Goal: Task Accomplishment & Management: Complete application form

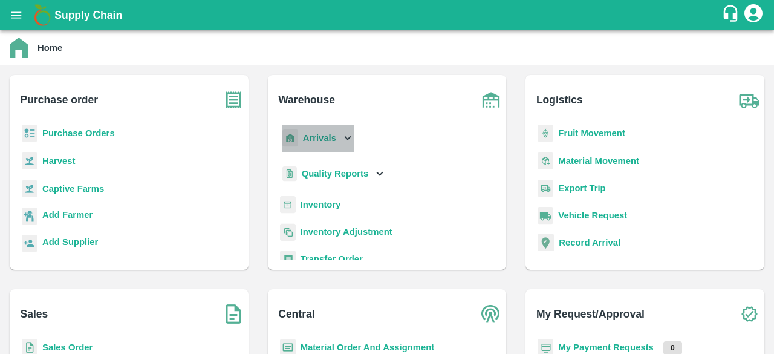
click at [348, 135] on icon at bounding box center [347, 137] width 13 height 13
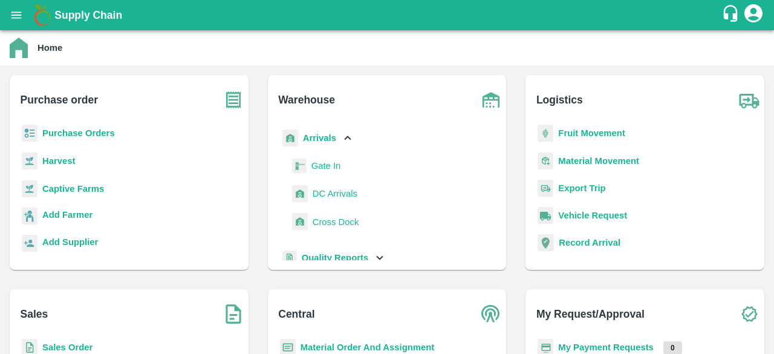
click at [325, 192] on span "DC Arrivals" at bounding box center [335, 193] width 45 height 13
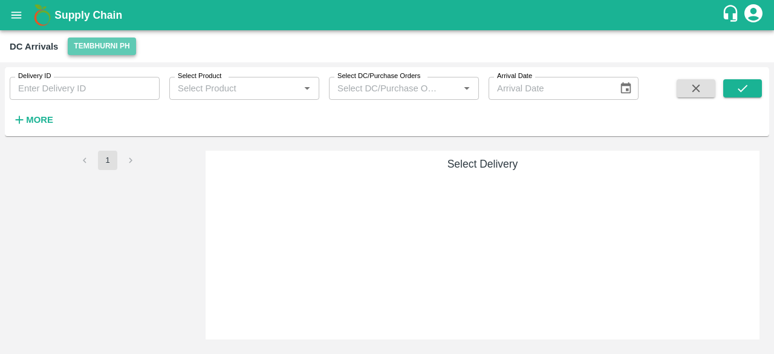
click at [109, 48] on button "Tembhurni PH" at bounding box center [102, 46] width 68 height 18
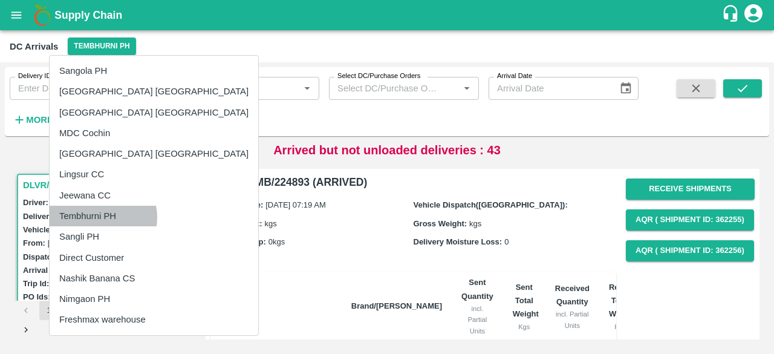
click at [100, 217] on li "Tembhurni PH" at bounding box center [154, 216] width 209 height 21
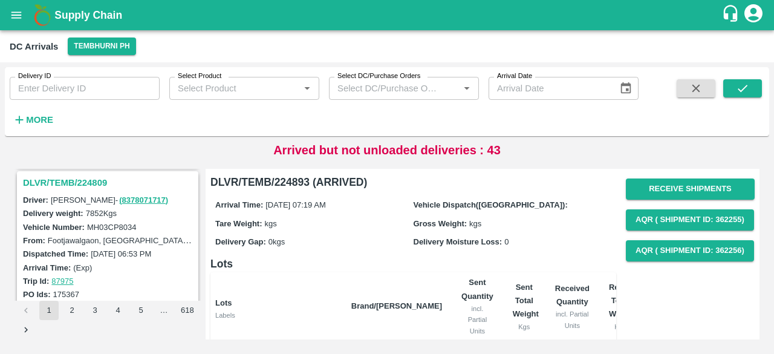
scroll to position [3812, 0]
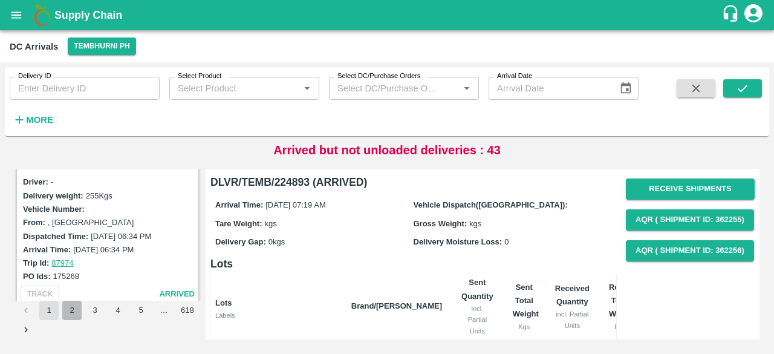
click at [70, 311] on button "2" at bounding box center [71, 309] width 19 height 19
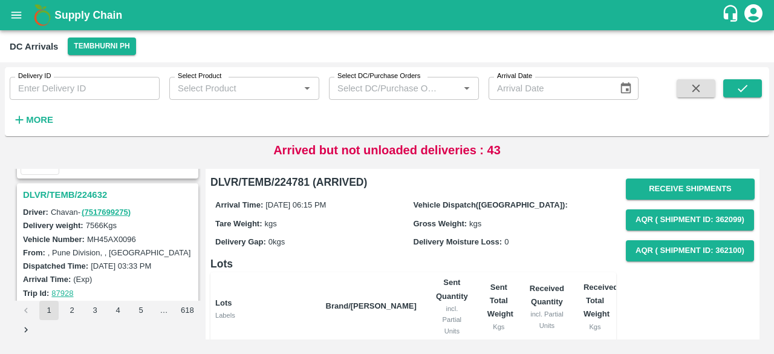
scroll to position [1885, 0]
click at [89, 189] on h3 "DLVR/TEMB/224632" at bounding box center [109, 196] width 173 height 16
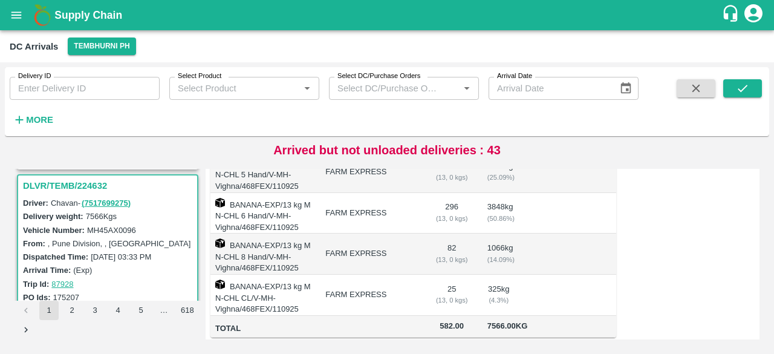
scroll to position [271, 0]
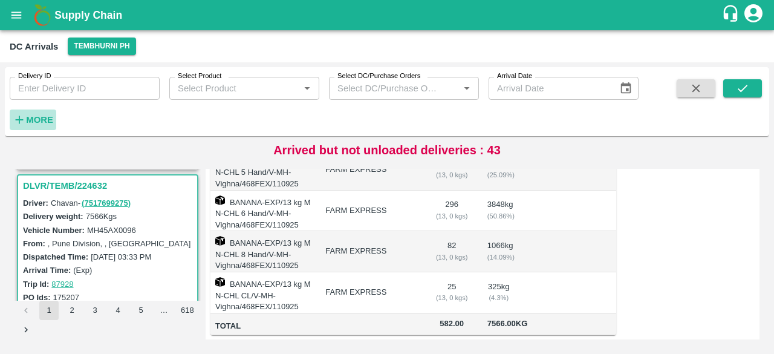
click at [44, 121] on strong "More" at bounding box center [39, 120] width 27 height 10
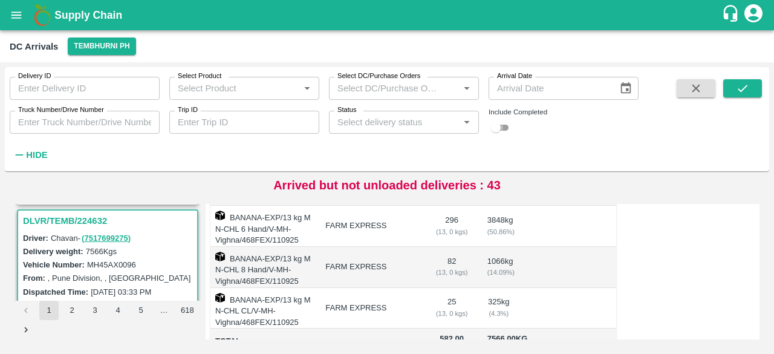
click at [509, 125] on input "checkbox" at bounding box center [496, 127] width 44 height 15
checkbox input "true"
click at [71, 118] on input "Truck Number/Drive Number" at bounding box center [85, 122] width 150 height 23
click at [736, 84] on icon "submit" at bounding box center [742, 88] width 13 height 13
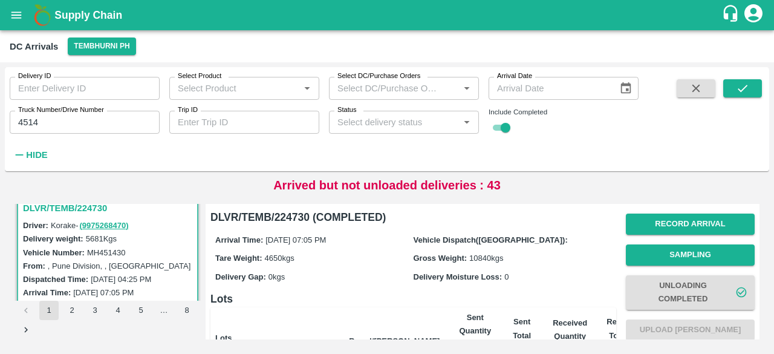
scroll to position [13, 0]
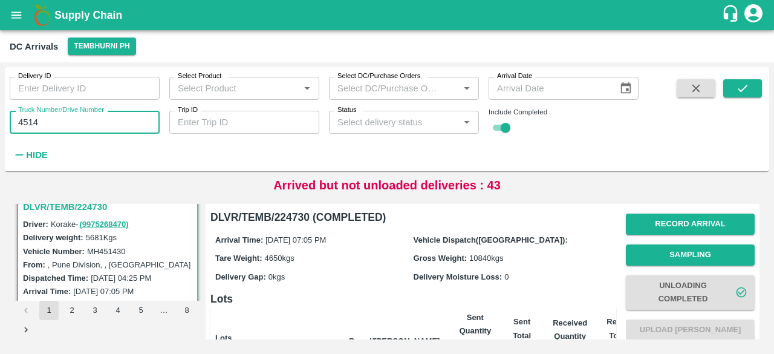
click at [23, 121] on input "4514" at bounding box center [85, 122] width 150 height 23
click at [736, 92] on icon "submit" at bounding box center [742, 88] width 13 height 13
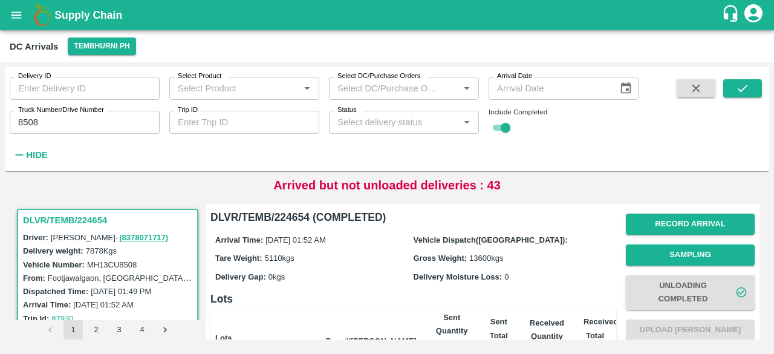
scroll to position [4, 0]
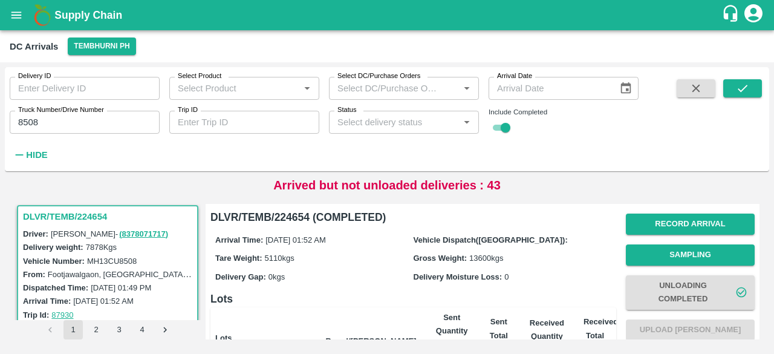
click at [25, 121] on input "8508" at bounding box center [85, 122] width 150 height 23
click at [731, 92] on button "submit" at bounding box center [742, 88] width 39 height 18
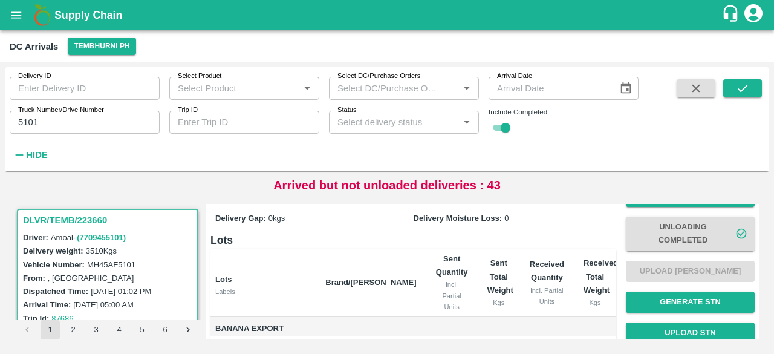
scroll to position [61, 0]
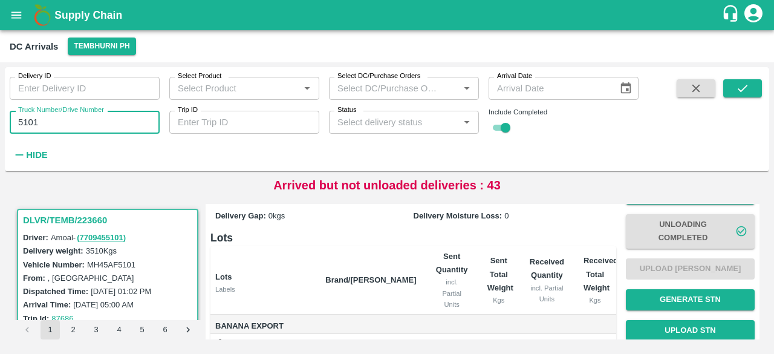
click at [23, 121] on input "5101" at bounding box center [85, 122] width 150 height 23
type input "1047"
click at [746, 85] on icon "submit" at bounding box center [742, 88] width 10 height 7
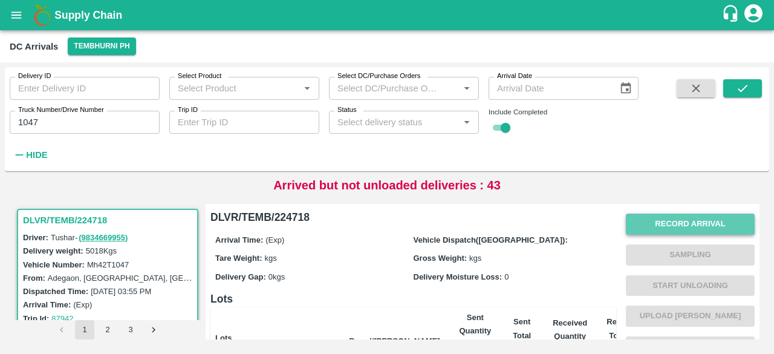
click at [681, 225] on button "Record Arrival" at bounding box center [690, 223] width 129 height 21
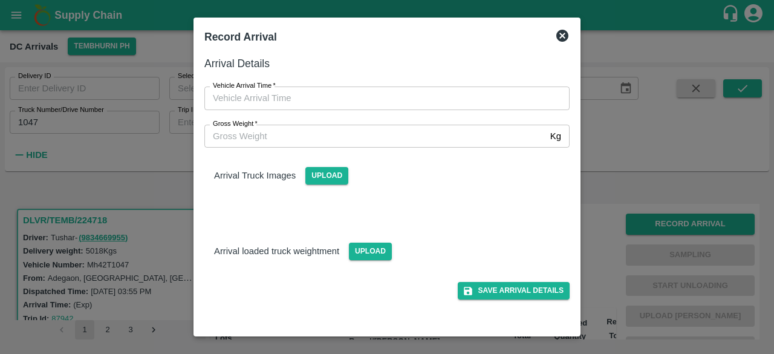
type input "DD/MM/YYYY hh:mm aa"
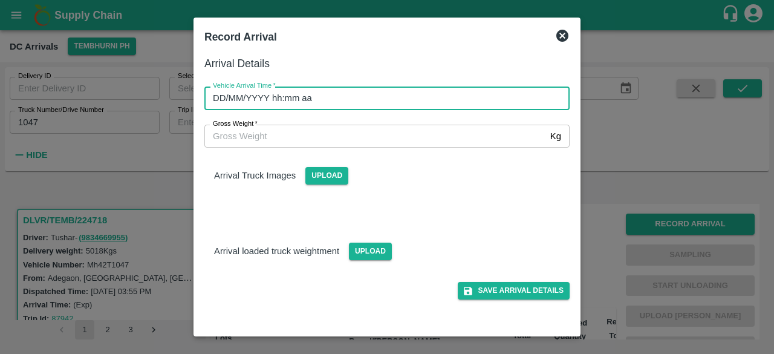
click at [391, 104] on input "DD/MM/YYYY hh:mm aa" at bounding box center [382, 97] width 357 height 23
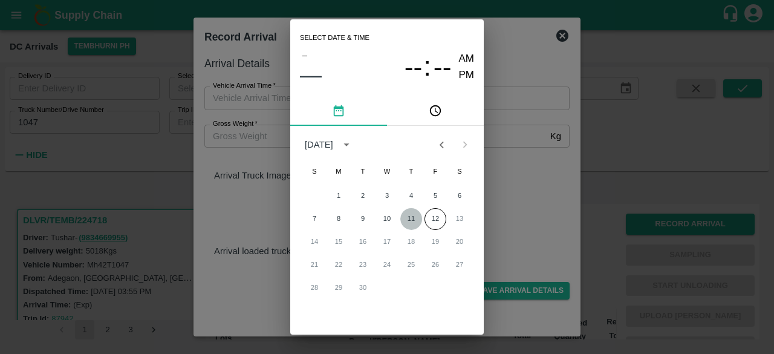
click at [407, 222] on button "11" at bounding box center [411, 219] width 22 height 22
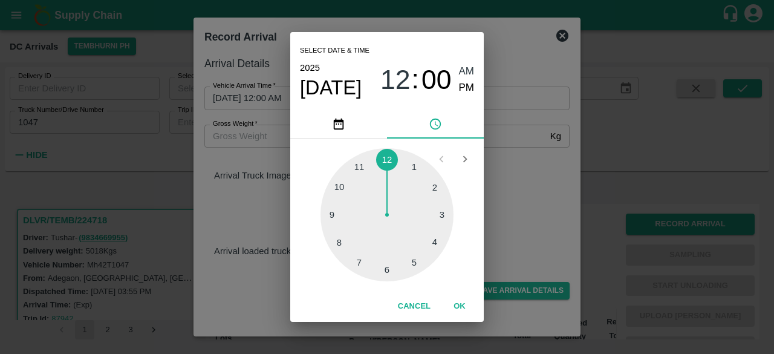
click at [435, 241] on div at bounding box center [386, 214] width 133 height 133
click at [335, 184] on div at bounding box center [386, 214] width 133 height 133
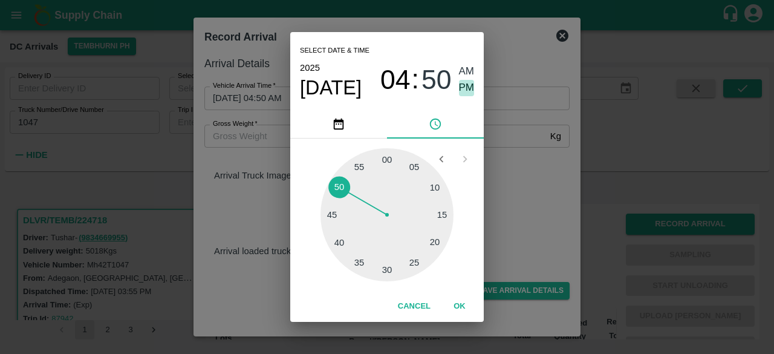
click at [463, 91] on span "PM" at bounding box center [467, 88] width 16 height 16
type input "[DATE] 04:50 PM"
click at [513, 189] on div "Select date & time [DATE] 04 : 50 AM PM 05 10 15 20 25 30 35 40 45 50 55 00 Can…" at bounding box center [387, 177] width 774 height 354
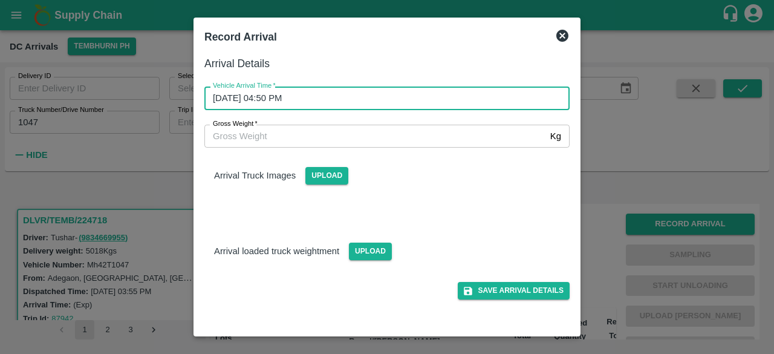
click at [254, 138] on input "Gross Weight   *" at bounding box center [374, 136] width 341 height 23
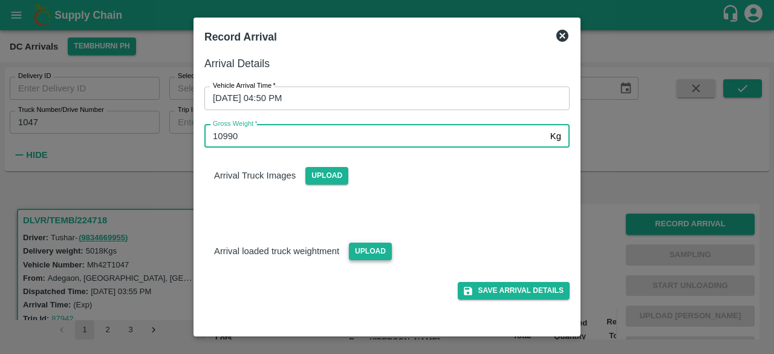
type input "10990"
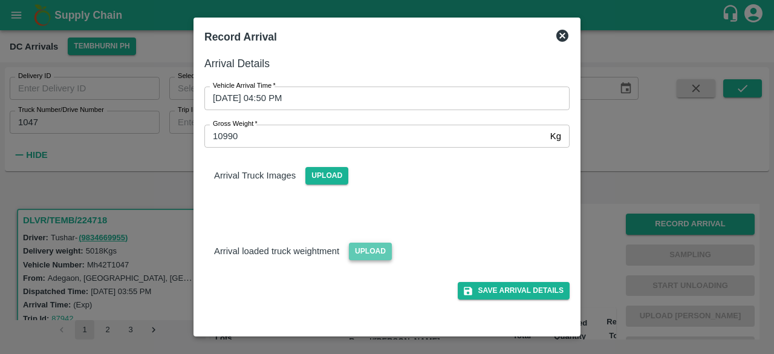
click at [368, 251] on span "Upload" at bounding box center [370, 251] width 43 height 18
click at [0, 0] on input "Upload" at bounding box center [0, 0] width 0 height 0
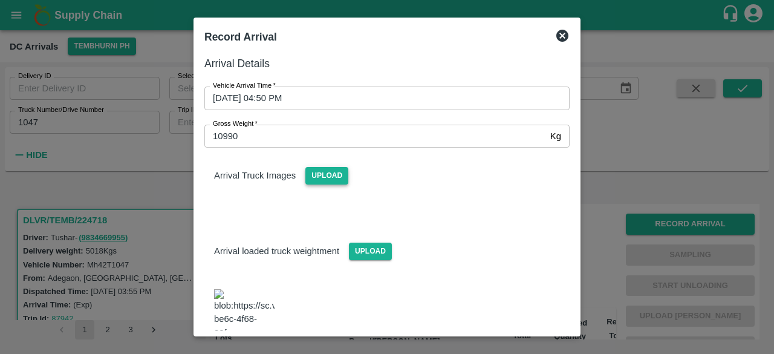
click at [317, 170] on span "Upload" at bounding box center [326, 176] width 43 height 18
click at [0, 0] on input "Upload" at bounding box center [0, 0] width 0 height 0
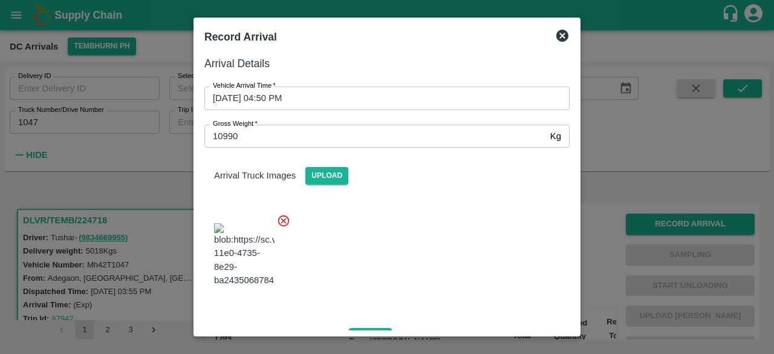
scroll to position [144, 0]
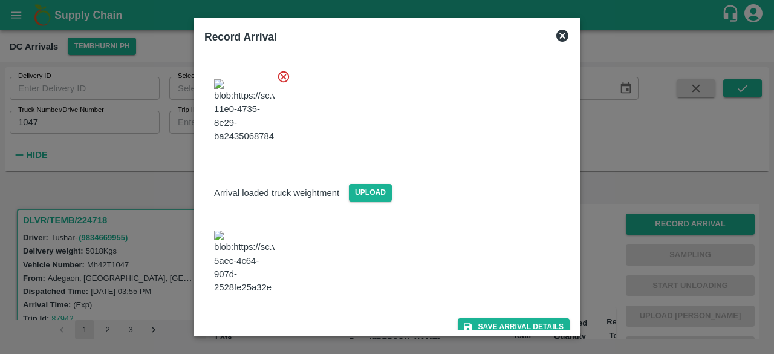
click at [504, 308] on div "Save Arrival Details" at bounding box center [382, 321] width 375 height 27
click at [507, 318] on button "Save Arrival Details" at bounding box center [514, 327] width 112 height 18
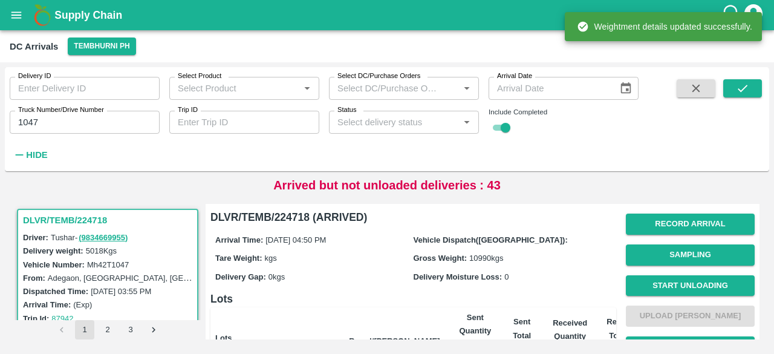
click at [681, 284] on button "Start Unloading" at bounding box center [690, 285] width 129 height 21
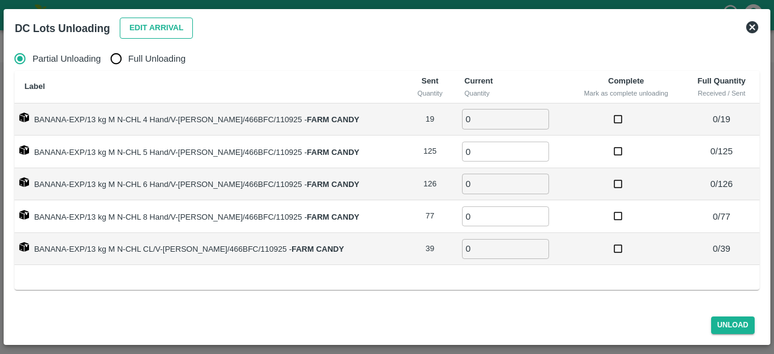
click at [151, 25] on button "Edit Arrival" at bounding box center [157, 28] width 74 height 21
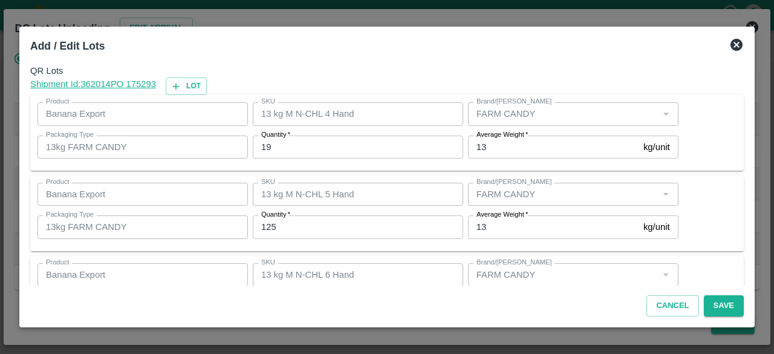
click at [266, 147] on input "19" at bounding box center [358, 146] width 210 height 23
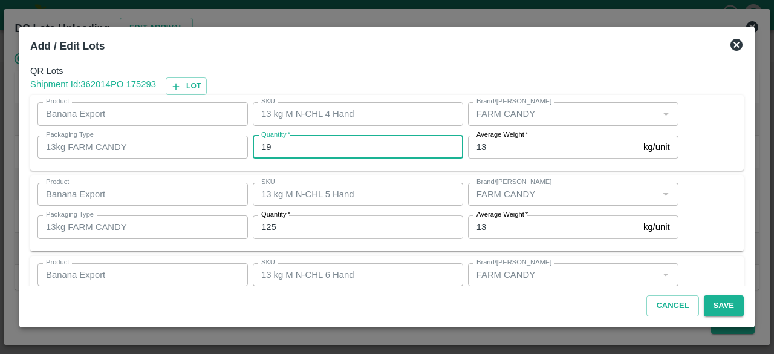
click at [266, 147] on input "19" at bounding box center [358, 146] width 210 height 23
type input "18"
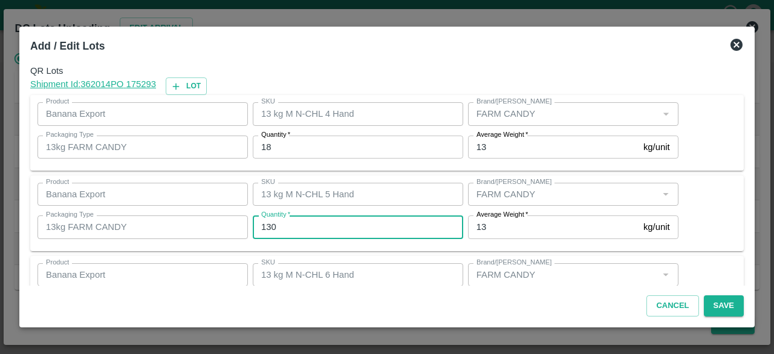
type input "130"
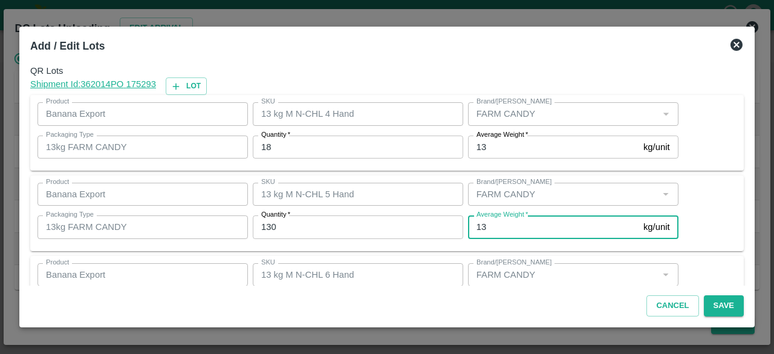
scroll to position [134, 0]
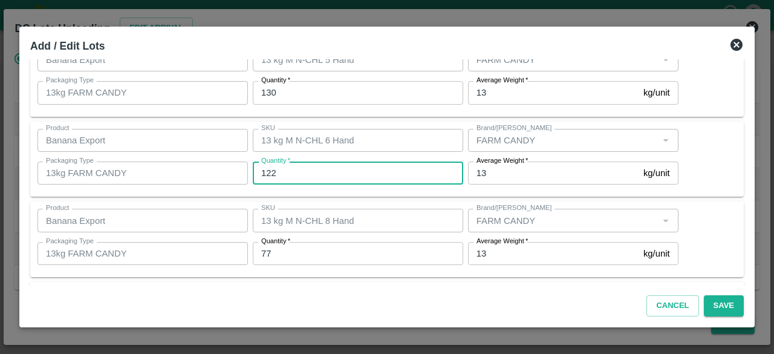
type input "122"
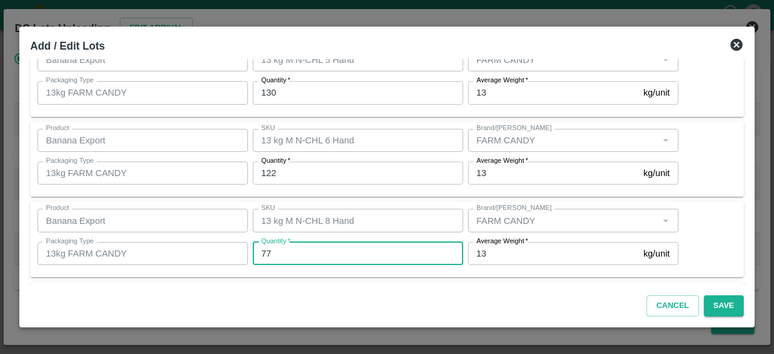
click at [262, 253] on input "77" at bounding box center [358, 253] width 210 height 23
type input "78"
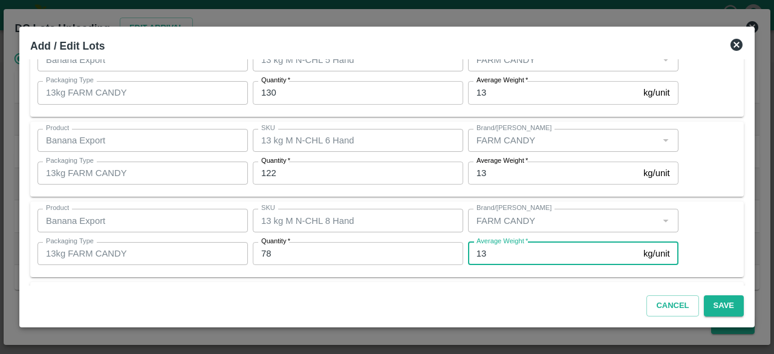
scroll to position [215, 0]
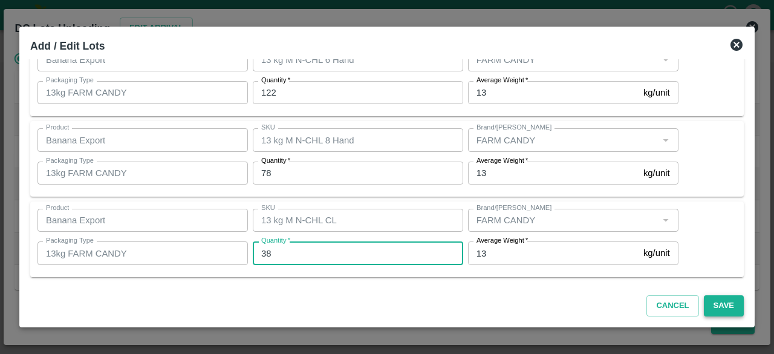
type input "38"
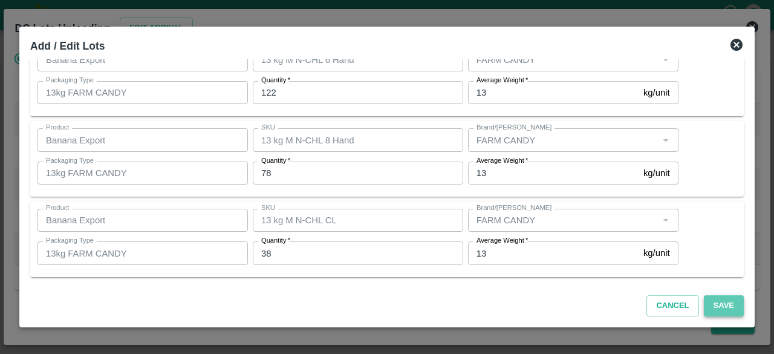
click at [724, 308] on button "Save" at bounding box center [724, 305] width 40 height 21
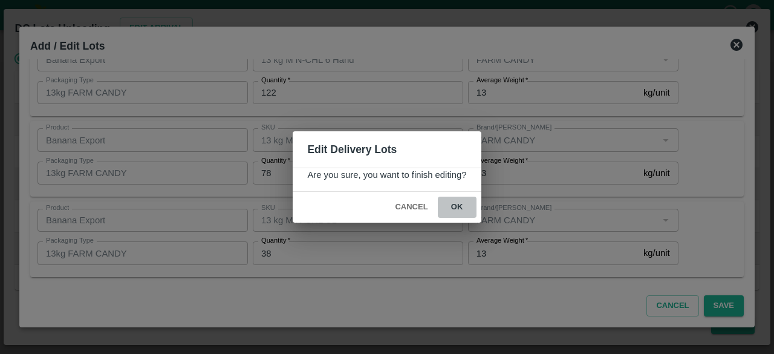
click at [457, 210] on button "ok" at bounding box center [457, 206] width 39 height 21
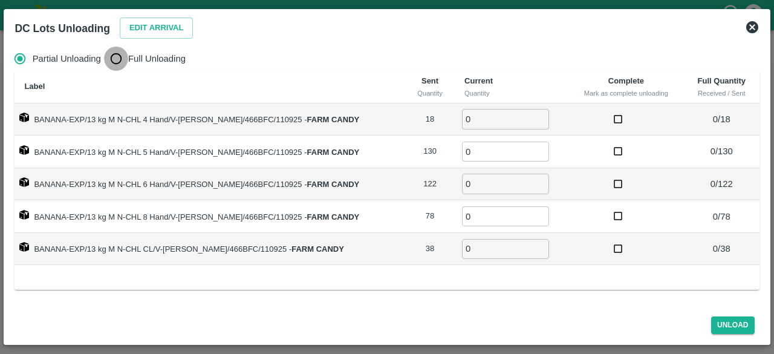
click at [122, 65] on input "Full Unloading" at bounding box center [116, 59] width 24 height 24
radio input "true"
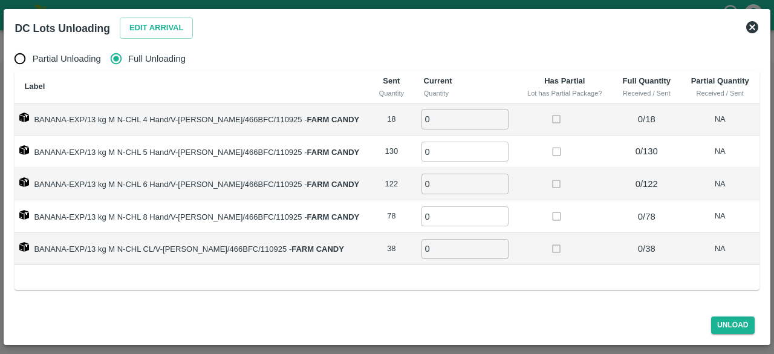
click at [432, 114] on input "0" at bounding box center [464, 119] width 87 height 20
type input "18"
type input "122"
click at [427, 146] on input "0" at bounding box center [464, 151] width 87 height 20
type input "130"
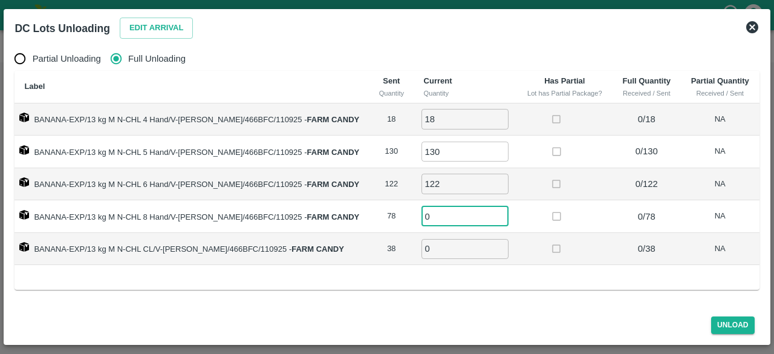
click at [427, 218] on input "0" at bounding box center [464, 216] width 87 height 20
type input "78"
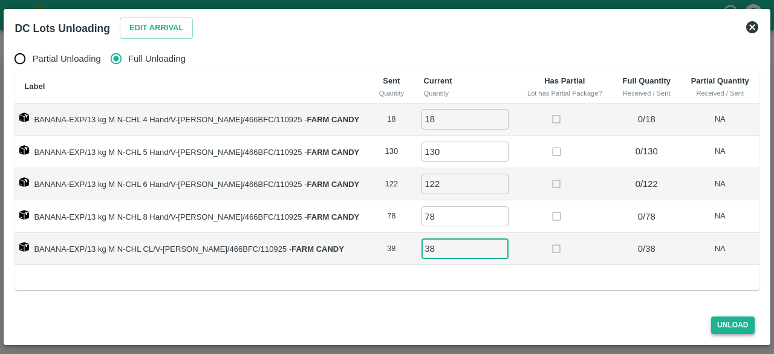
type input "38"
click at [727, 324] on button "Unload" at bounding box center [733, 325] width 44 height 18
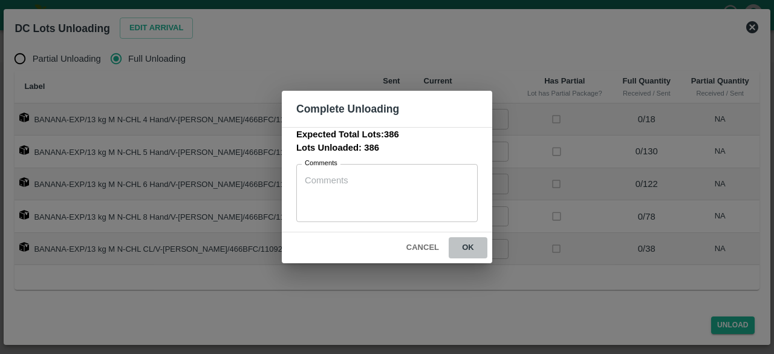
click at [470, 250] on button "ok" at bounding box center [468, 247] width 39 height 21
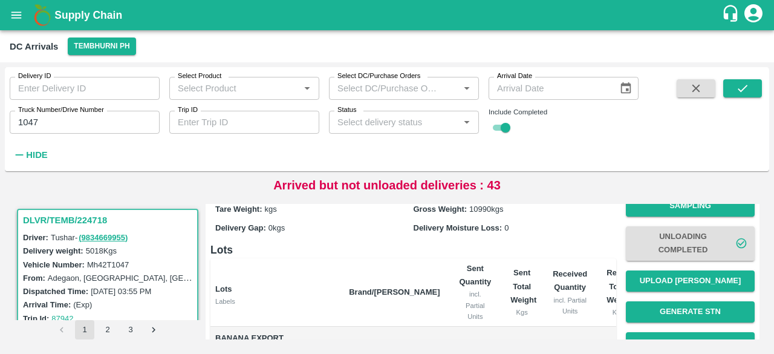
scroll to position [50, 0]
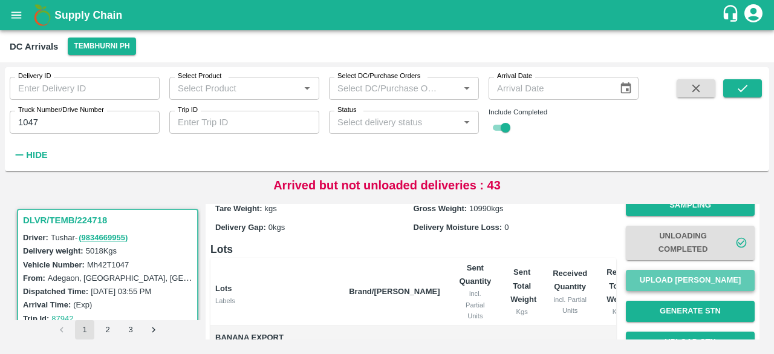
click at [683, 288] on button "Upload [PERSON_NAME]" at bounding box center [690, 280] width 129 height 21
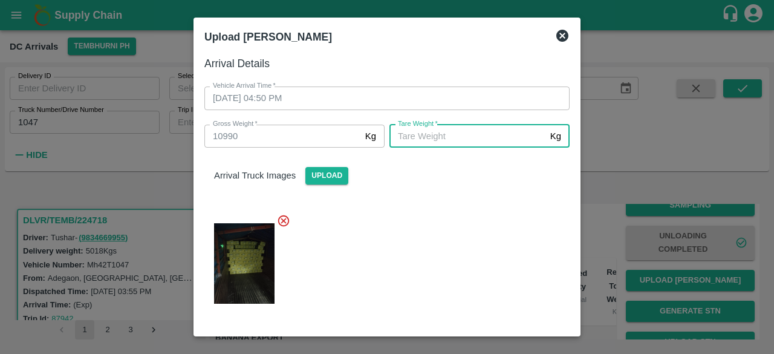
click at [425, 133] on input "[PERSON_NAME]   *" at bounding box center [467, 136] width 156 height 23
type input "5500"
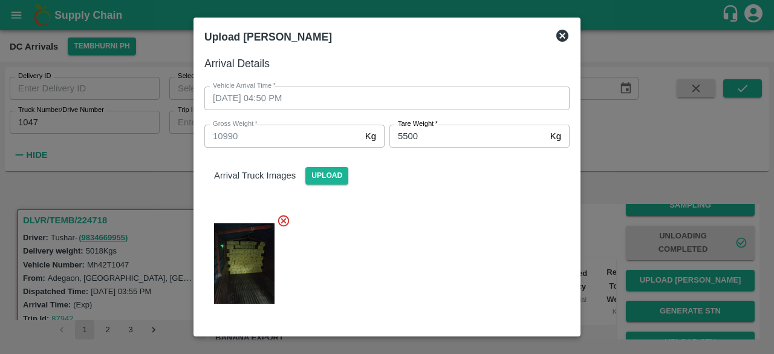
click at [455, 289] on div at bounding box center [382, 260] width 375 height 112
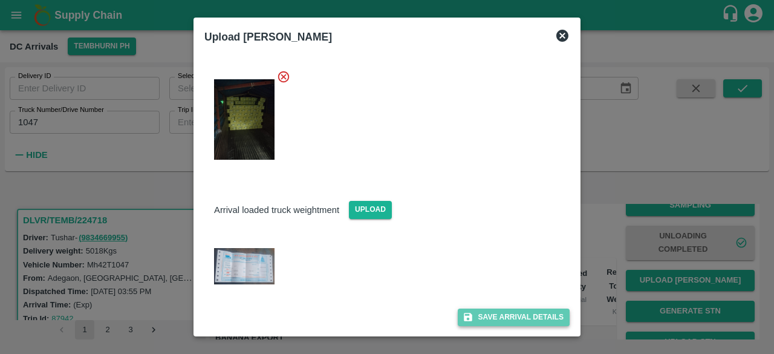
click at [502, 317] on button "Save Arrival Details" at bounding box center [514, 317] width 112 height 18
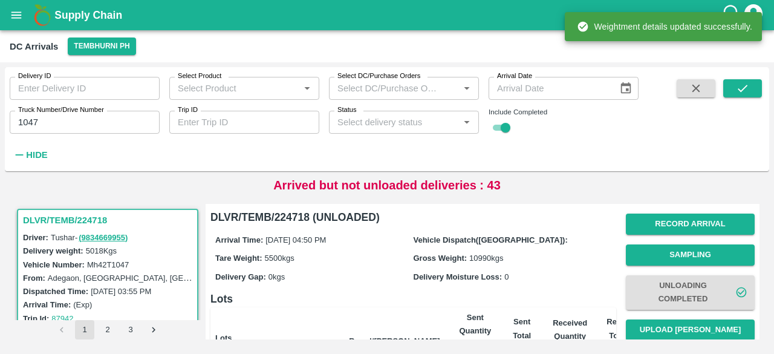
scroll to position [146, 0]
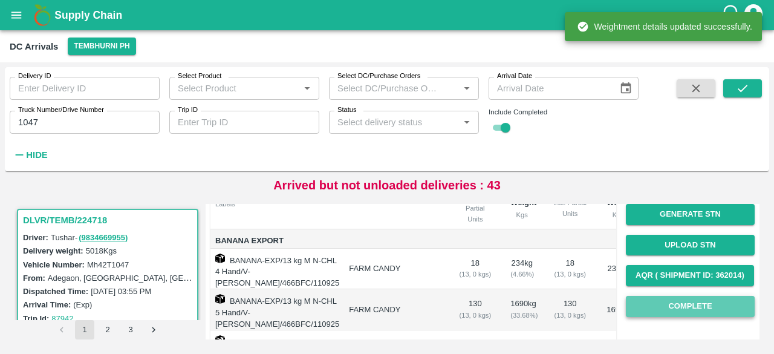
click at [682, 309] on button "Complete" at bounding box center [690, 306] width 129 height 21
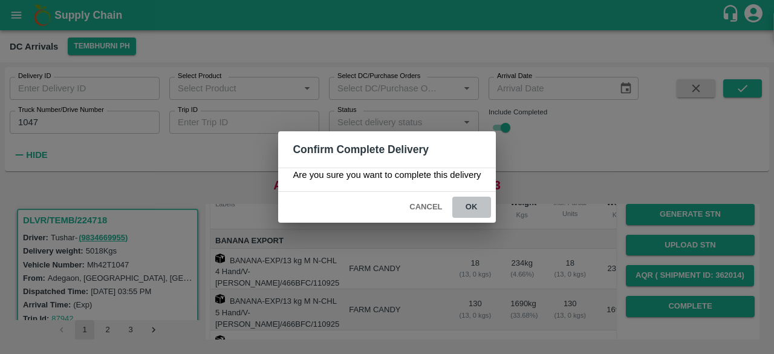
click at [470, 208] on button "ok" at bounding box center [471, 206] width 39 height 21
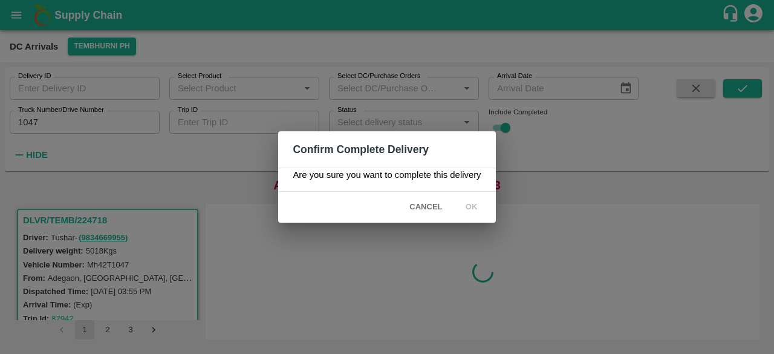
scroll to position [0, 0]
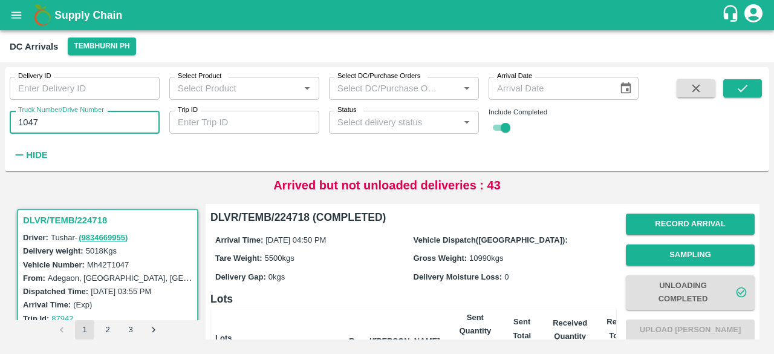
click at [26, 123] on input "1047" at bounding box center [85, 122] width 150 height 23
type input "3780"
click at [734, 94] on button "submit" at bounding box center [742, 88] width 39 height 18
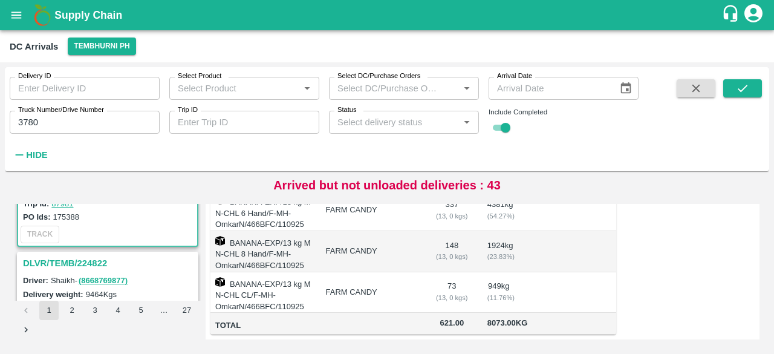
scroll to position [116, 0]
click at [85, 260] on h3 "DLVR/TEMB/224822" at bounding box center [109, 262] width 173 height 16
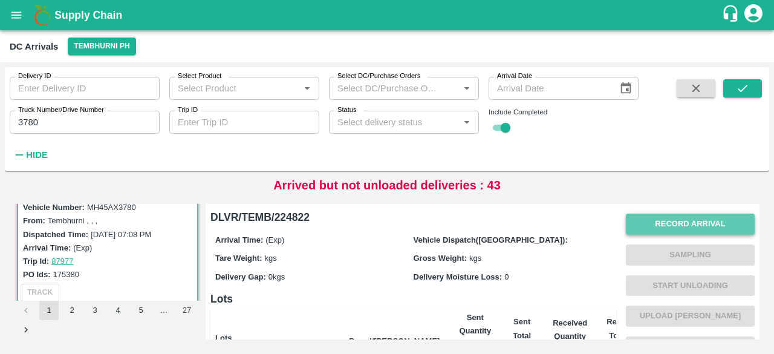
click at [667, 215] on button "Record Arrival" at bounding box center [690, 223] width 129 height 21
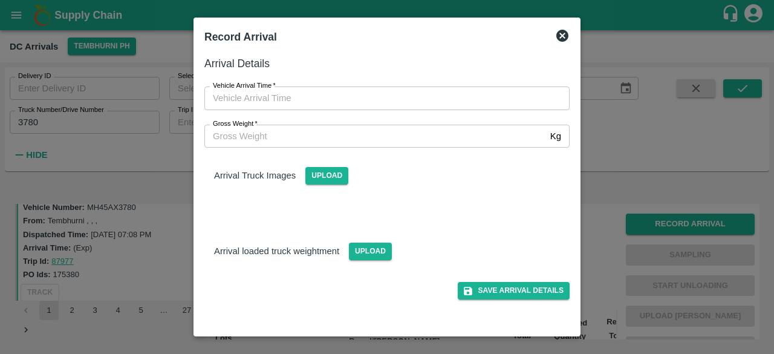
type input "DD/MM/YYYY hh:mm aa"
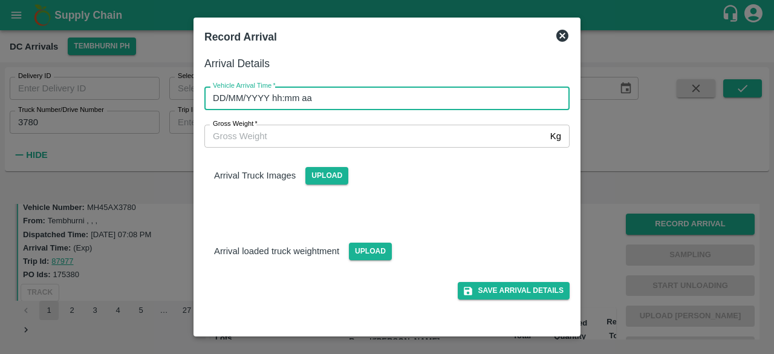
click at [351, 96] on input "DD/MM/YYYY hh:mm aa" at bounding box center [382, 97] width 357 height 23
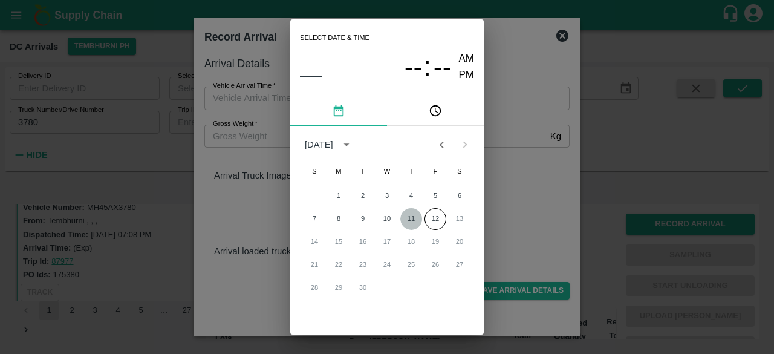
click at [411, 221] on button "11" at bounding box center [411, 219] width 22 height 22
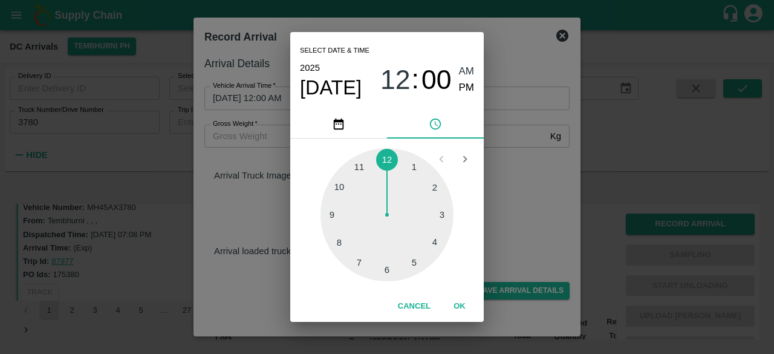
click at [436, 245] on div at bounding box center [386, 214] width 133 height 133
click at [338, 241] on div at bounding box center [386, 214] width 133 height 133
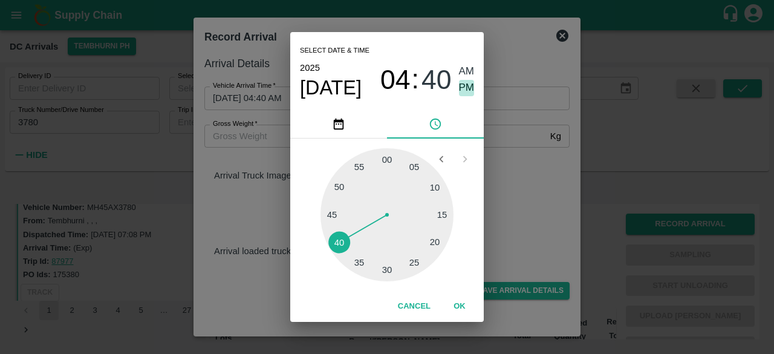
click at [461, 87] on span "PM" at bounding box center [467, 88] width 16 height 16
type input "[DATE] 04:40 PM"
click at [514, 192] on div "Select date & time [DATE] 04 : 40 AM PM 05 10 15 20 25 30 35 40 45 50 55 00 Can…" at bounding box center [387, 177] width 774 height 354
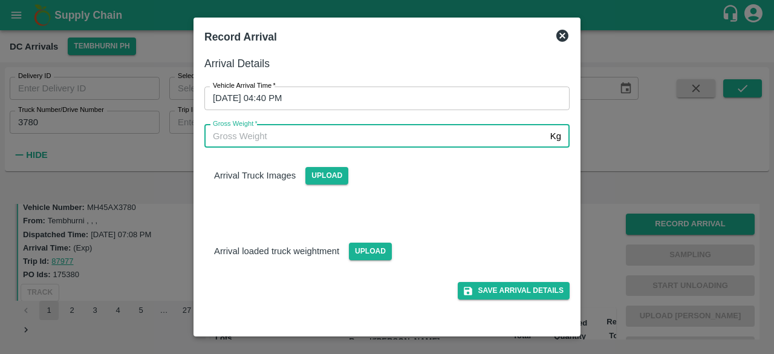
click at [268, 144] on input "Gross Weight   *" at bounding box center [374, 136] width 341 height 23
type input "15800"
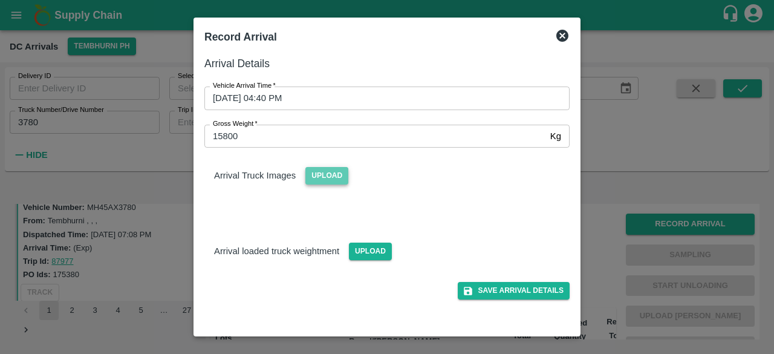
click at [323, 175] on span "Upload" at bounding box center [326, 176] width 43 height 18
click at [0, 0] on input "Upload" at bounding box center [0, 0] width 0 height 0
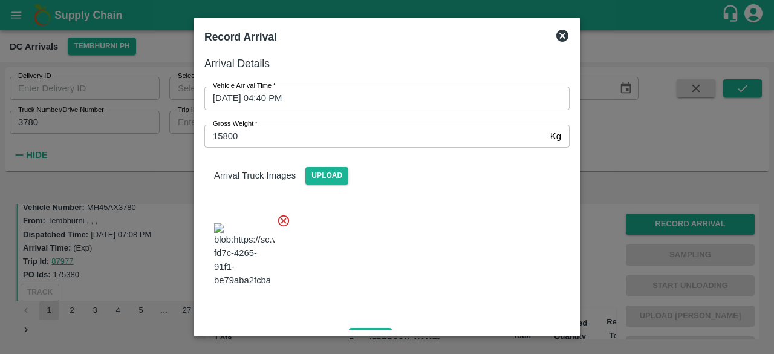
scroll to position [76, 0]
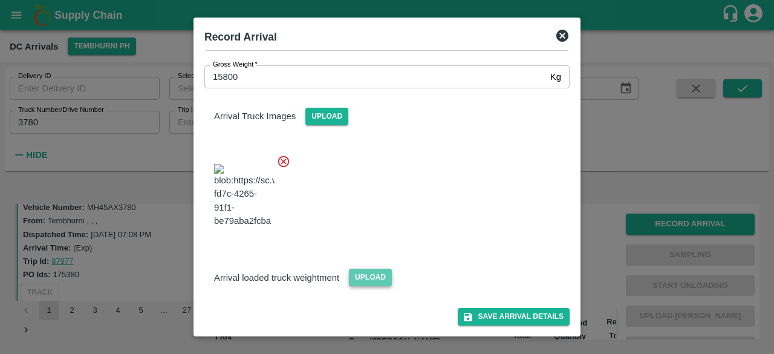
click at [370, 273] on span "Upload" at bounding box center [370, 277] width 43 height 18
click at [0, 0] on input "Upload" at bounding box center [0, 0] width 0 height 0
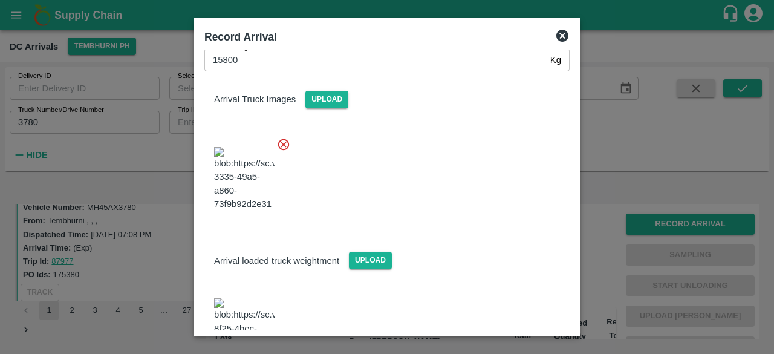
scroll to position [215, 0]
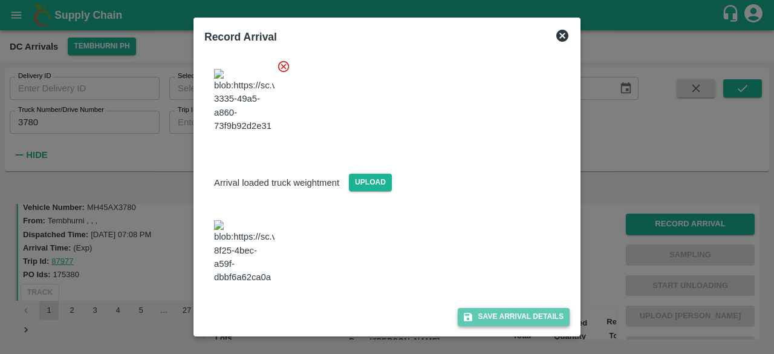
click at [508, 313] on button "Save Arrival Details" at bounding box center [514, 317] width 112 height 18
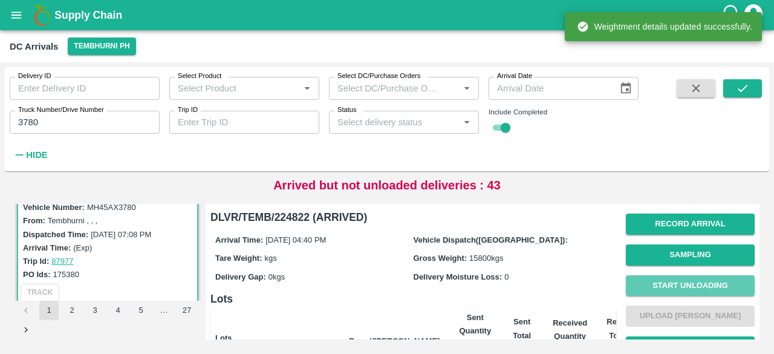
click at [677, 279] on button "Start Unloading" at bounding box center [690, 285] width 129 height 21
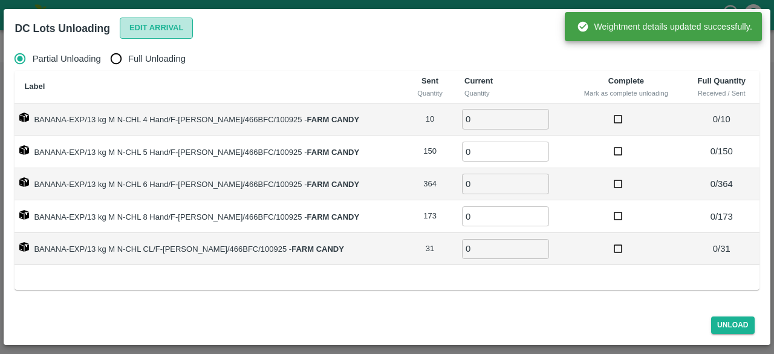
click at [160, 28] on button "Edit Arrival" at bounding box center [157, 28] width 74 height 21
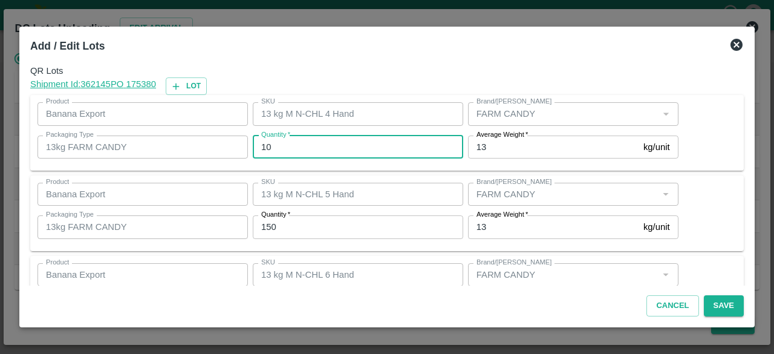
click at [262, 144] on input "10" at bounding box center [358, 146] width 210 height 23
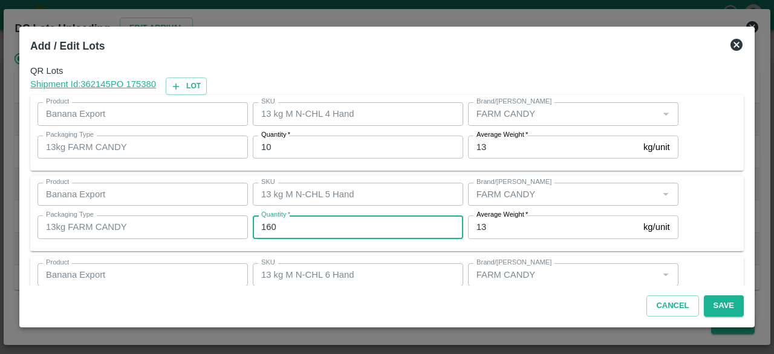
type input "160"
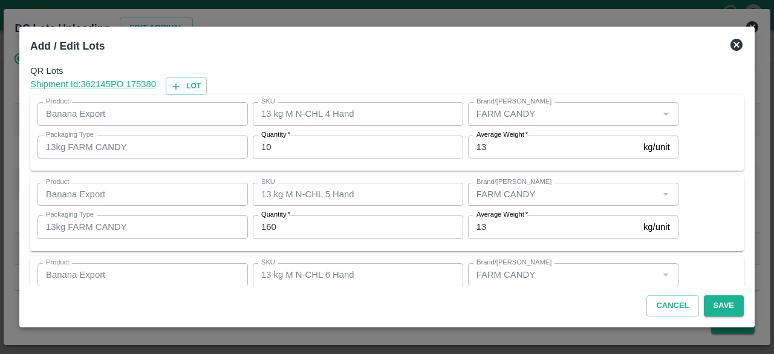
scroll to position [134, 0]
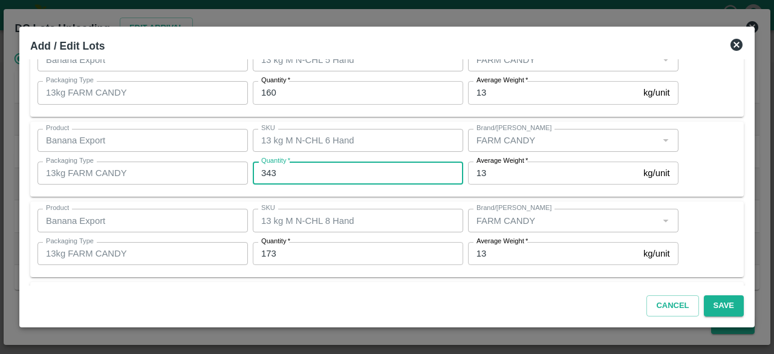
type input "343"
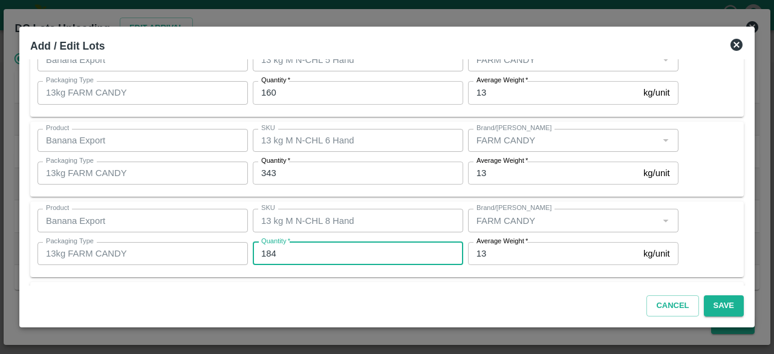
type input "184"
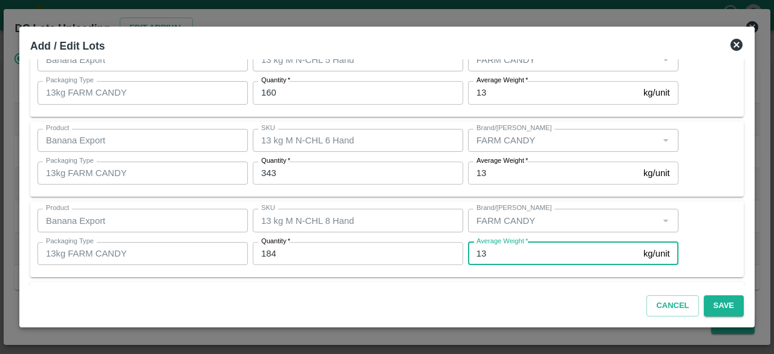
scroll to position [215, 0]
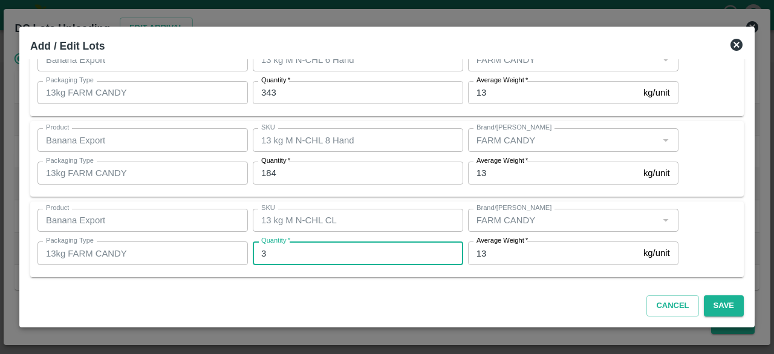
type input "31"
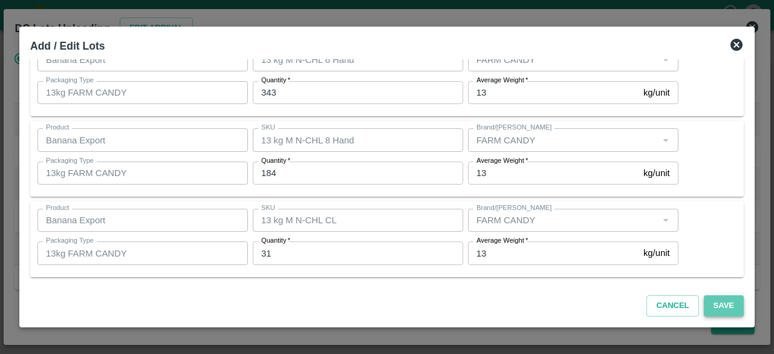
click at [723, 303] on button "Save" at bounding box center [724, 305] width 40 height 21
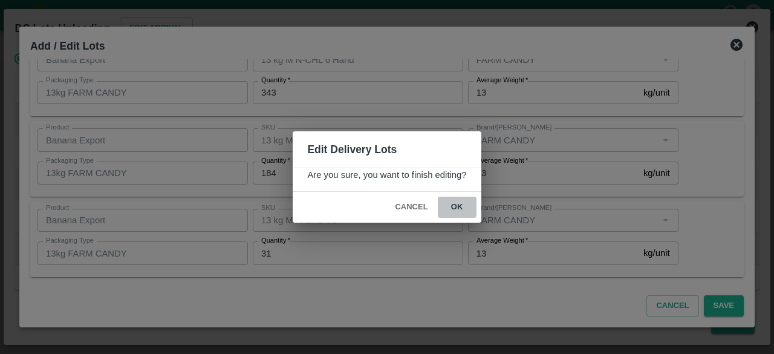
click at [455, 202] on button "ok" at bounding box center [457, 206] width 39 height 21
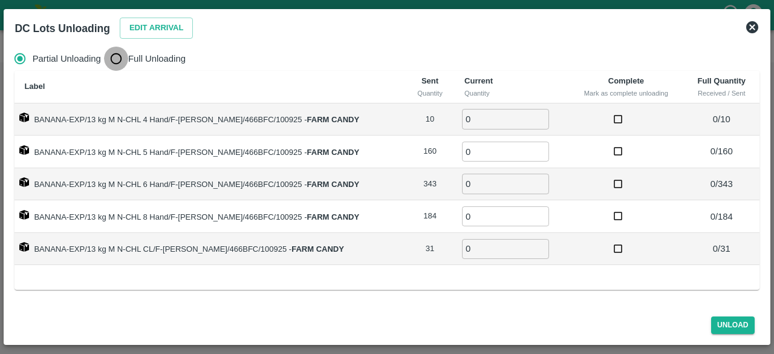
click at [122, 63] on input "Full Unloading" at bounding box center [116, 59] width 24 height 24
radio input "true"
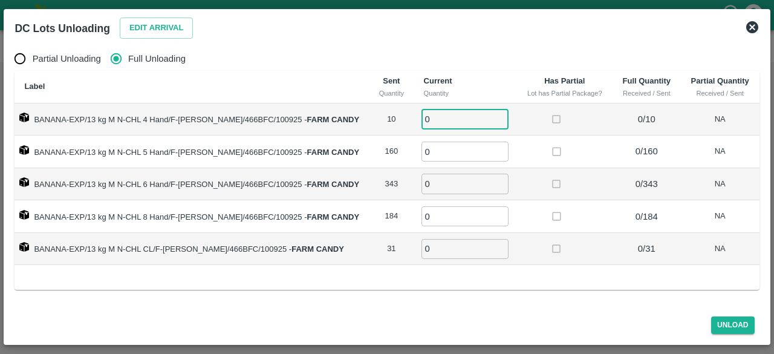
click at [442, 119] on input "0" at bounding box center [464, 119] width 87 height 20
type input "10"
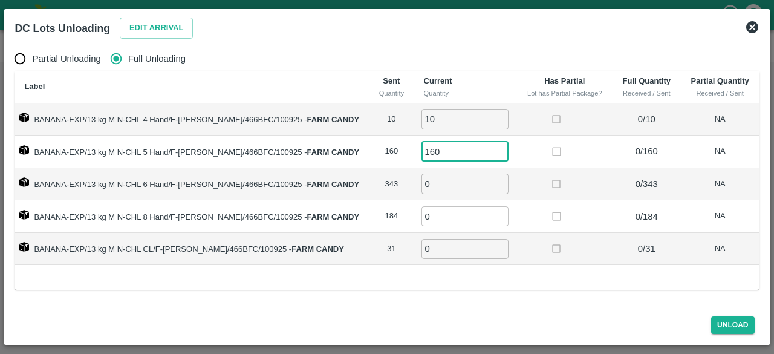
type input "160"
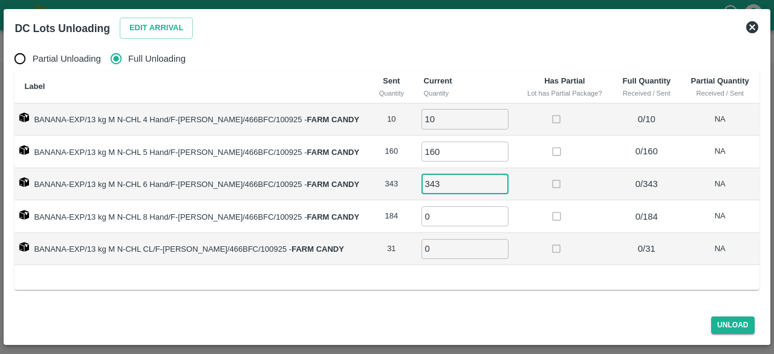
type input "343"
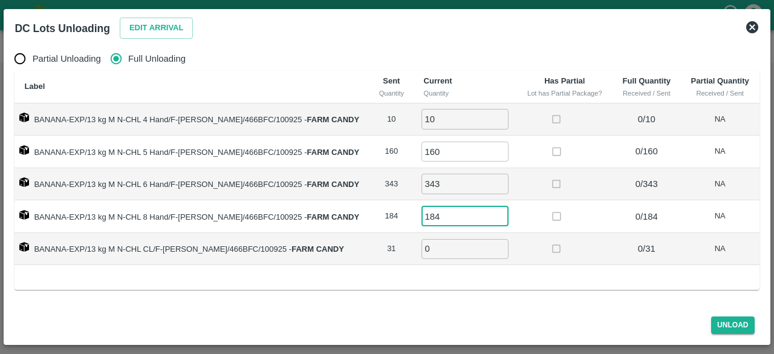
type input "184"
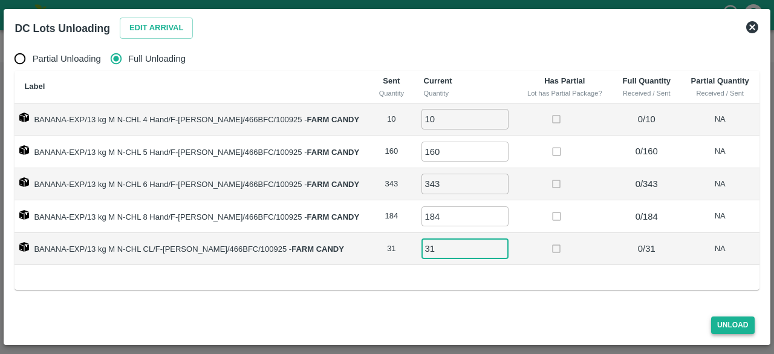
type input "31"
click at [727, 323] on button "Unload" at bounding box center [733, 325] width 44 height 18
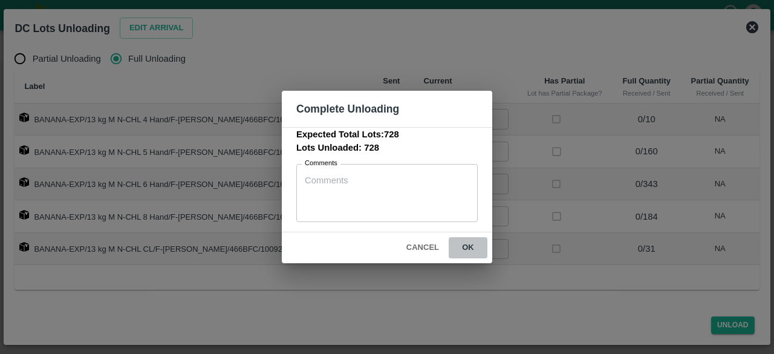
click at [468, 244] on button "ok" at bounding box center [468, 247] width 39 height 21
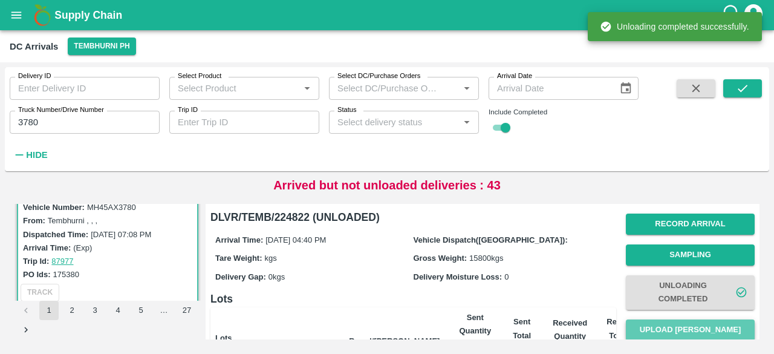
click at [676, 329] on button "Upload [PERSON_NAME]" at bounding box center [690, 329] width 129 height 21
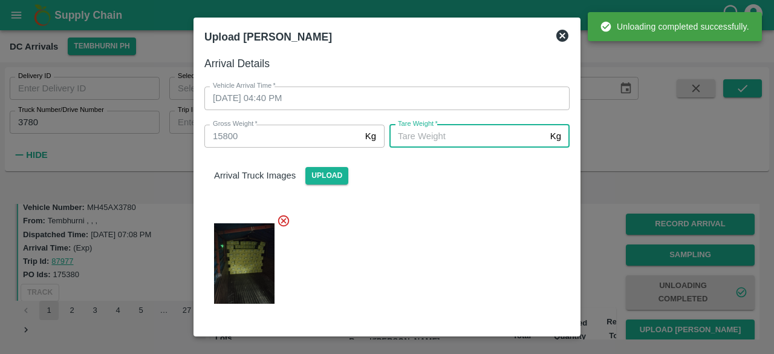
click at [442, 136] on input "[PERSON_NAME]   *" at bounding box center [467, 136] width 156 height 23
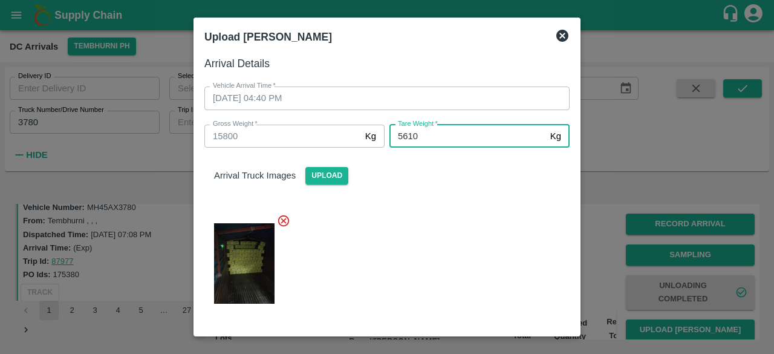
type input "5610"
click at [442, 239] on div at bounding box center [382, 260] width 375 height 112
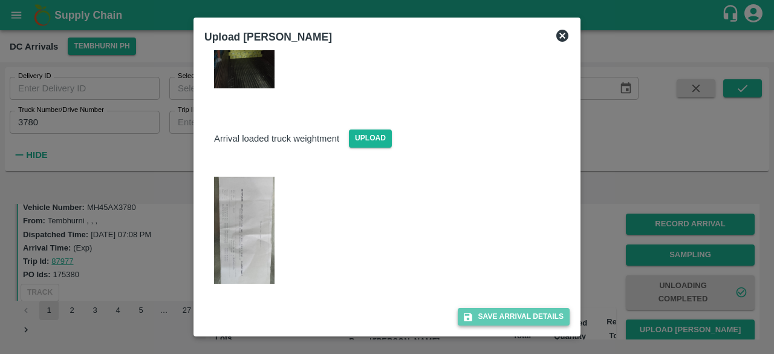
click at [500, 311] on button "Save Arrival Details" at bounding box center [514, 317] width 112 height 18
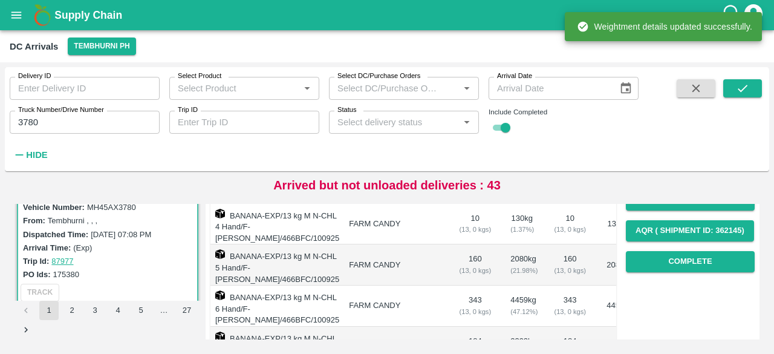
scroll to position [196, 0]
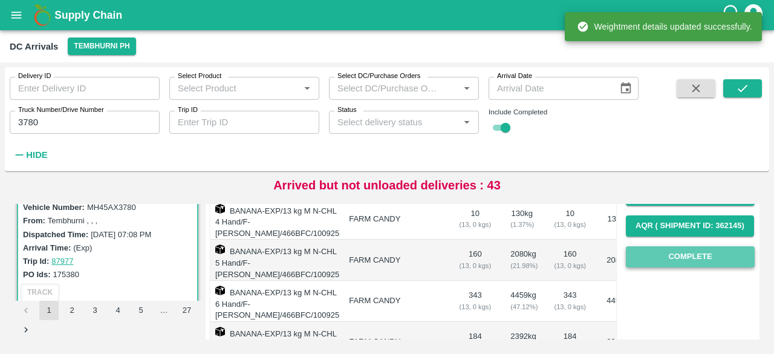
click at [670, 258] on button "Complete" at bounding box center [690, 256] width 129 height 21
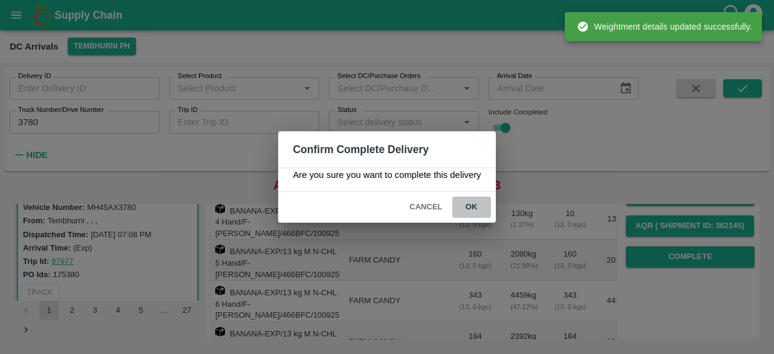
click at [467, 205] on button "ok" at bounding box center [471, 206] width 39 height 21
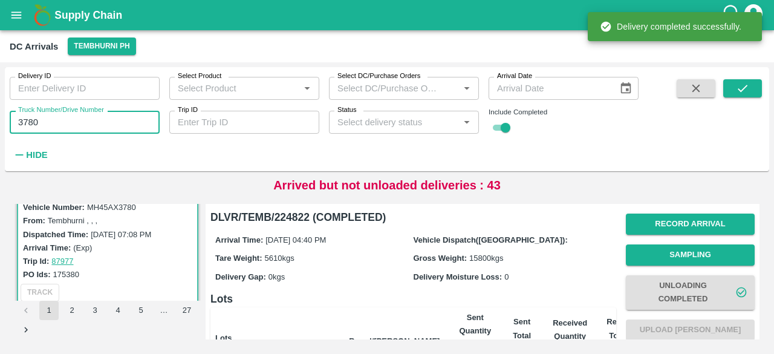
click at [24, 121] on input "3780" at bounding box center [85, 122] width 150 height 23
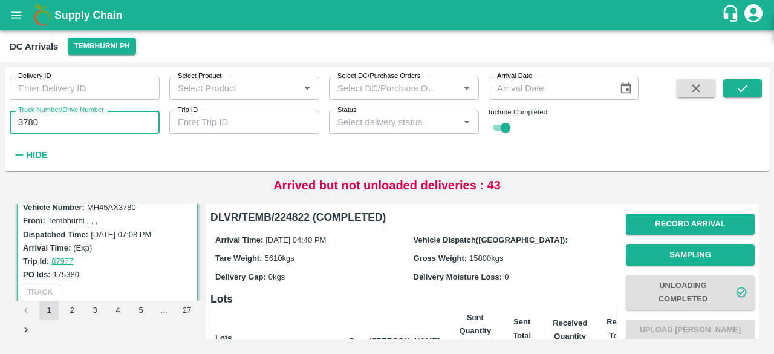
click at [24, 121] on input "3780" at bounding box center [85, 122] width 150 height 23
click at [737, 91] on icon "submit" at bounding box center [742, 88] width 13 height 13
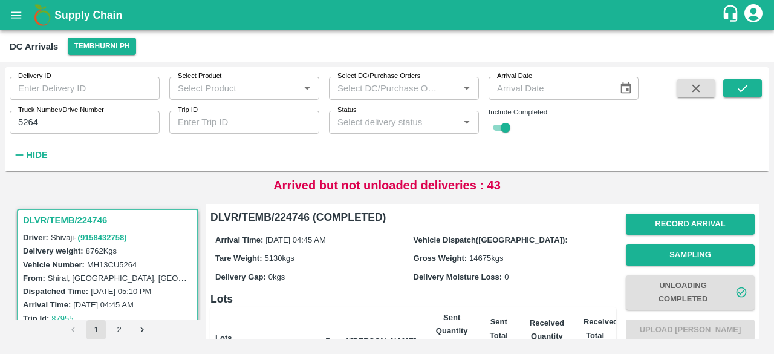
click at [30, 121] on input "5264" at bounding box center [85, 122] width 150 height 23
click at [745, 86] on icon "submit" at bounding box center [742, 88] width 13 height 13
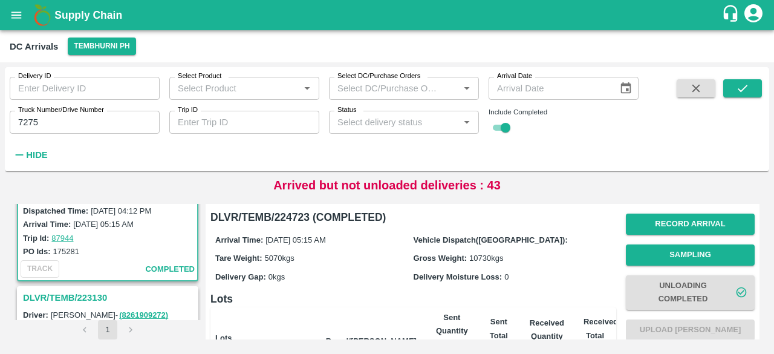
scroll to position [92, 0]
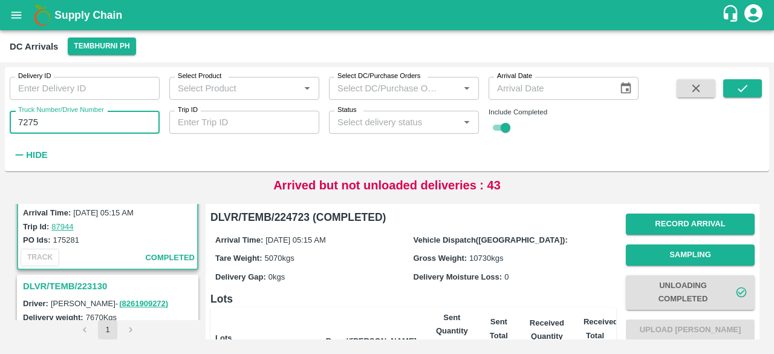
click at [28, 118] on input "7275" at bounding box center [85, 122] width 150 height 23
click at [736, 88] on icon "submit" at bounding box center [742, 88] width 13 height 13
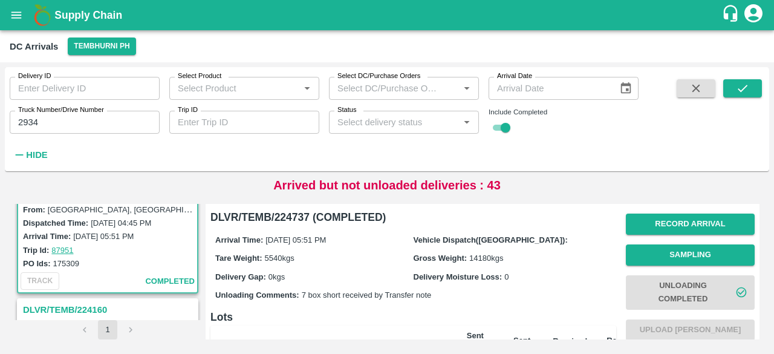
scroll to position [324, 0]
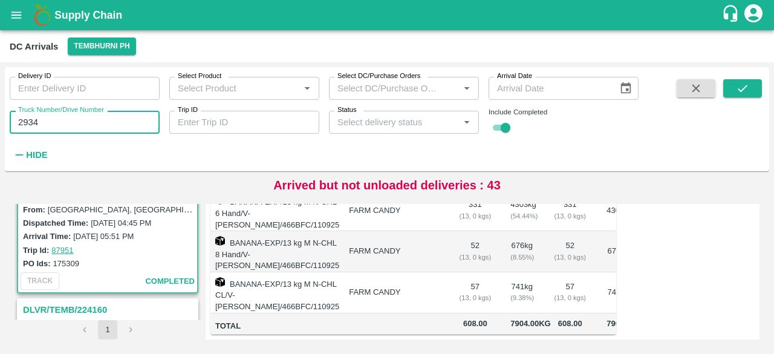
click at [22, 125] on input "2934" at bounding box center [85, 122] width 150 height 23
click at [740, 89] on icon "submit" at bounding box center [742, 88] width 13 height 13
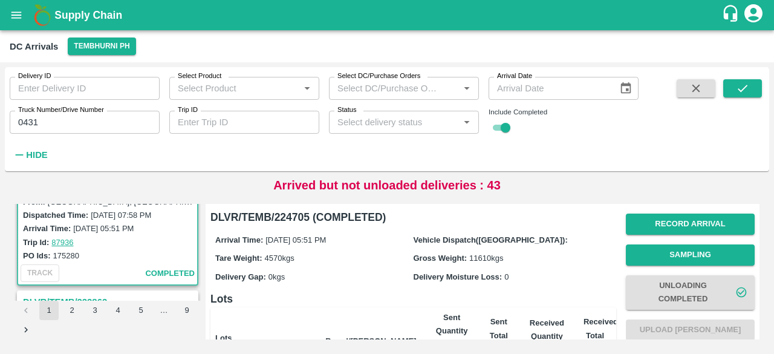
scroll to position [265, 0]
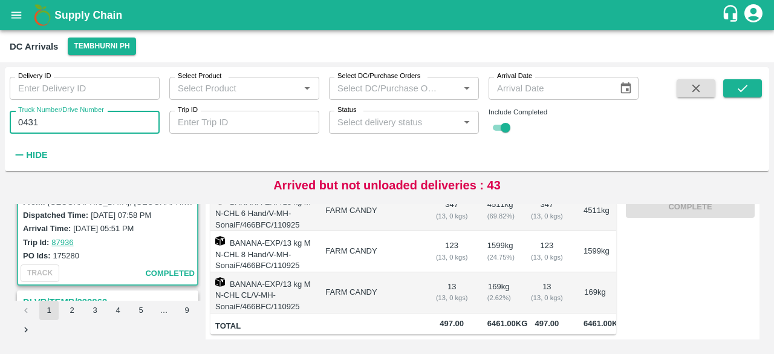
click at [32, 124] on input "0431" at bounding box center [85, 122] width 150 height 23
type input "8034"
click at [743, 91] on icon "submit" at bounding box center [742, 88] width 13 height 13
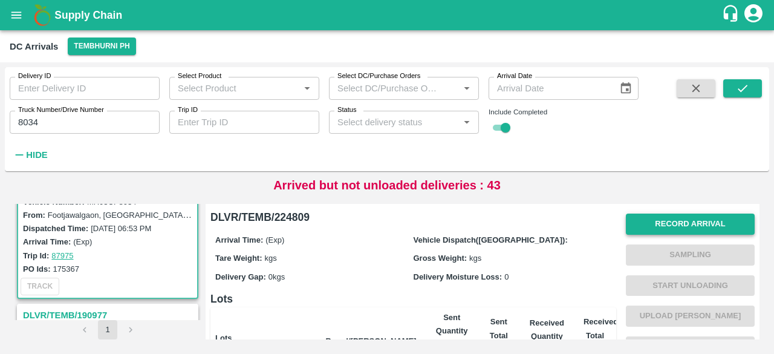
click at [677, 227] on button "Record Arrival" at bounding box center [690, 223] width 129 height 21
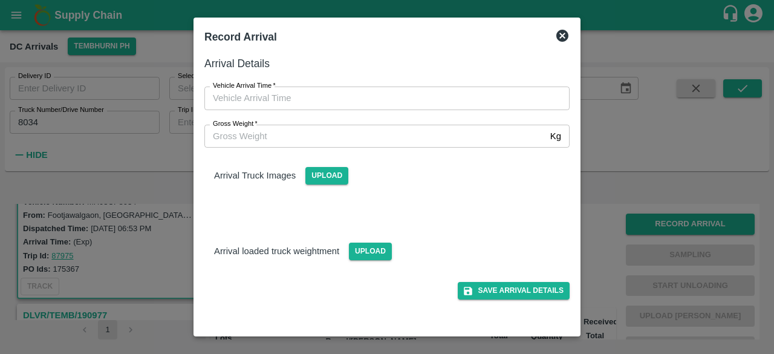
type input "DD/MM/YYYY hh:mm aa"
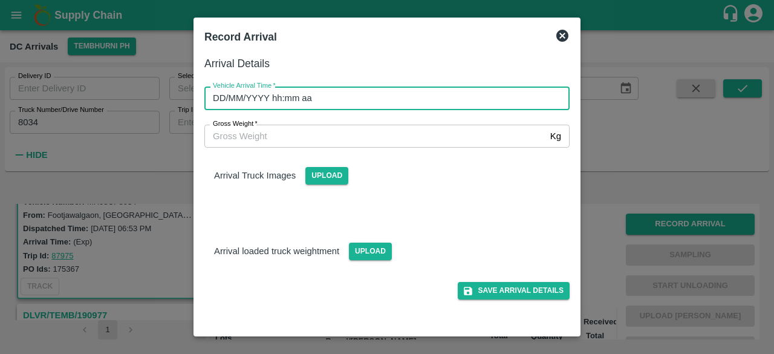
click at [347, 101] on input "DD/MM/YYYY hh:mm aa" at bounding box center [382, 97] width 357 height 23
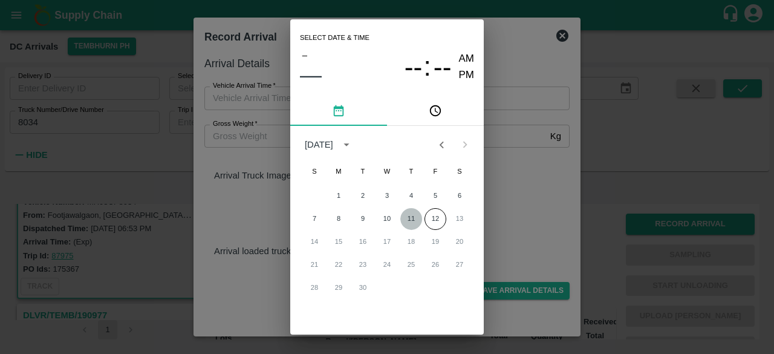
click at [411, 217] on button "11" at bounding box center [411, 219] width 22 height 22
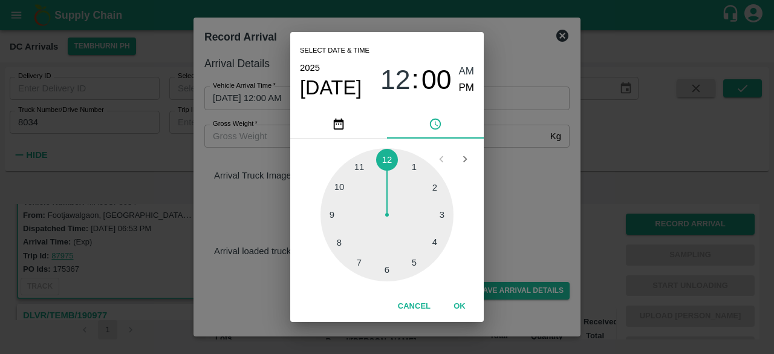
click at [389, 268] on div at bounding box center [386, 214] width 133 height 133
click at [435, 184] on div at bounding box center [386, 214] width 133 height 133
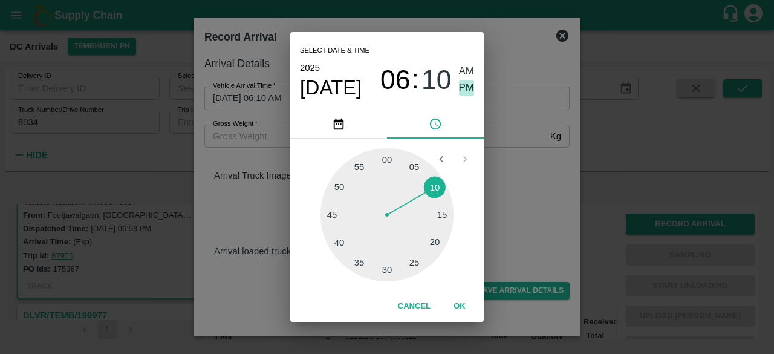
click at [470, 85] on span "PM" at bounding box center [467, 88] width 16 height 16
type input "[DATE] 06:10 PM"
click at [502, 181] on div "Select date & time [DATE] 06 : 10 AM PM 05 10 15 20 25 30 35 40 45 50 55 00 Can…" at bounding box center [387, 177] width 774 height 354
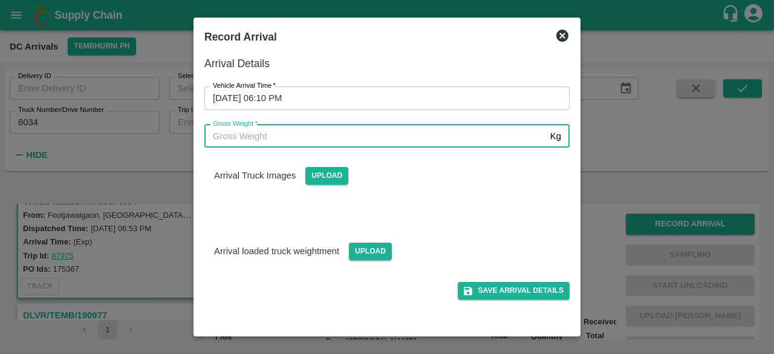
click at [228, 135] on input "Gross Weight   *" at bounding box center [374, 136] width 341 height 23
type input "13350"
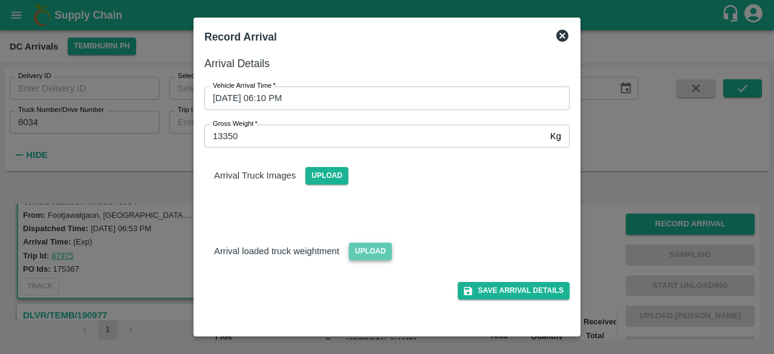
click at [372, 253] on span "Upload" at bounding box center [370, 251] width 43 height 18
click at [0, 0] on input "Upload" at bounding box center [0, 0] width 0 height 0
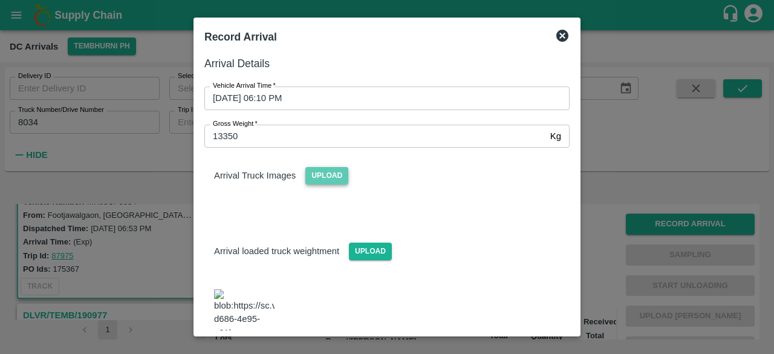
click at [312, 183] on span "Upload" at bounding box center [326, 176] width 43 height 18
click at [0, 0] on input "Upload" at bounding box center [0, 0] width 0 height 0
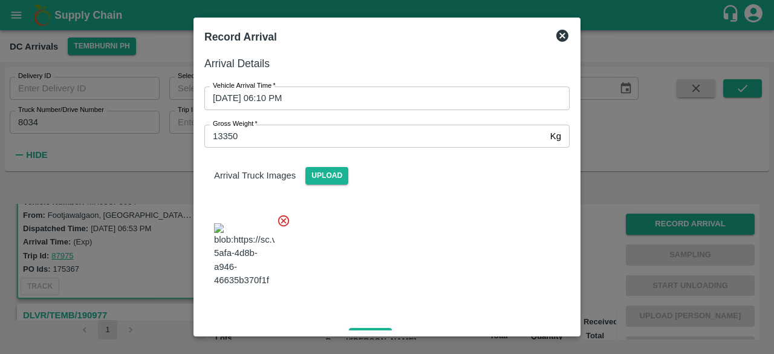
scroll to position [239, 0]
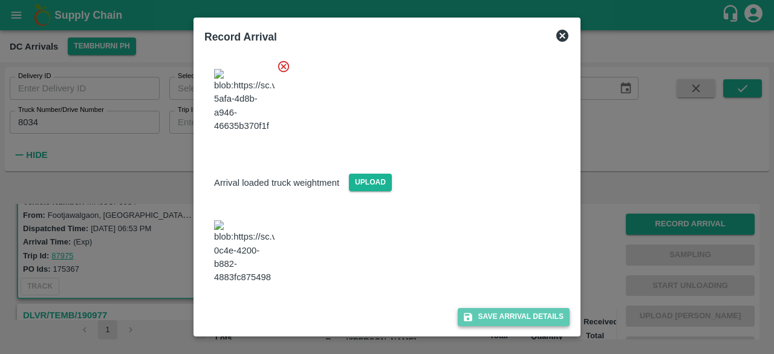
click at [509, 316] on button "Save Arrival Details" at bounding box center [514, 317] width 112 height 18
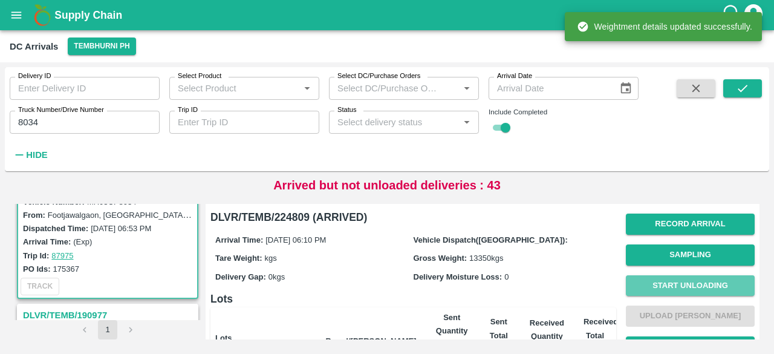
click at [665, 287] on button "Start Unloading" at bounding box center [690, 285] width 129 height 21
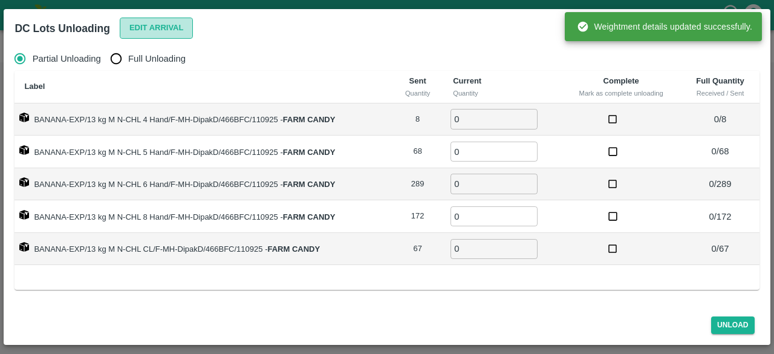
click at [161, 29] on button "Edit Arrival" at bounding box center [157, 28] width 74 height 21
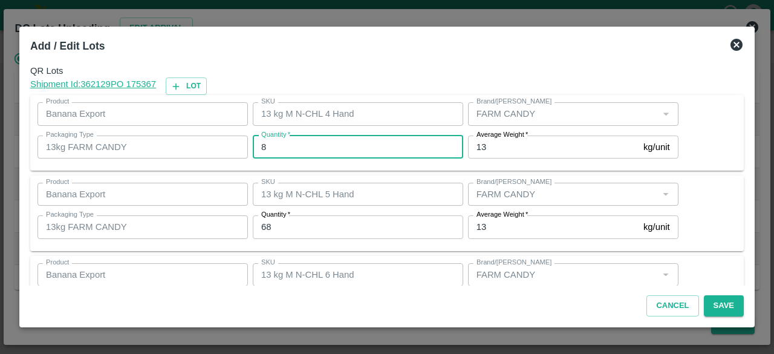
click at [294, 150] on input "8" at bounding box center [358, 146] width 210 height 23
type input "9"
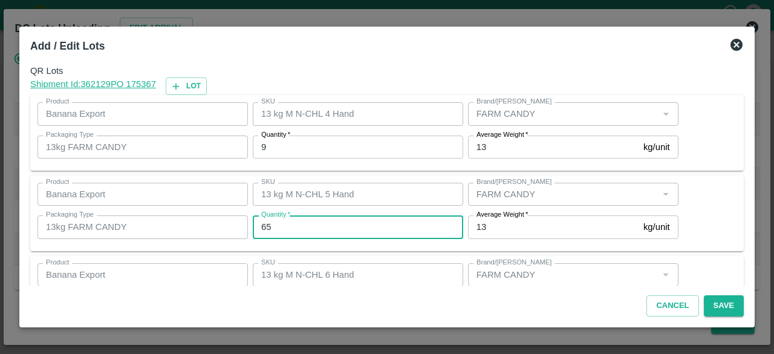
type input "65"
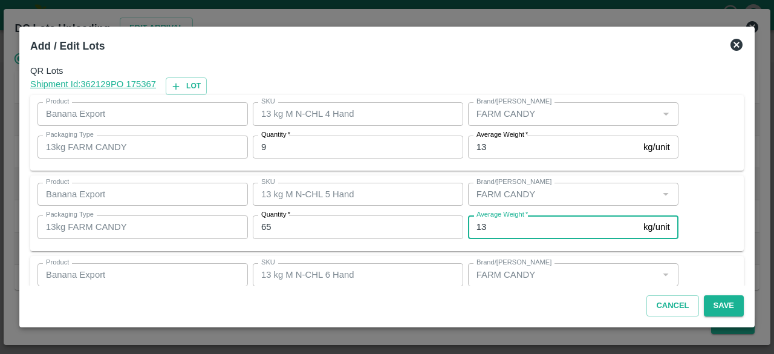
scroll to position [134, 0]
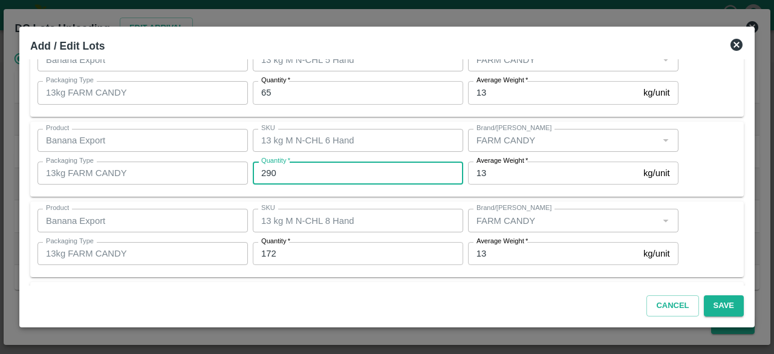
type input "290"
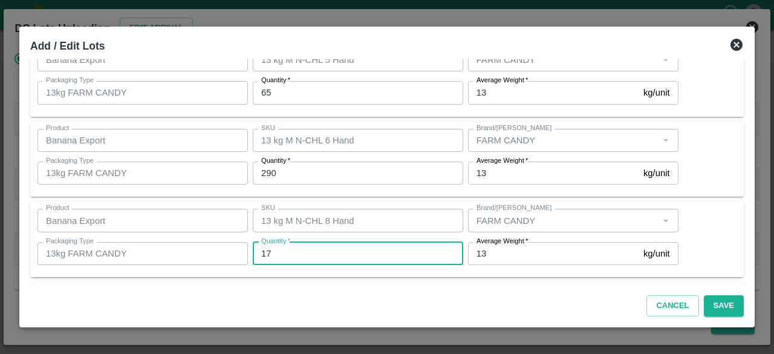
type input "172"
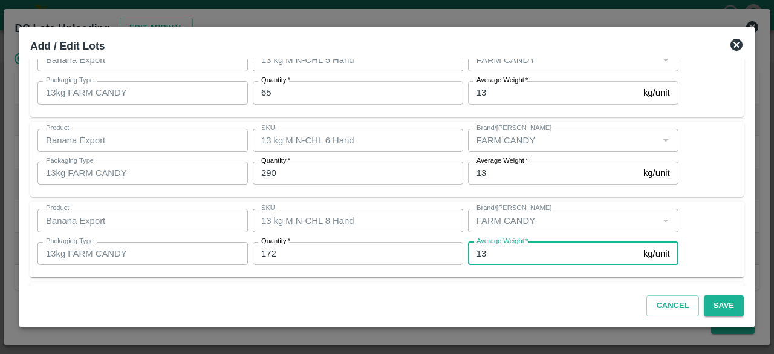
scroll to position [215, 0]
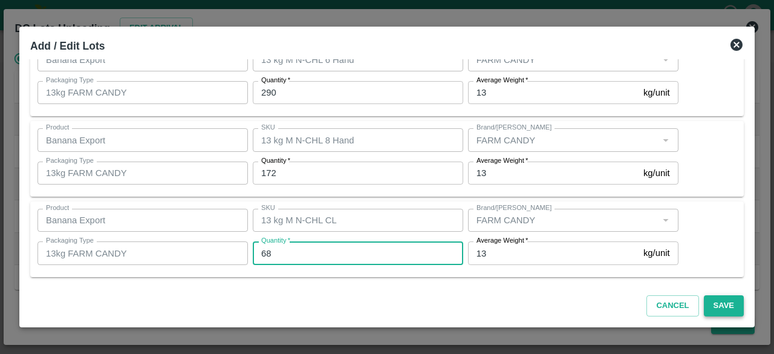
type input "68"
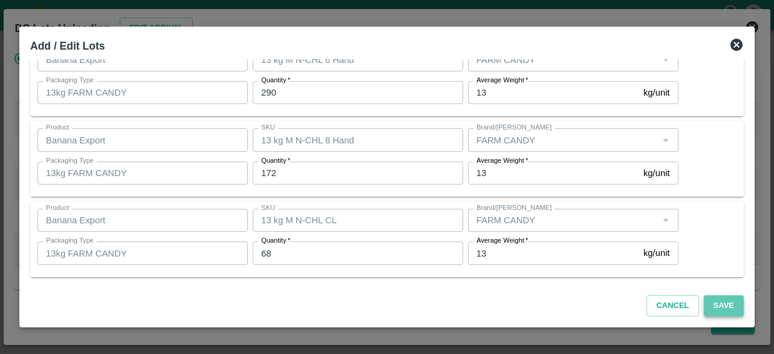
click at [718, 303] on button "Save" at bounding box center [724, 305] width 40 height 21
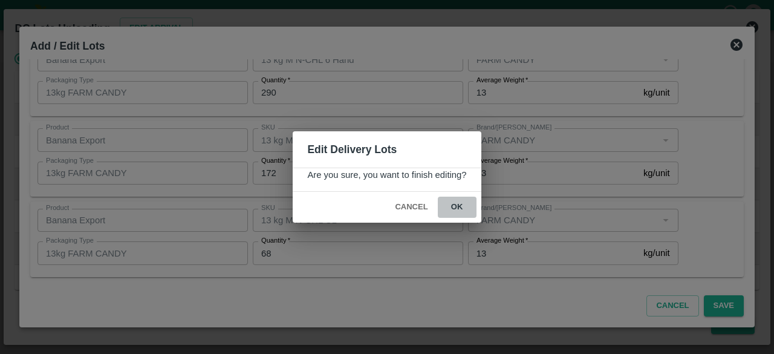
click at [453, 199] on button "ok" at bounding box center [457, 206] width 39 height 21
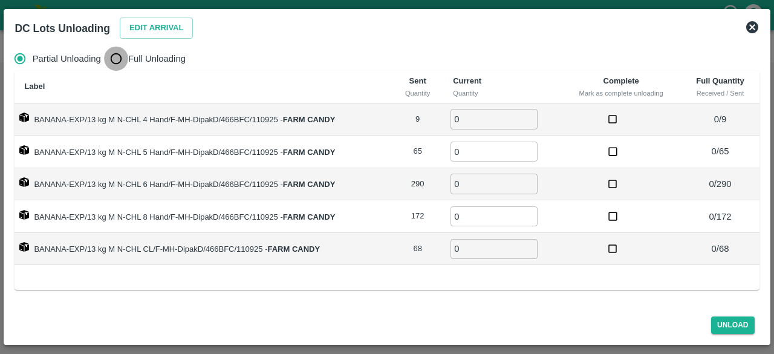
click at [116, 61] on input "Full Unloading" at bounding box center [116, 59] width 24 height 24
radio input "true"
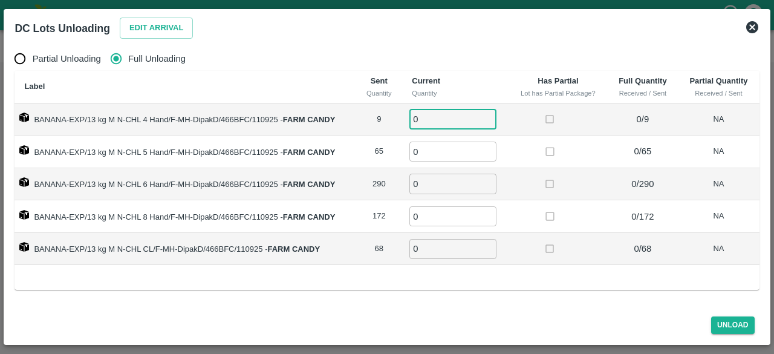
click at [452, 120] on input "0" at bounding box center [452, 119] width 87 height 20
type input "9"
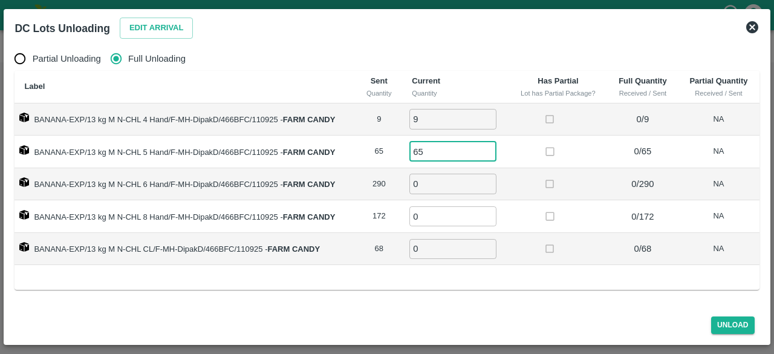
type input "65"
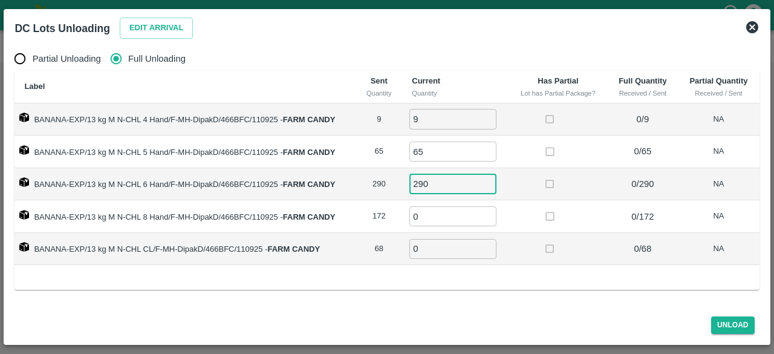
type input "290"
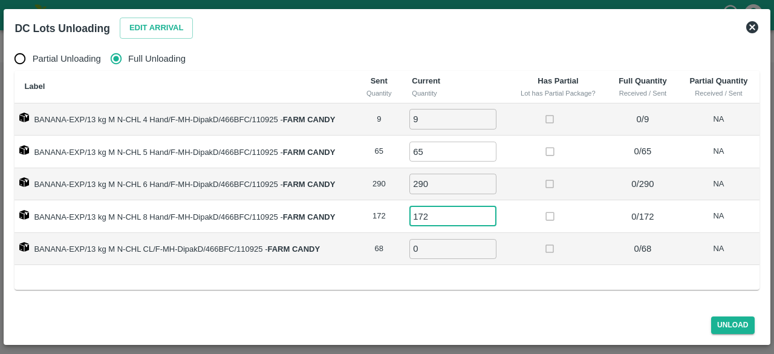
type input "172"
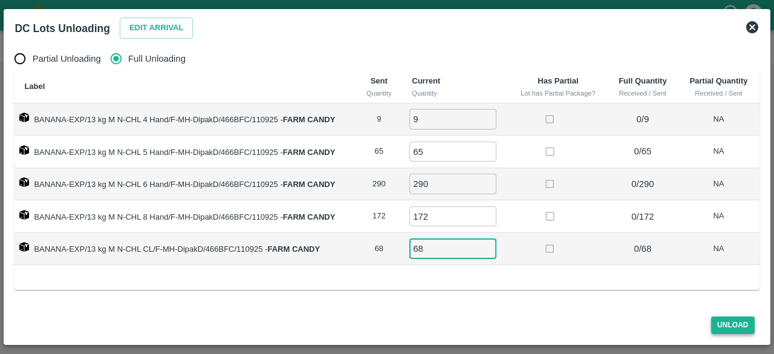
type input "68"
click at [725, 327] on button "Unload" at bounding box center [733, 325] width 44 height 18
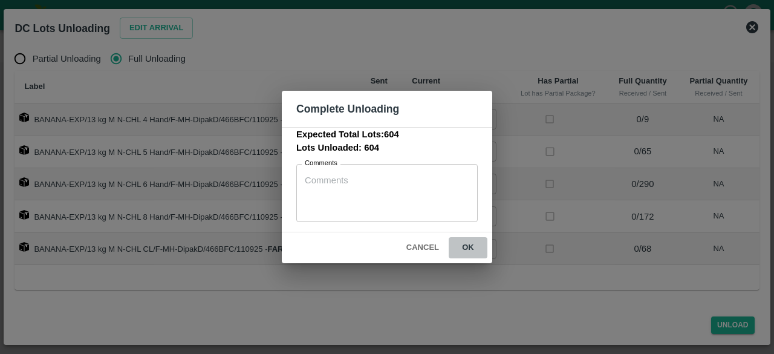
click at [469, 252] on button "ok" at bounding box center [468, 247] width 39 height 21
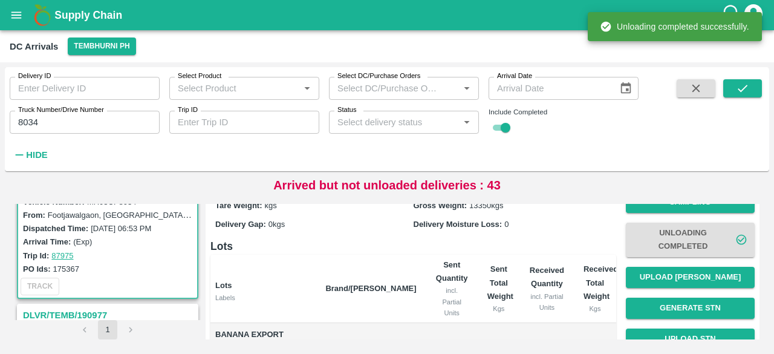
scroll to position [53, 0]
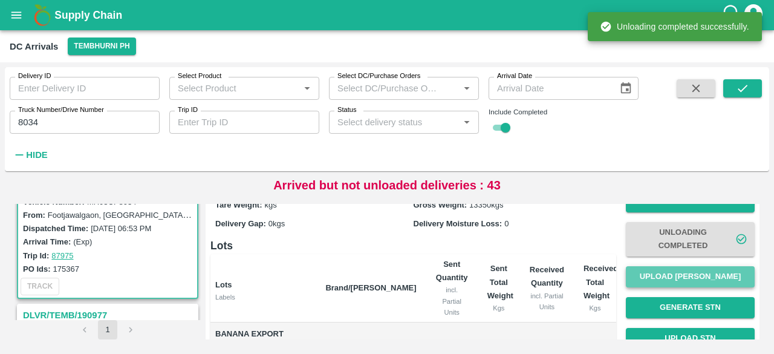
click at [681, 271] on button "Upload [PERSON_NAME]" at bounding box center [690, 276] width 129 height 21
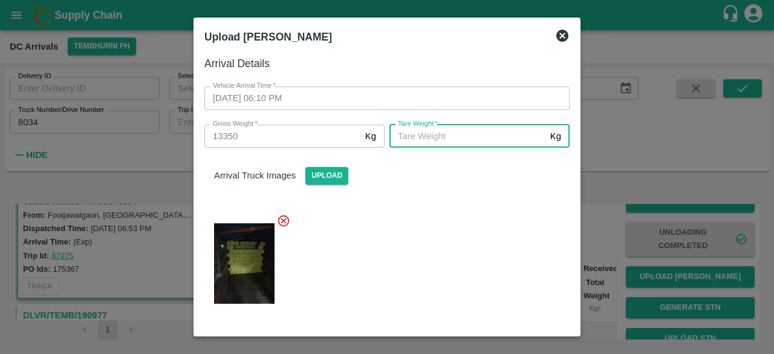
click at [448, 137] on input "[PERSON_NAME]   *" at bounding box center [467, 136] width 156 height 23
type input "4950"
click at [427, 247] on div at bounding box center [382, 260] width 375 height 112
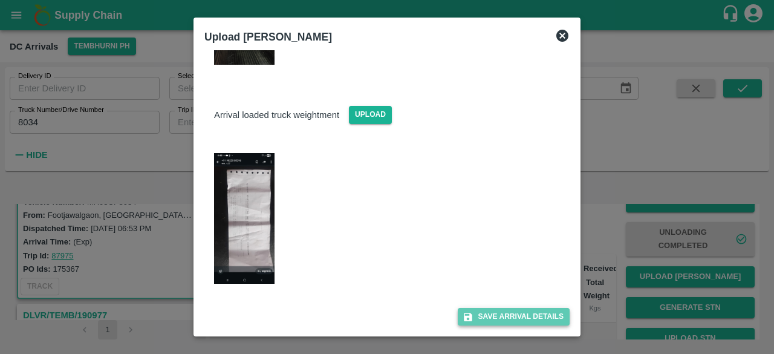
click at [497, 309] on button "Save Arrival Details" at bounding box center [514, 317] width 112 height 18
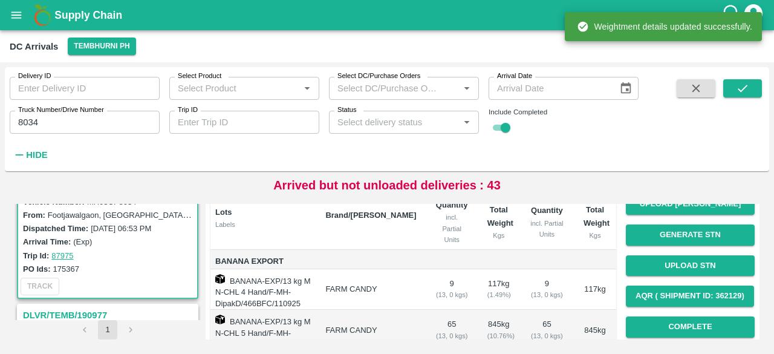
scroll to position [127, 0]
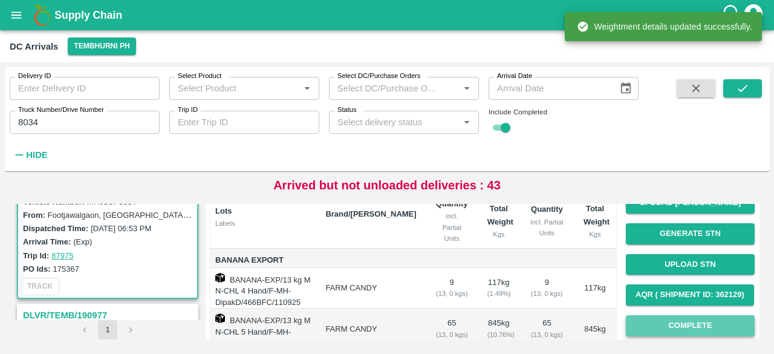
click at [685, 324] on button "Complete" at bounding box center [690, 325] width 129 height 21
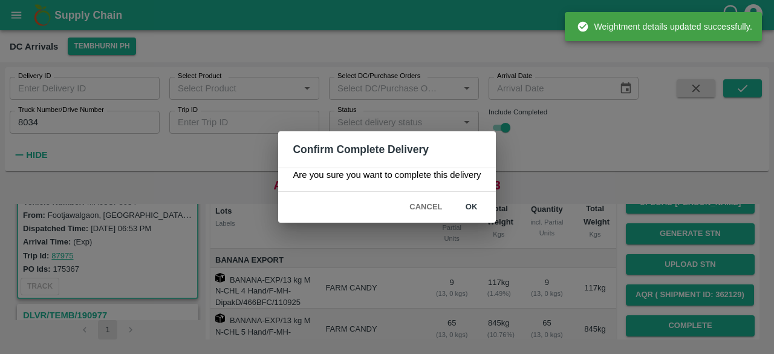
click at [468, 204] on button "ok" at bounding box center [471, 206] width 39 height 21
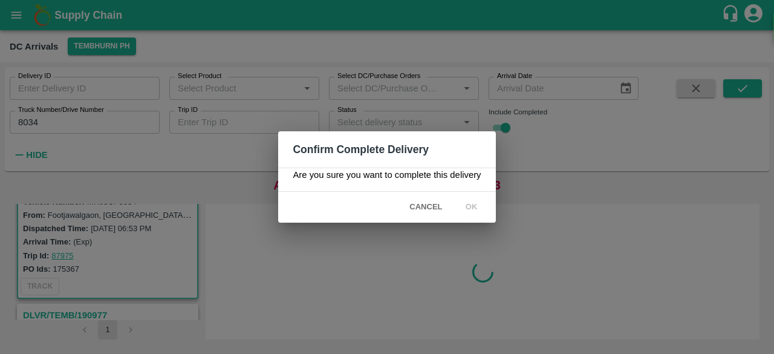
scroll to position [0, 0]
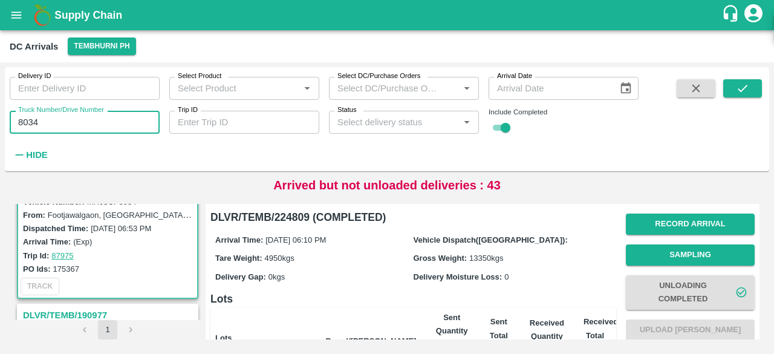
click at [28, 120] on input "8034" at bounding box center [85, 122] width 150 height 23
type input "0932"
click at [746, 91] on icon "submit" at bounding box center [742, 88] width 13 height 13
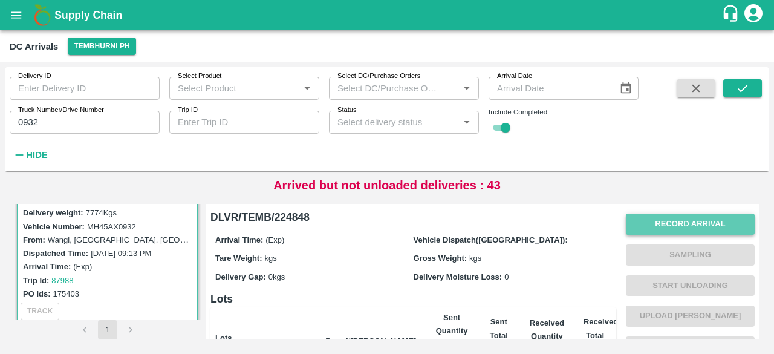
click at [702, 216] on button "Record Arrival" at bounding box center [690, 223] width 129 height 21
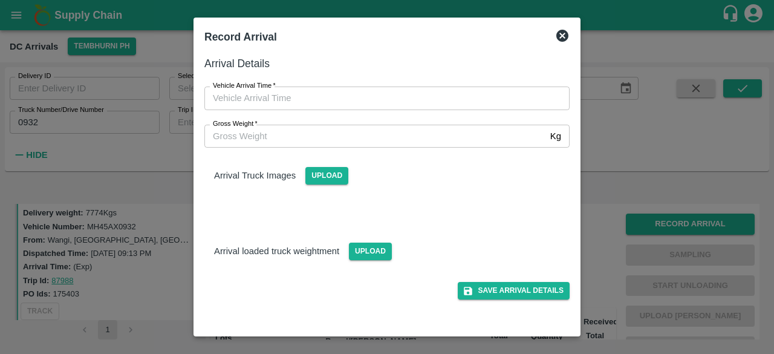
type input "DD/MM/YYYY hh:mm aa"
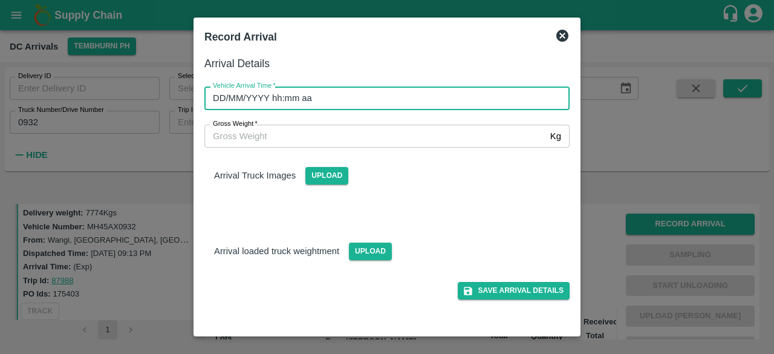
click at [400, 93] on input "DD/MM/YYYY hh:mm aa" at bounding box center [382, 97] width 357 height 23
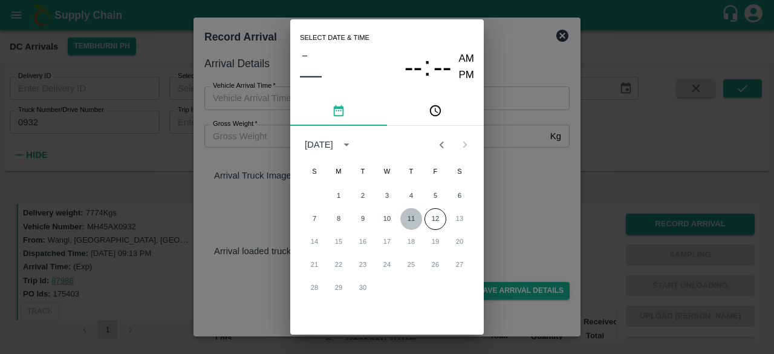
click at [413, 214] on button "11" at bounding box center [411, 219] width 22 height 22
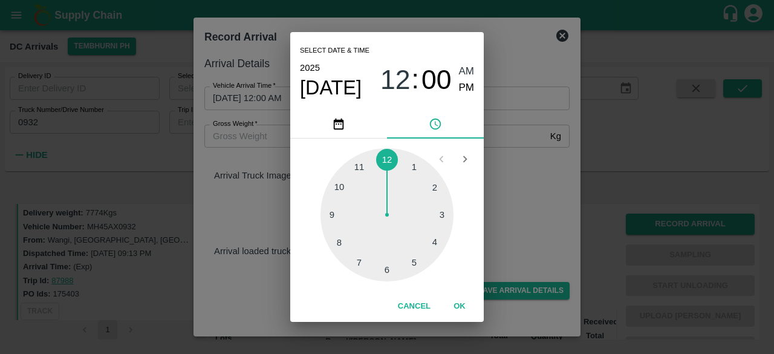
click at [387, 270] on div at bounding box center [386, 214] width 133 height 133
click at [433, 244] on div at bounding box center [386, 214] width 133 height 133
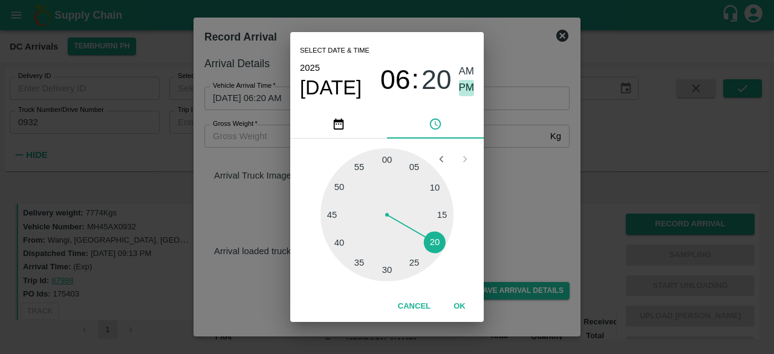
click at [462, 88] on span "PM" at bounding box center [467, 88] width 16 height 16
type input "[DATE] 06:20 PM"
click at [515, 196] on div "Select date & time [DATE] 06 : 20 AM PM 05 10 15 20 25 30 35 40 45 50 55 00 Can…" at bounding box center [387, 177] width 774 height 354
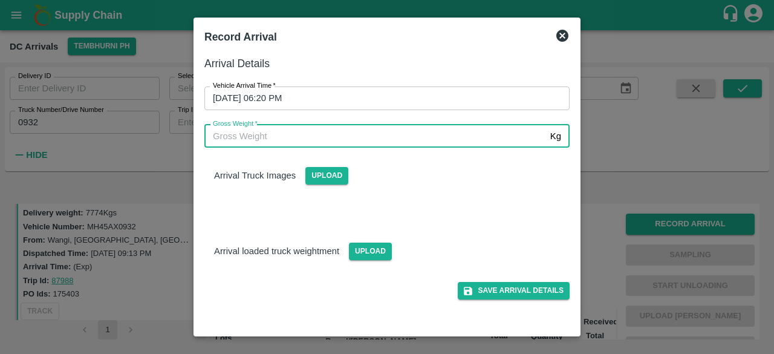
click at [245, 140] on input "Gross Weight   *" at bounding box center [374, 136] width 341 height 23
type input "14330"
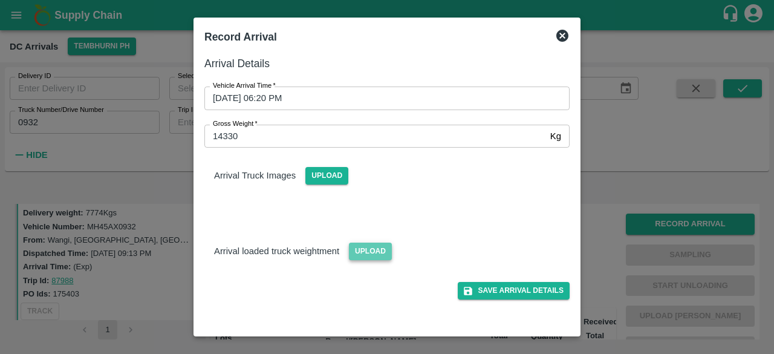
click at [360, 248] on span "Upload" at bounding box center [370, 251] width 43 height 18
click at [0, 0] on input "Upload" at bounding box center [0, 0] width 0 height 0
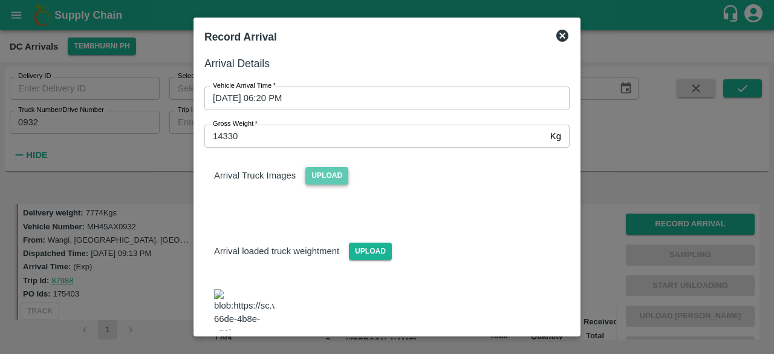
click at [322, 178] on span "Upload" at bounding box center [326, 176] width 43 height 18
click at [0, 0] on input "Upload" at bounding box center [0, 0] width 0 height 0
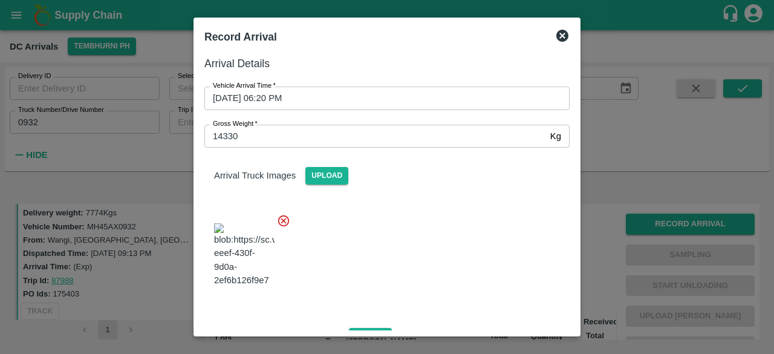
scroll to position [195, 0]
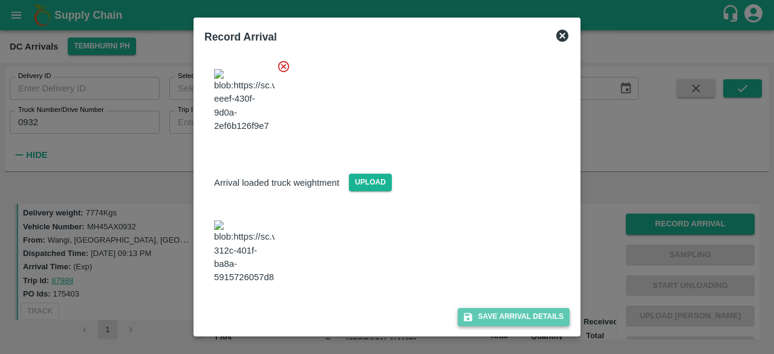
click at [504, 313] on button "Save Arrival Details" at bounding box center [514, 317] width 112 height 18
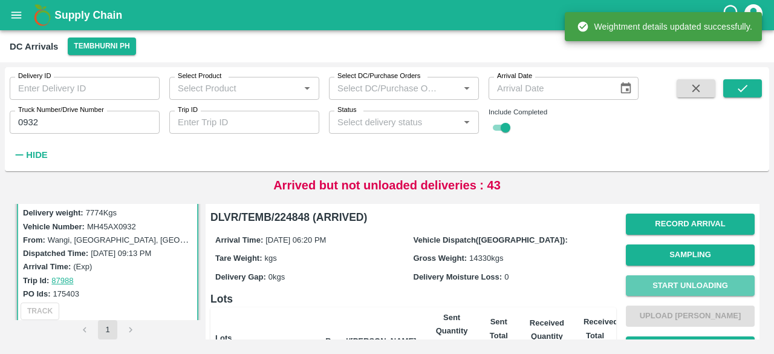
click at [685, 281] on button "Start Unloading" at bounding box center [690, 285] width 129 height 21
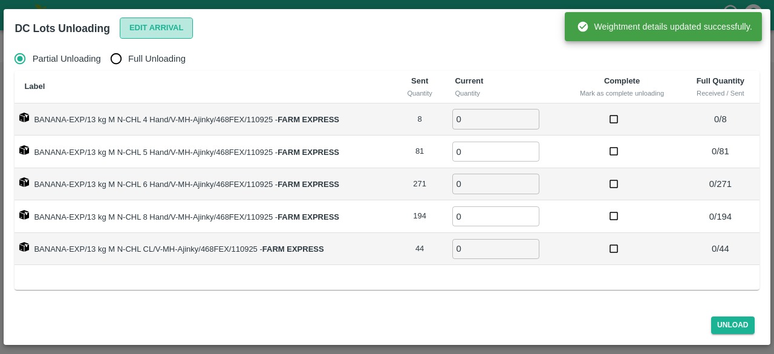
click at [160, 22] on button "Edit Arrival" at bounding box center [157, 28] width 74 height 21
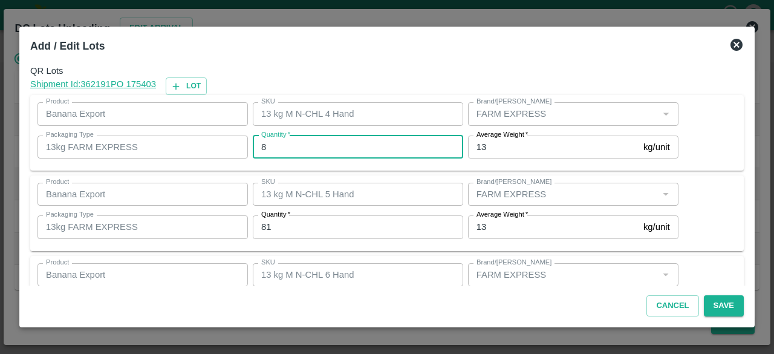
click at [271, 144] on input "8" at bounding box center [358, 146] width 210 height 23
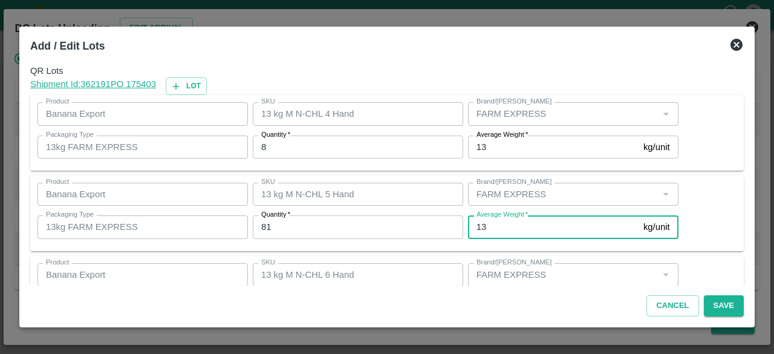
scroll to position [134, 0]
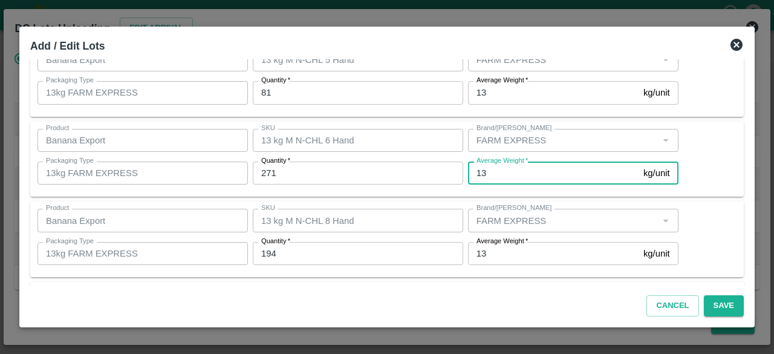
click at [265, 172] on input "271" at bounding box center [358, 172] width 210 height 23
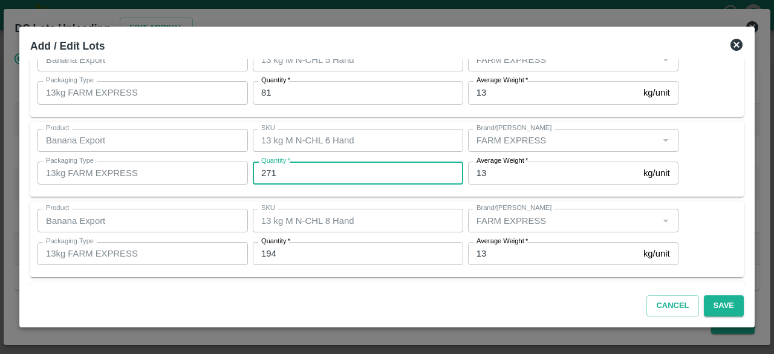
click at [265, 172] on input "271" at bounding box center [358, 172] width 210 height 23
type input "269"
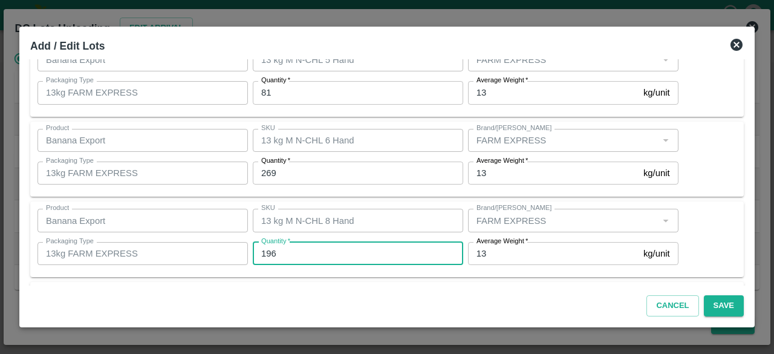
type input "196"
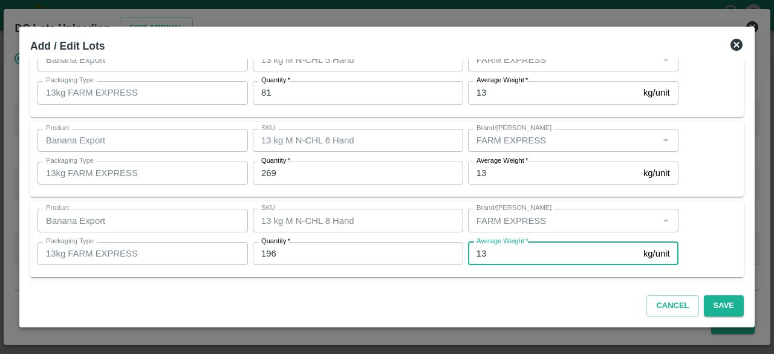
scroll to position [215, 0]
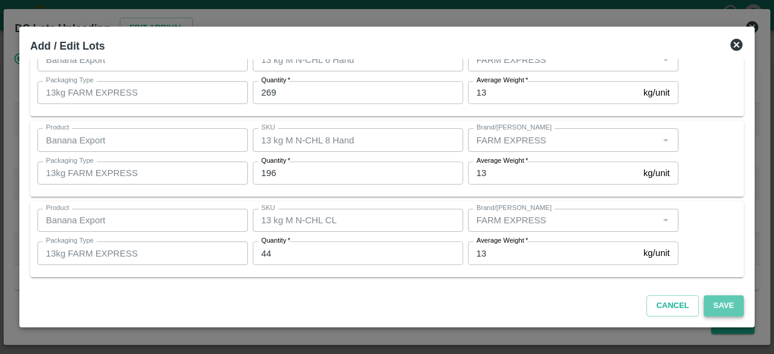
click at [725, 308] on button "Save" at bounding box center [724, 305] width 40 height 21
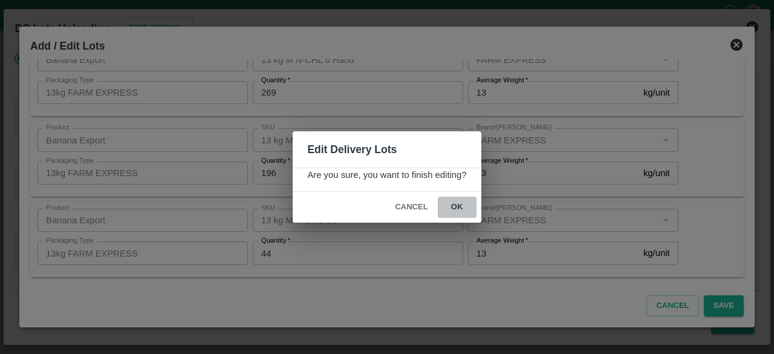
click at [455, 201] on button "ok" at bounding box center [457, 206] width 39 height 21
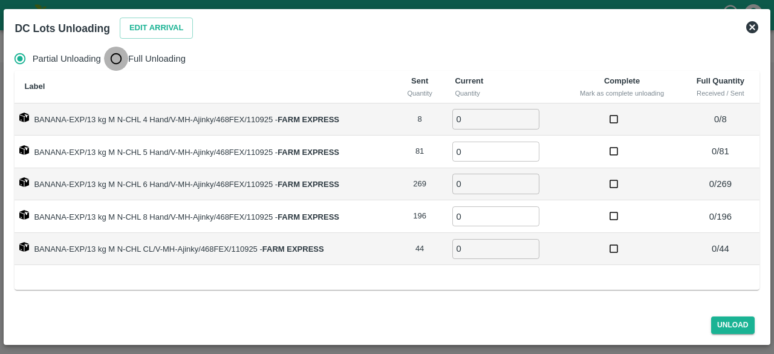
click at [122, 54] on input "Full Unloading" at bounding box center [116, 59] width 24 height 24
radio input "true"
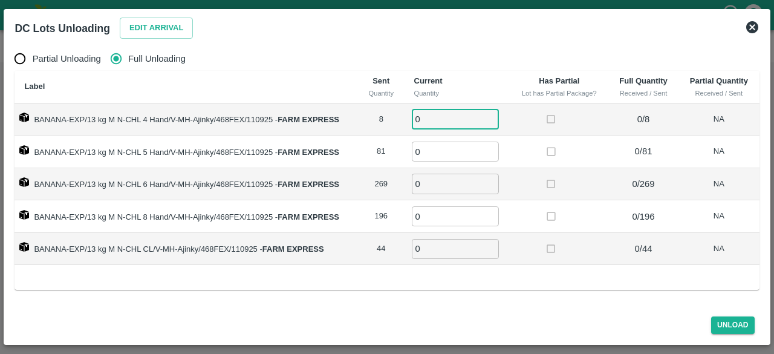
click at [455, 128] on input "0" at bounding box center [455, 119] width 87 height 20
type input "8"
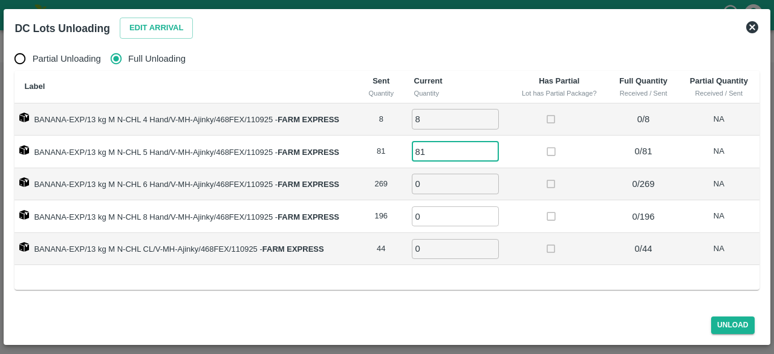
type input "81"
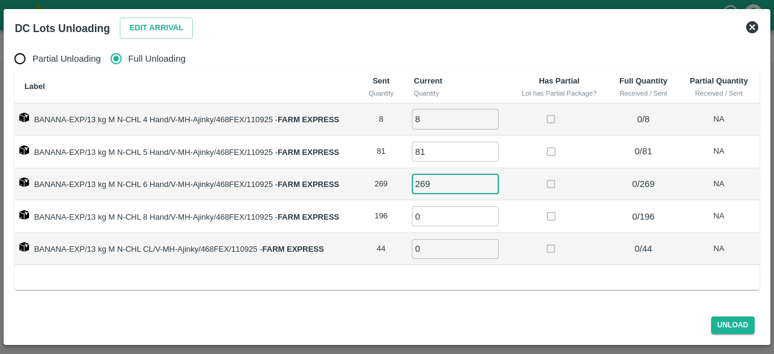
type input "269"
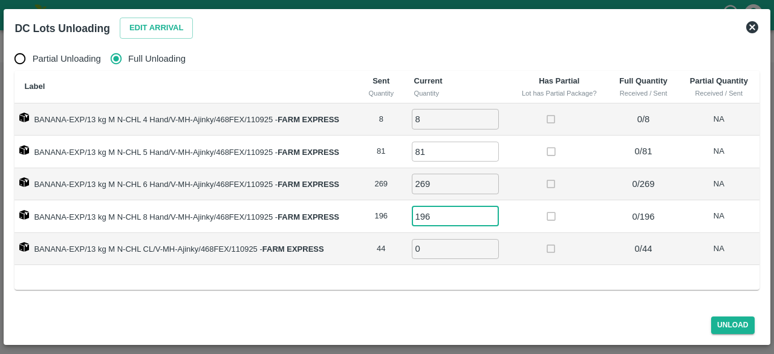
type input "196"
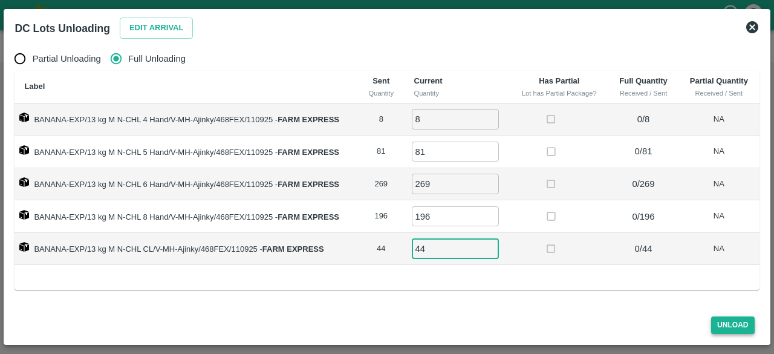
type input "44"
click at [719, 325] on button "Unload" at bounding box center [733, 325] width 44 height 18
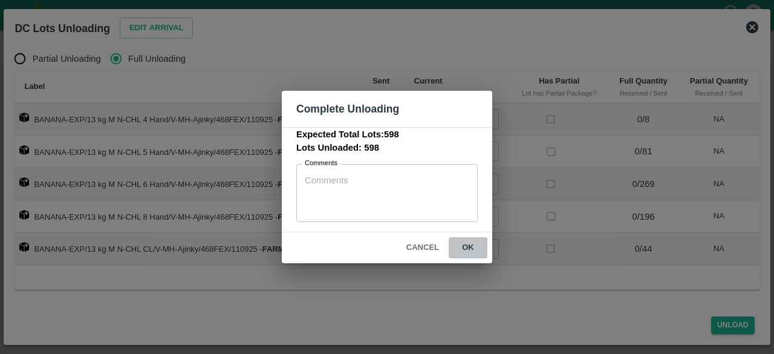
click at [468, 245] on button "ok" at bounding box center [468, 247] width 39 height 21
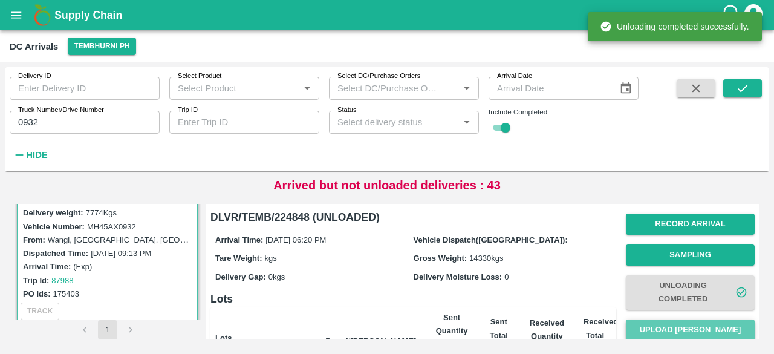
click at [693, 329] on button "Upload [PERSON_NAME]" at bounding box center [690, 329] width 129 height 21
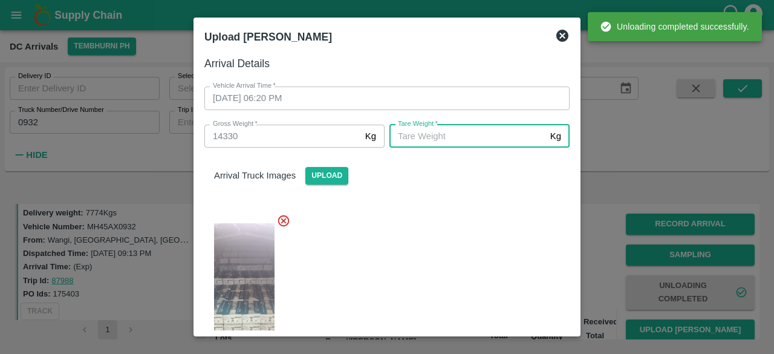
click at [496, 142] on input "[PERSON_NAME]   *" at bounding box center [467, 136] width 156 height 23
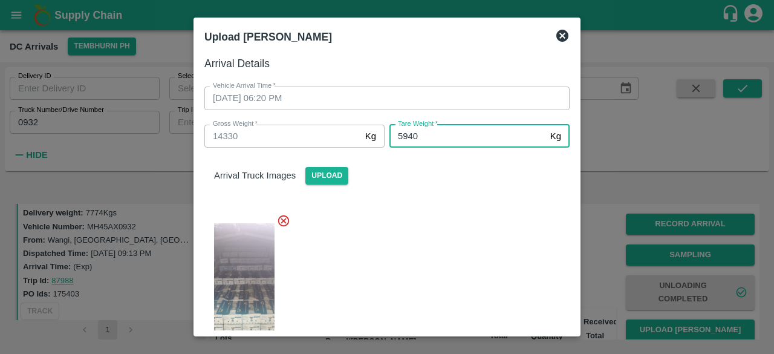
type input "5940"
click at [432, 239] on div at bounding box center [382, 287] width 375 height 166
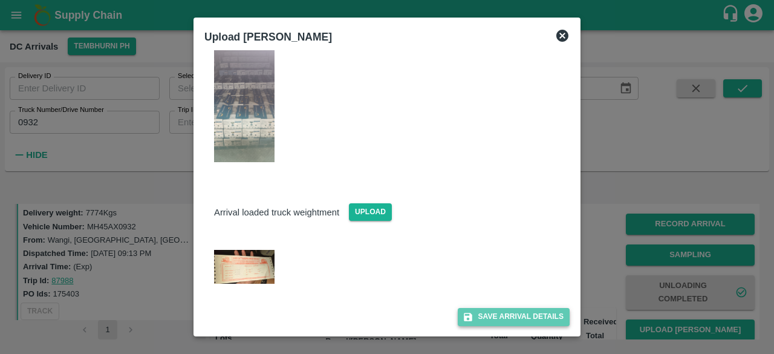
click at [506, 316] on button "Save Arrival Details" at bounding box center [514, 317] width 112 height 18
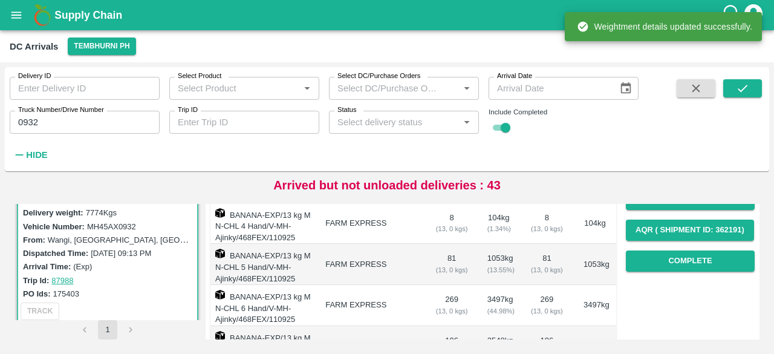
scroll to position [195, 0]
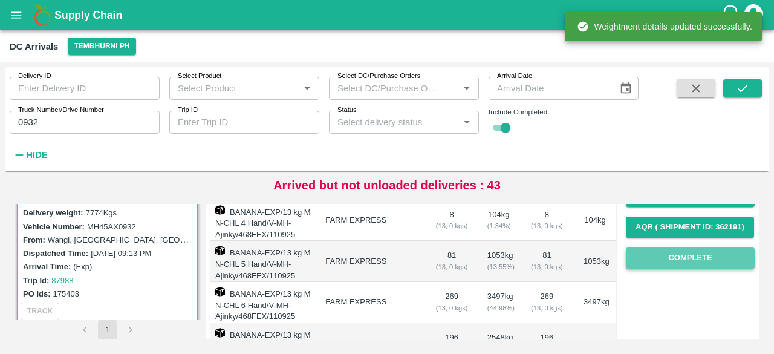
click at [688, 257] on button "Complete" at bounding box center [690, 257] width 129 height 21
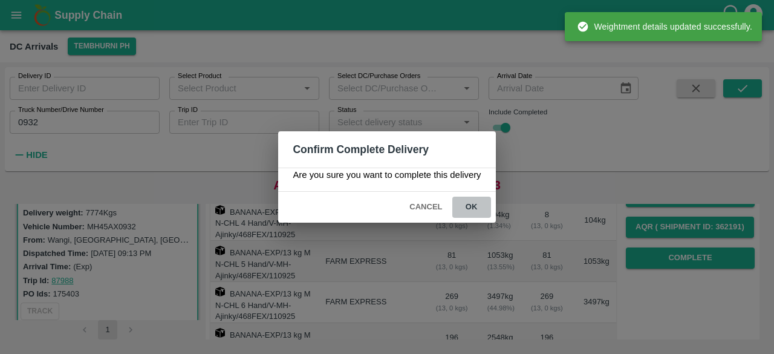
click at [474, 204] on button "ok" at bounding box center [471, 206] width 39 height 21
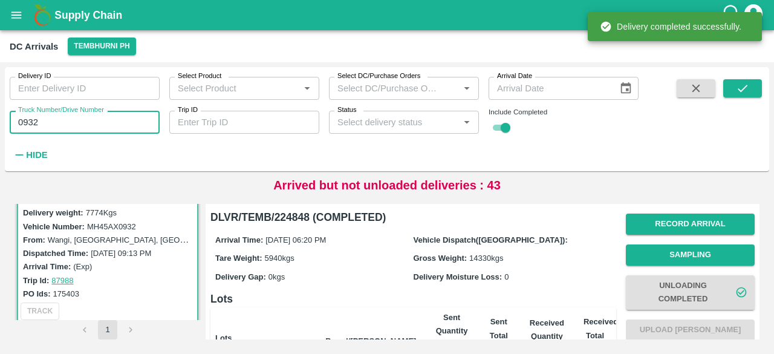
click at [27, 123] on input "0932" at bounding box center [85, 122] width 150 height 23
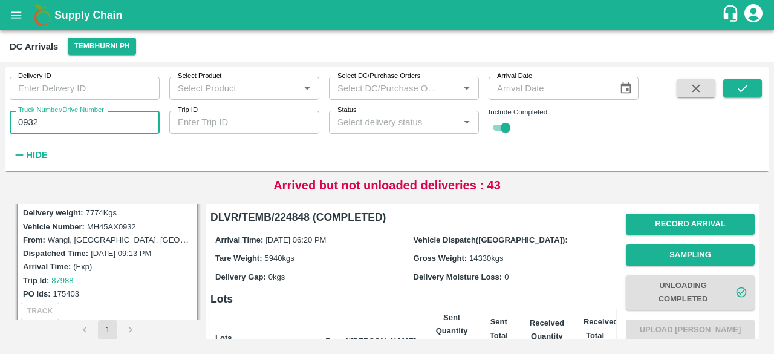
click at [27, 123] on input "0932" at bounding box center [85, 122] width 150 height 23
click at [735, 79] on button "submit" at bounding box center [742, 88] width 39 height 18
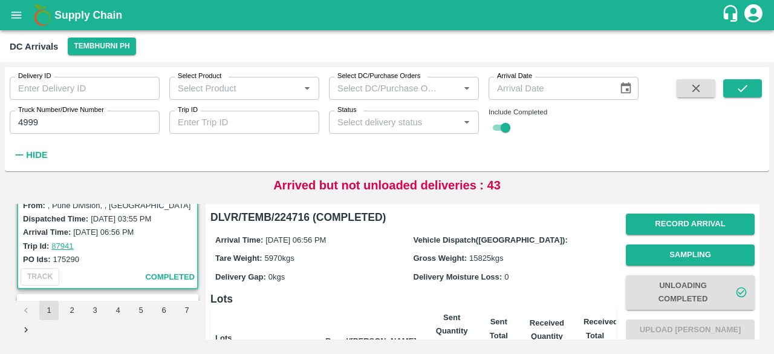
scroll to position [295, 0]
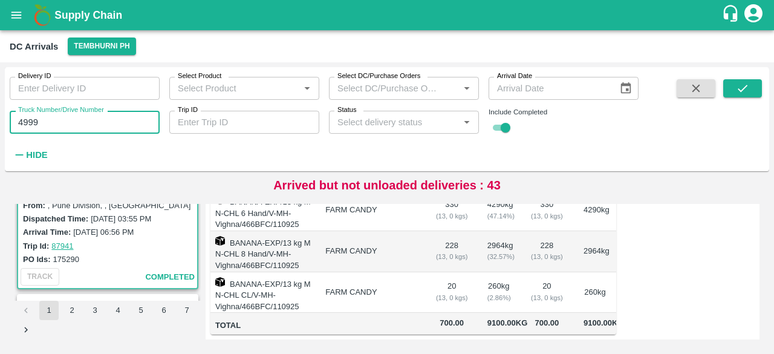
click at [32, 120] on input "4999" at bounding box center [85, 122] width 150 height 23
click at [746, 84] on icon "submit" at bounding box center [742, 88] width 13 height 13
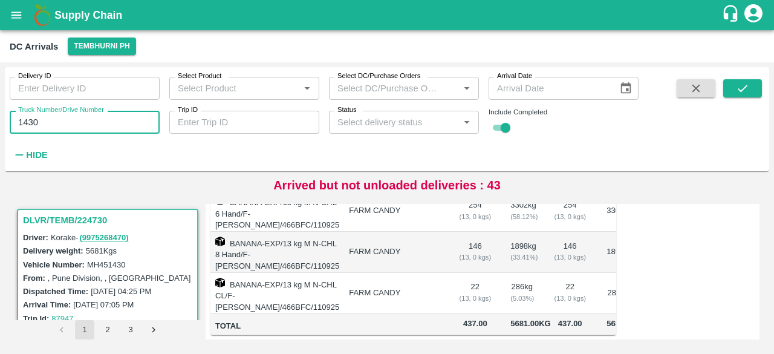
click at [28, 121] on input "1430" at bounding box center [85, 122] width 150 height 23
type input "4160"
click at [734, 88] on button "submit" at bounding box center [742, 88] width 39 height 18
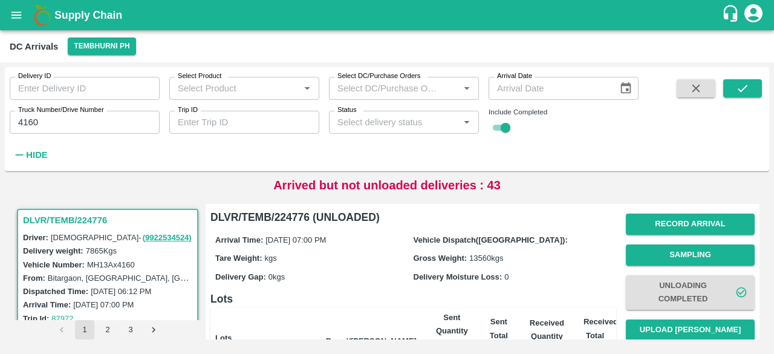
scroll to position [45, 0]
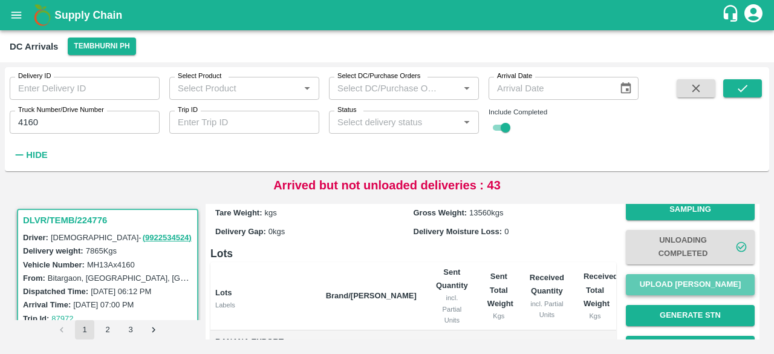
click at [696, 288] on button "Upload [PERSON_NAME]" at bounding box center [690, 284] width 129 height 21
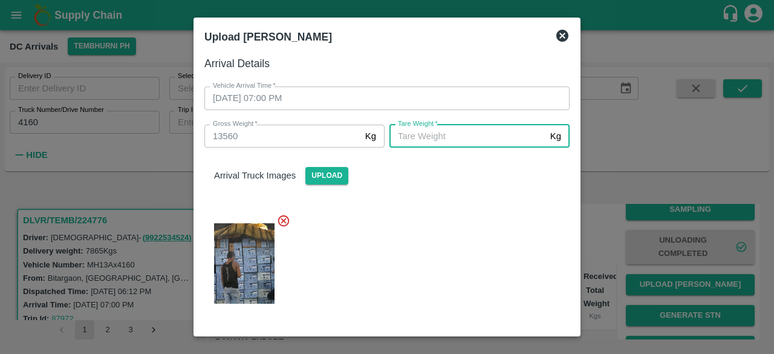
click at [426, 139] on input "[PERSON_NAME]   *" at bounding box center [467, 136] width 156 height 23
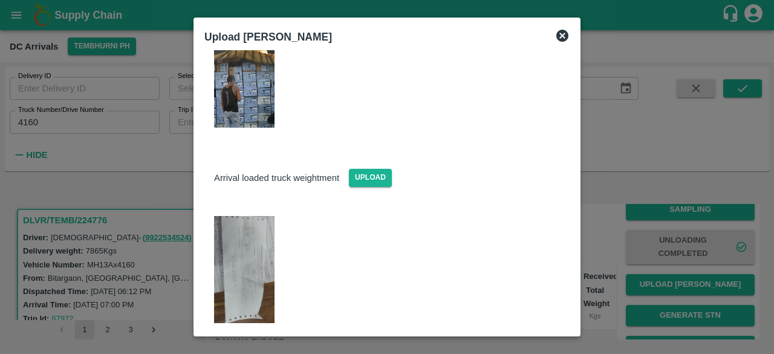
scroll to position [176, 0]
click at [235, 256] on img at bounding box center [244, 269] width 60 height 108
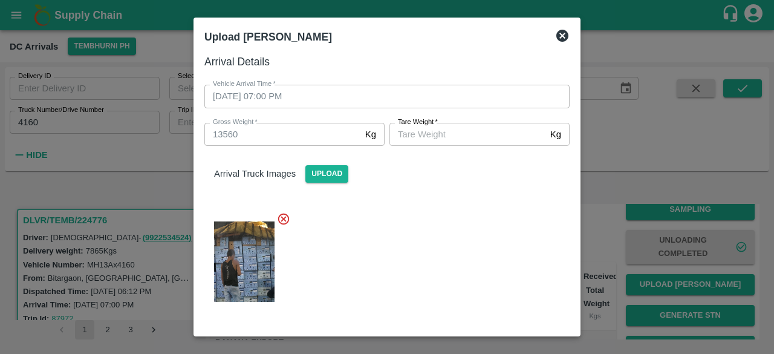
scroll to position [0, 0]
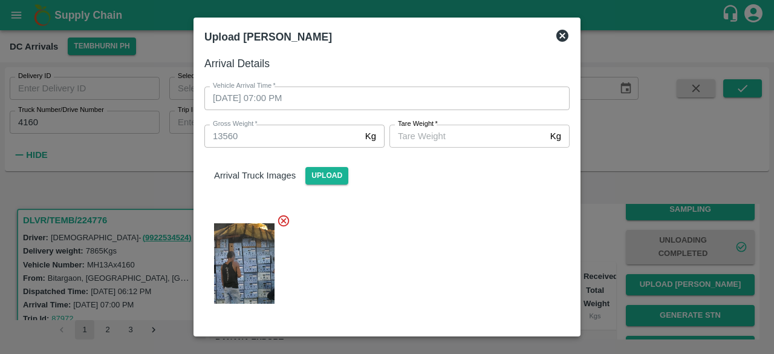
click at [441, 138] on input "[PERSON_NAME]   *" at bounding box center [467, 136] width 156 height 23
type input "4910"
click at [450, 239] on div at bounding box center [382, 260] width 375 height 112
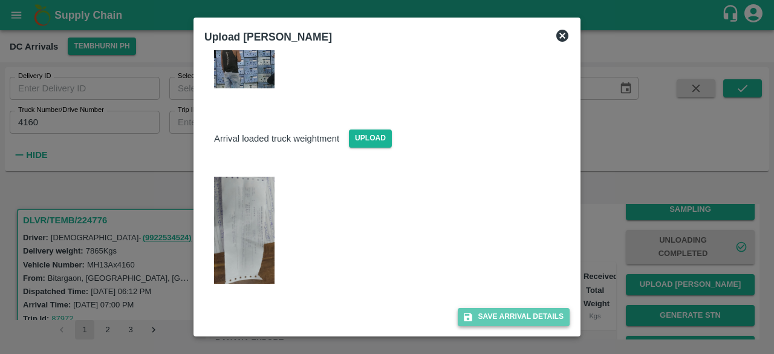
click at [502, 311] on button "Save Arrival Details" at bounding box center [514, 317] width 112 height 18
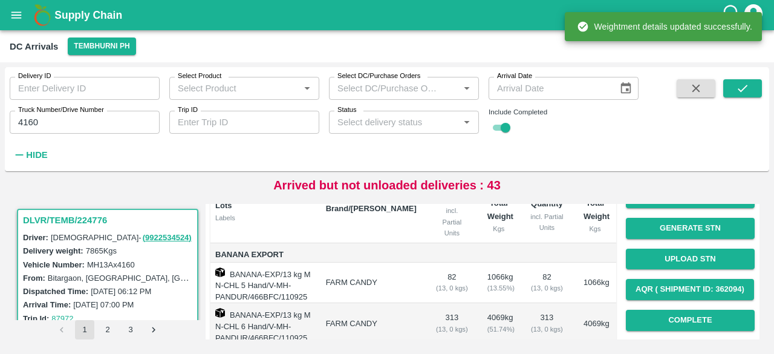
scroll to position [133, 0]
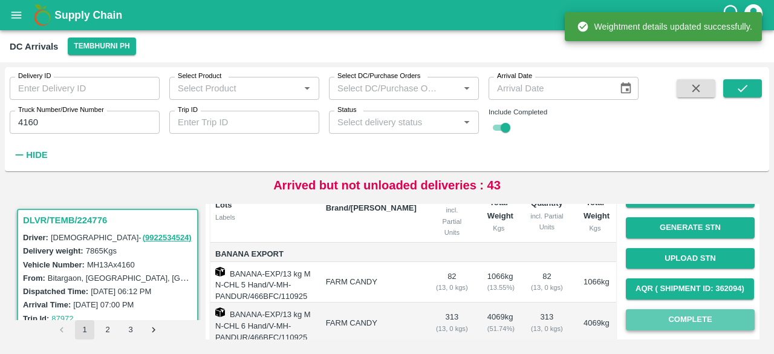
click at [683, 314] on button "Complete" at bounding box center [690, 319] width 129 height 21
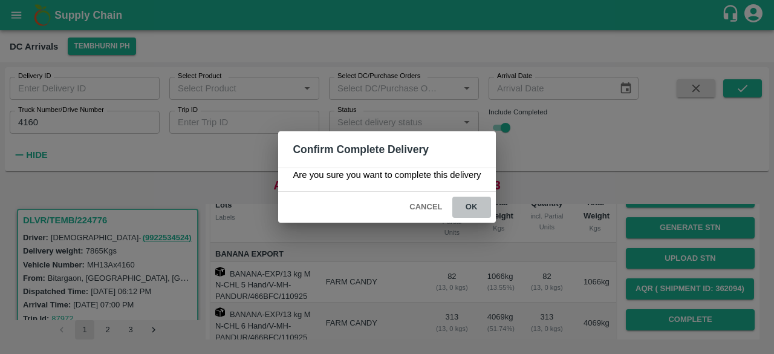
click at [471, 204] on button "ok" at bounding box center [471, 206] width 39 height 21
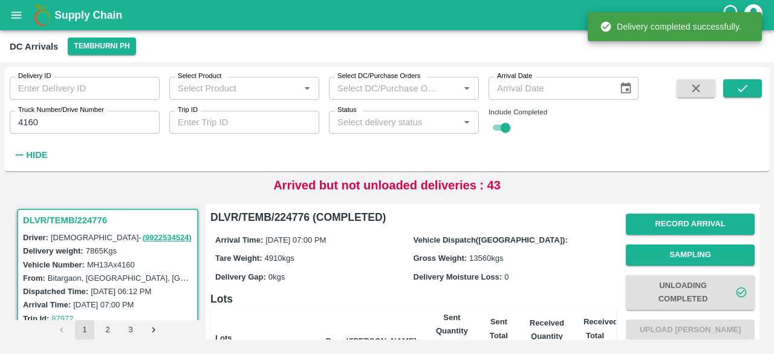
click at [27, 121] on input "4160" at bounding box center [85, 122] width 150 height 23
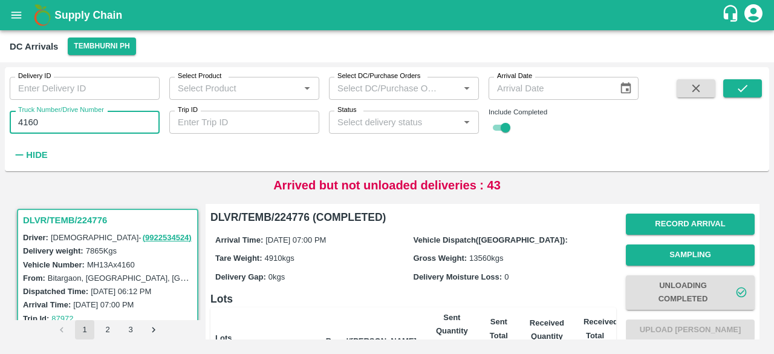
click at [27, 121] on input "4160" at bounding box center [85, 122] width 150 height 23
type input "3780"
click at [739, 94] on icon "submit" at bounding box center [742, 88] width 13 height 13
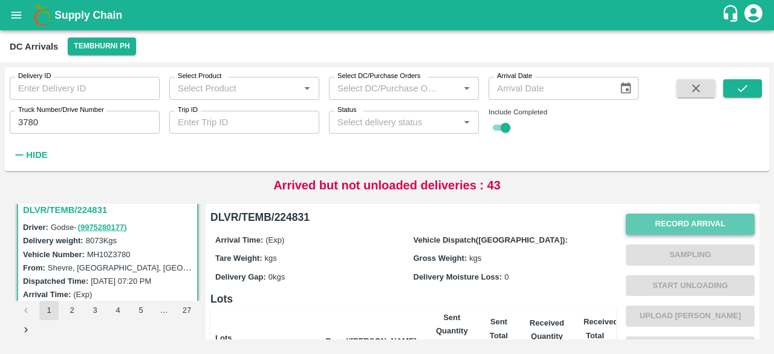
click at [678, 221] on button "Record Arrival" at bounding box center [690, 223] width 129 height 21
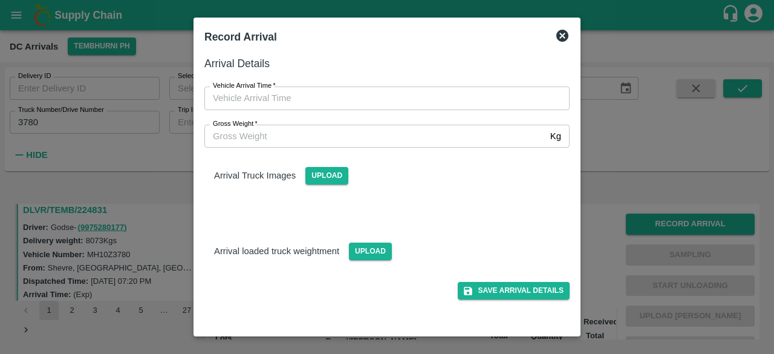
type input "DD/MM/YYYY hh:mm aa"
click at [372, 103] on input "DD/MM/YYYY hh:mm aa" at bounding box center [382, 97] width 357 height 23
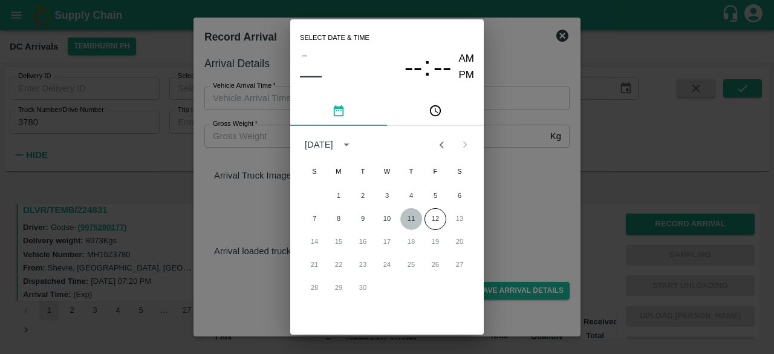
click at [409, 220] on button "11" at bounding box center [411, 219] width 22 height 22
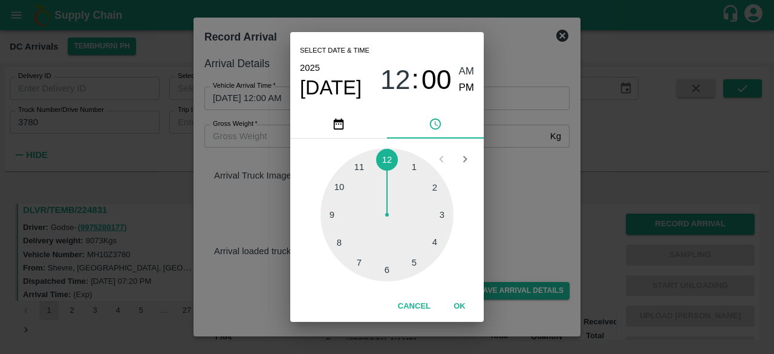
click at [358, 265] on div at bounding box center [386, 214] width 133 height 133
click at [434, 186] on div at bounding box center [386, 214] width 133 height 133
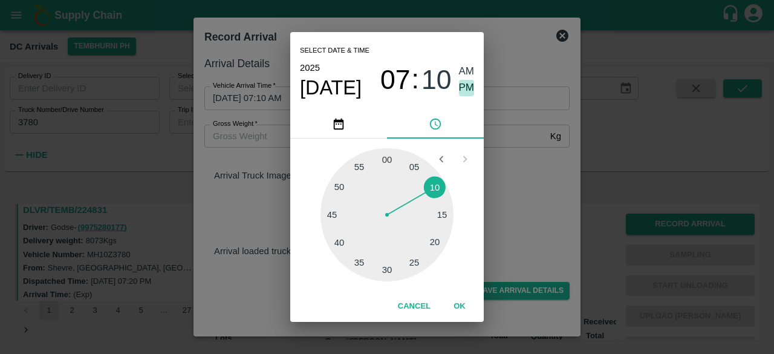
click at [464, 85] on span "PM" at bounding box center [467, 88] width 16 height 16
type input "[DATE] 07:10 PM"
click at [504, 170] on div "Select date & time [DATE] 07 : 10 AM PM 05 10 15 20 25 30 35 40 45 50 55 00 Can…" at bounding box center [387, 177] width 774 height 354
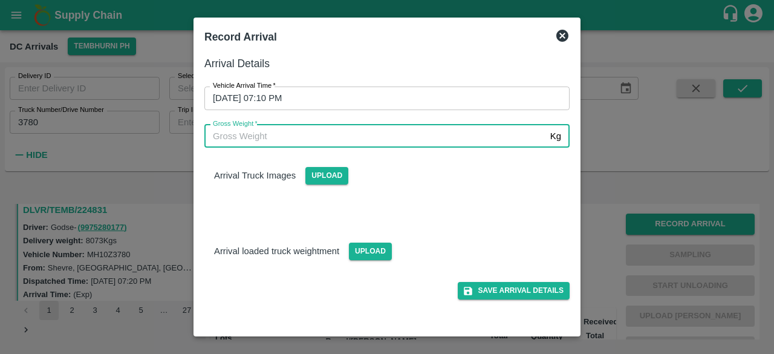
click at [268, 142] on input "Gross Weight   *" at bounding box center [374, 136] width 341 height 23
type input "14180"
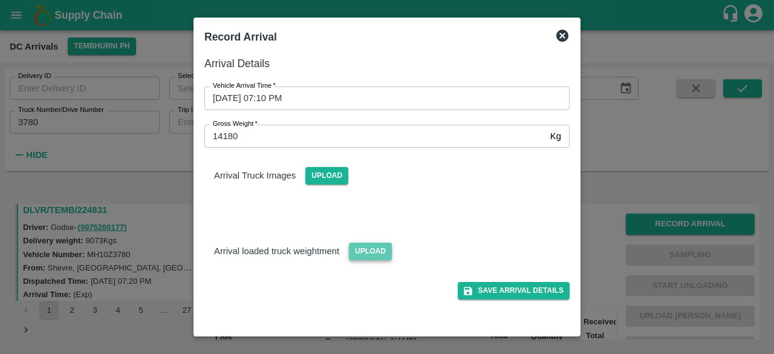
click at [369, 254] on span "Upload" at bounding box center [370, 251] width 43 height 18
click at [0, 0] on input "Upload" at bounding box center [0, 0] width 0 height 0
drag, startPoint x: 334, startPoint y: 185, endPoint x: 320, endPoint y: 177, distance: 16.0
click at [320, 177] on div "Arrival Truck Images Upload" at bounding box center [382, 180] width 375 height 85
click at [320, 177] on span "Upload" at bounding box center [326, 176] width 43 height 18
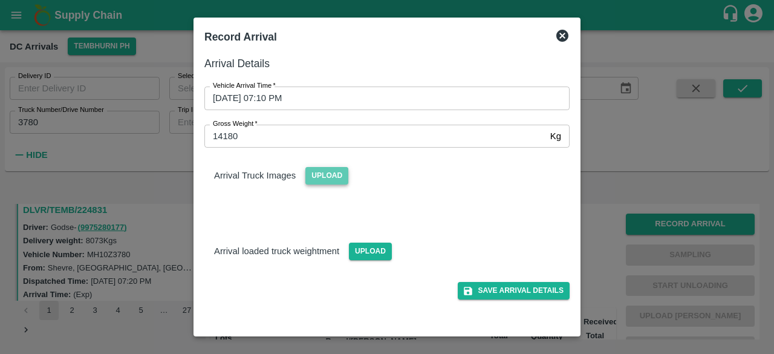
click at [0, 0] on input "Upload" at bounding box center [0, 0] width 0 height 0
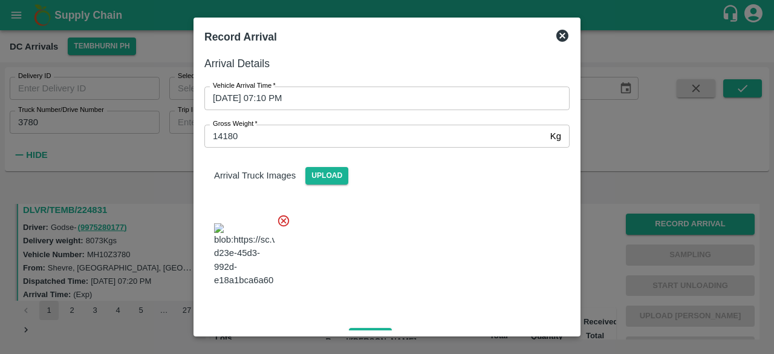
scroll to position [76, 0]
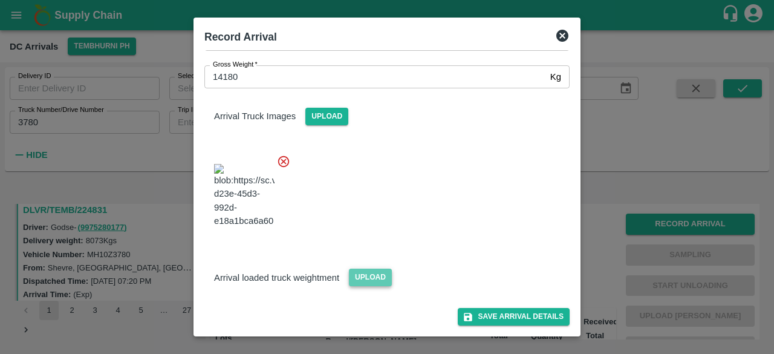
click at [367, 280] on span "Upload" at bounding box center [370, 277] width 43 height 18
click at [0, 0] on input "Upload" at bounding box center [0, 0] width 0 height 0
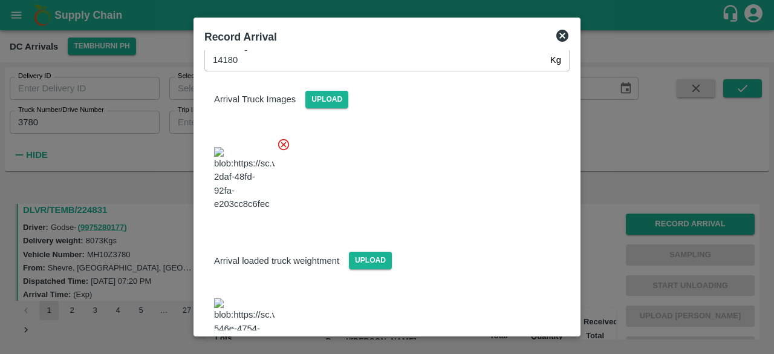
scroll to position [134, 0]
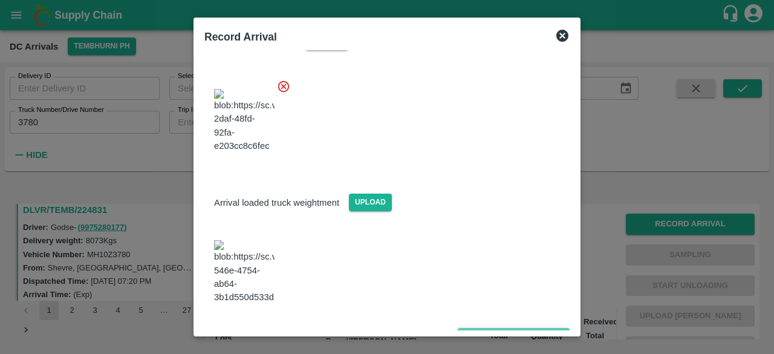
click at [508, 328] on button "Save Arrival Details" at bounding box center [514, 337] width 112 height 18
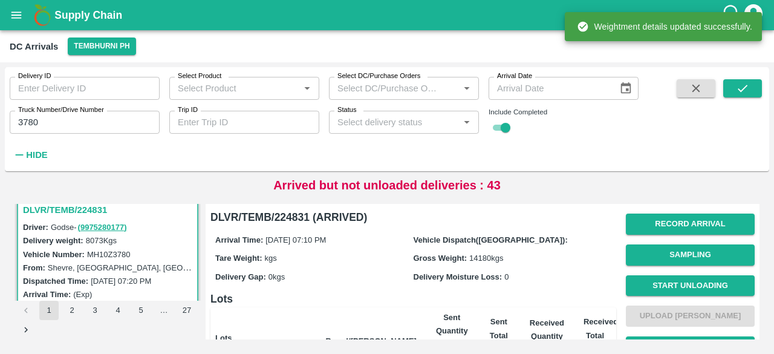
scroll to position [35, 0]
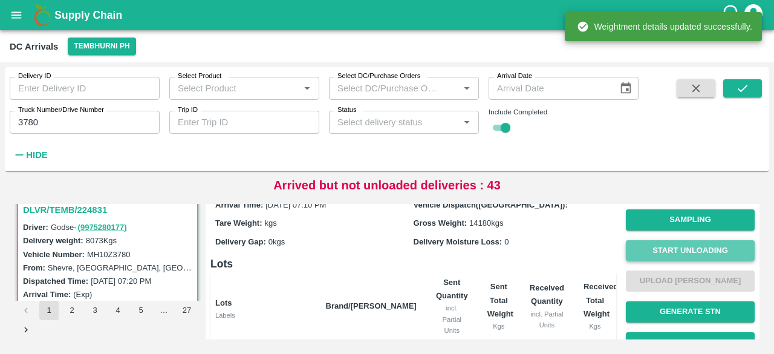
click at [685, 248] on button "Start Unloading" at bounding box center [690, 250] width 129 height 21
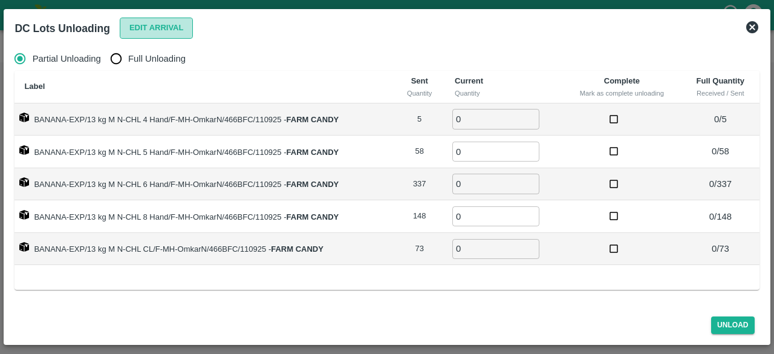
click at [142, 28] on button "Edit Arrival" at bounding box center [157, 28] width 74 height 21
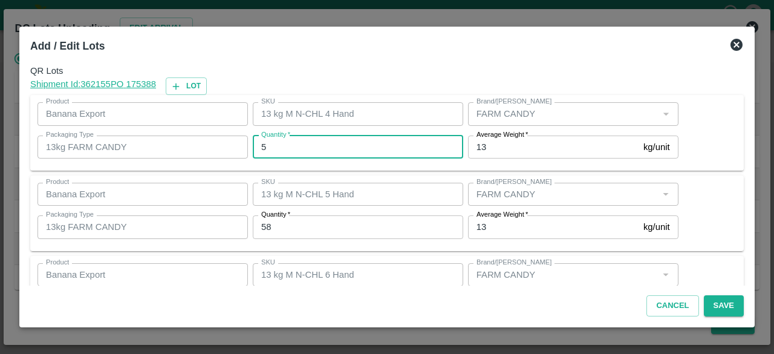
click at [294, 146] on input "5" at bounding box center [358, 146] width 210 height 23
type input "5"
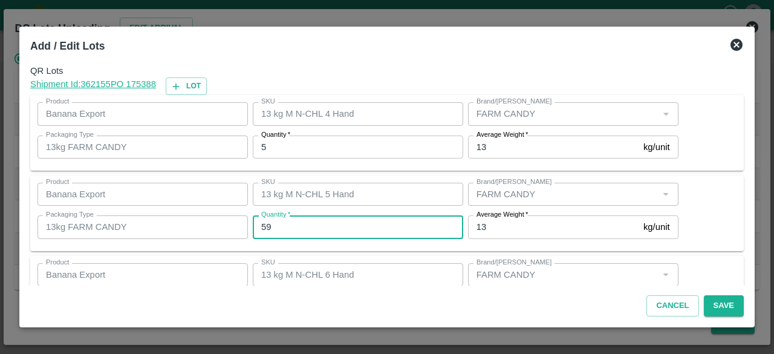
type input "59"
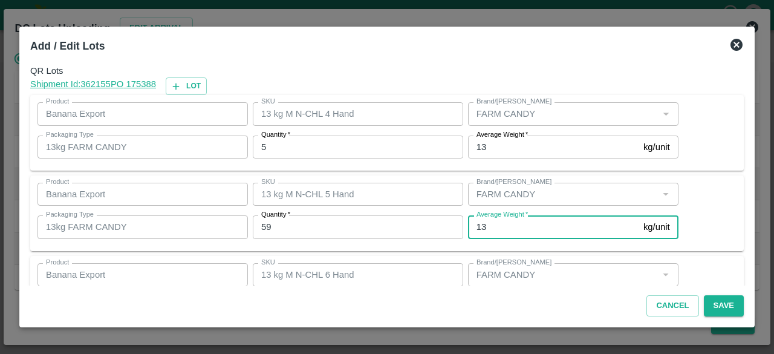
scroll to position [134, 0]
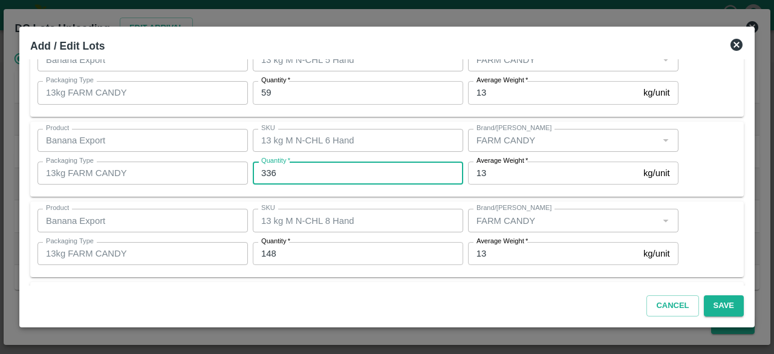
type input "336"
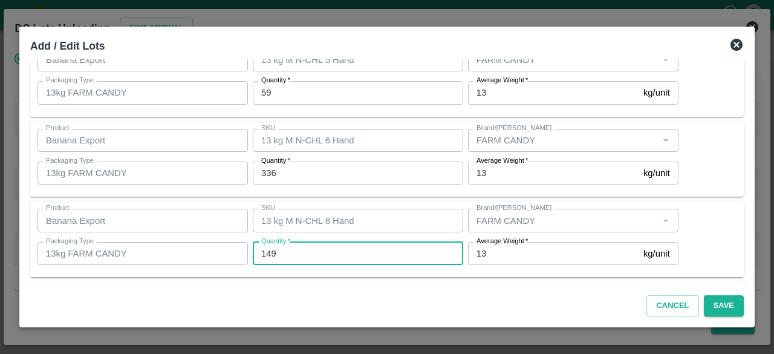
type input "149"
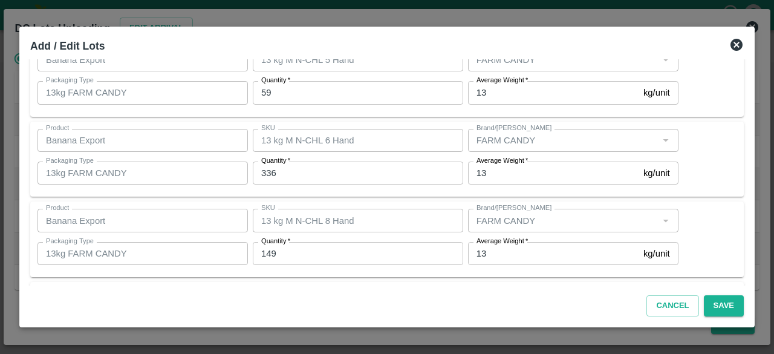
scroll to position [215, 0]
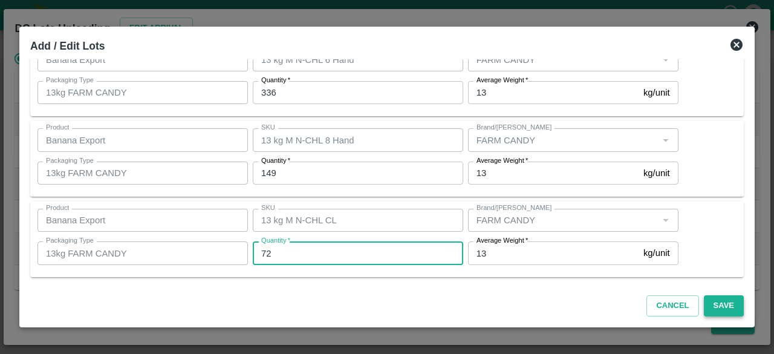
type input "72"
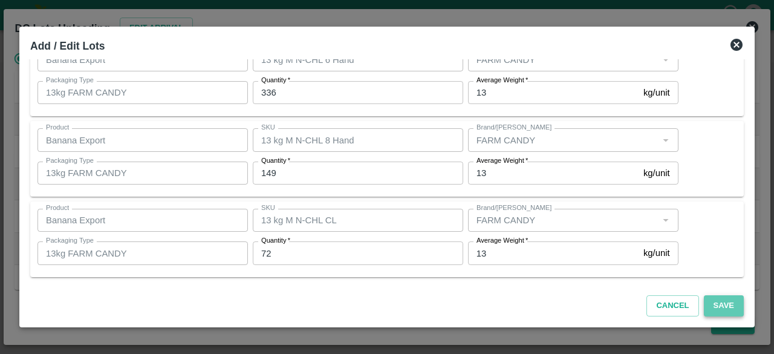
click at [724, 306] on button "Save" at bounding box center [724, 305] width 40 height 21
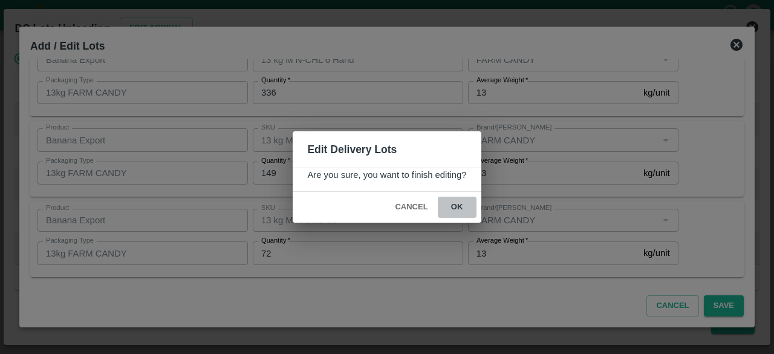
click at [455, 205] on button "ok" at bounding box center [457, 206] width 39 height 21
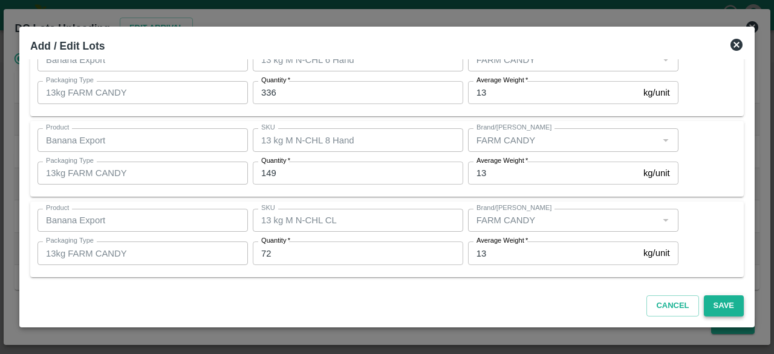
click at [722, 303] on button "Save" at bounding box center [724, 305] width 40 height 21
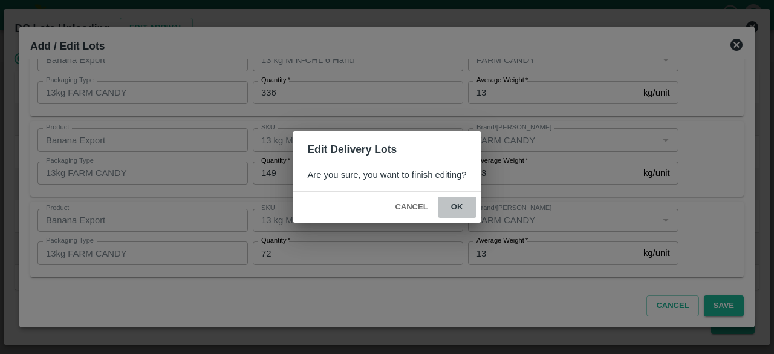
click at [455, 202] on button "ok" at bounding box center [457, 206] width 39 height 21
click at [455, 203] on icon at bounding box center [457, 207] width 20 height 20
click at [413, 205] on span "Cancel" at bounding box center [411, 206] width 42 height 21
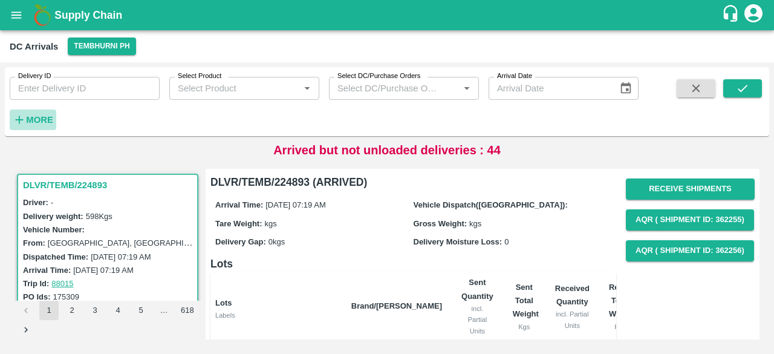
click at [42, 109] on button "More" at bounding box center [33, 119] width 47 height 21
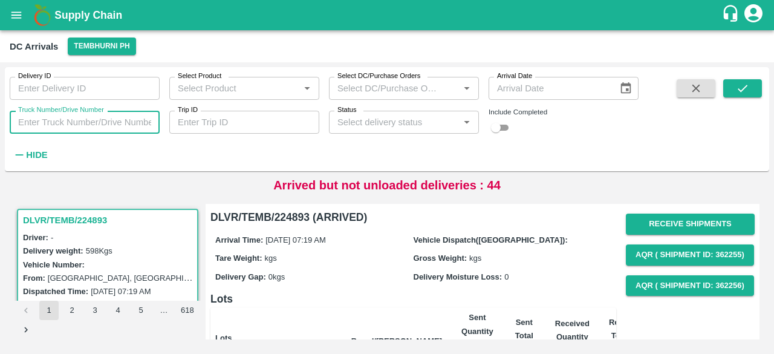
click at [55, 119] on input "Truck Number/Drive Number" at bounding box center [85, 122] width 150 height 23
type input "3780"
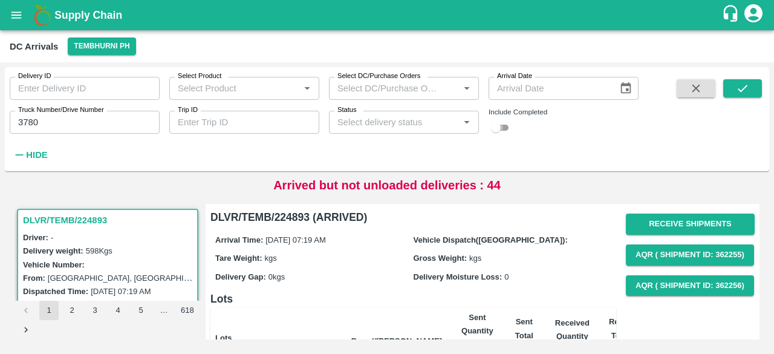
click at [497, 129] on input "checkbox" at bounding box center [496, 127] width 44 height 15
checkbox input "true"
click at [736, 90] on icon "submit" at bounding box center [742, 88] width 13 height 13
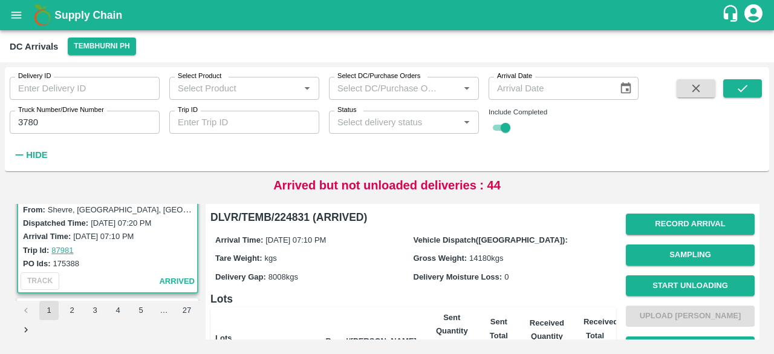
scroll to position [44, 0]
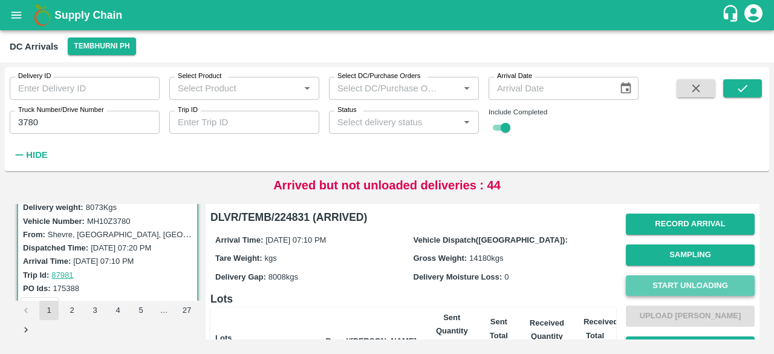
click at [698, 288] on button "Start Unloading" at bounding box center [690, 285] width 129 height 21
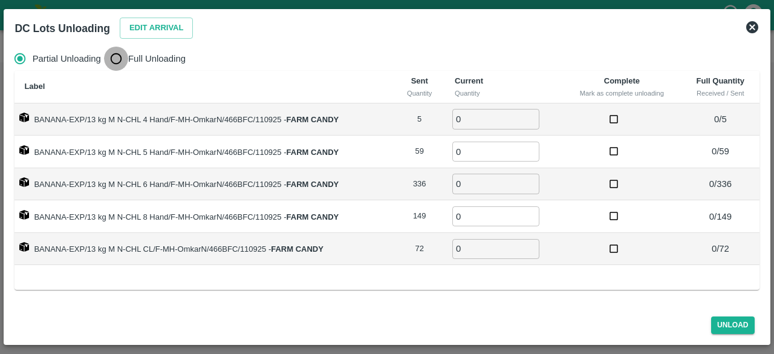
click at [117, 61] on input "Full Unloading" at bounding box center [116, 59] width 24 height 24
radio input "true"
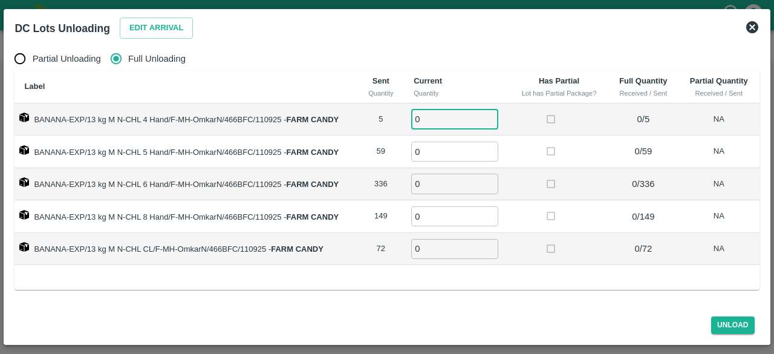
click at [429, 117] on input "0" at bounding box center [454, 119] width 87 height 20
type input "5"
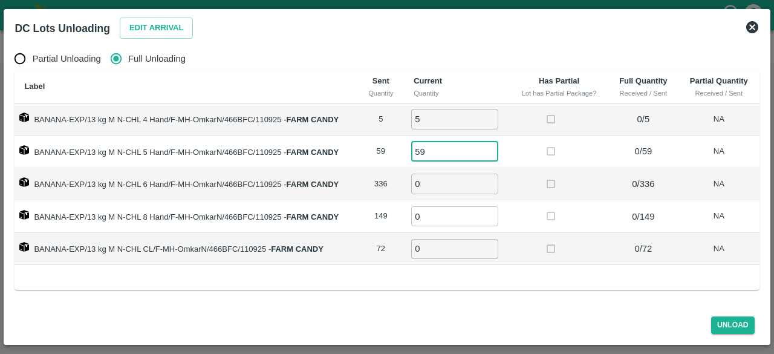
type input "59"
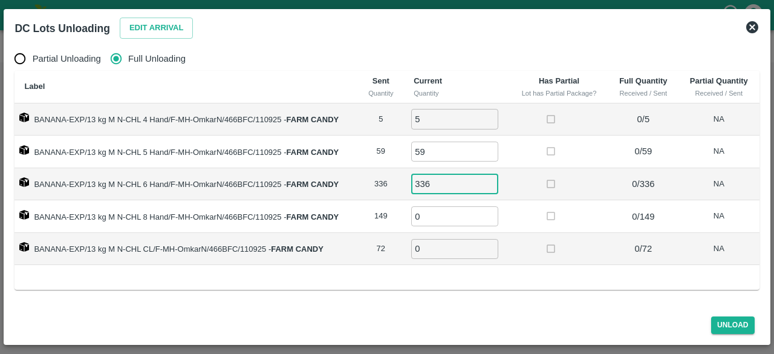
type input "336"
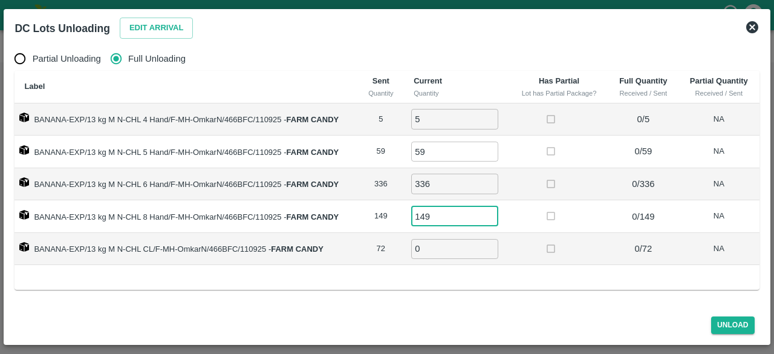
type input "149"
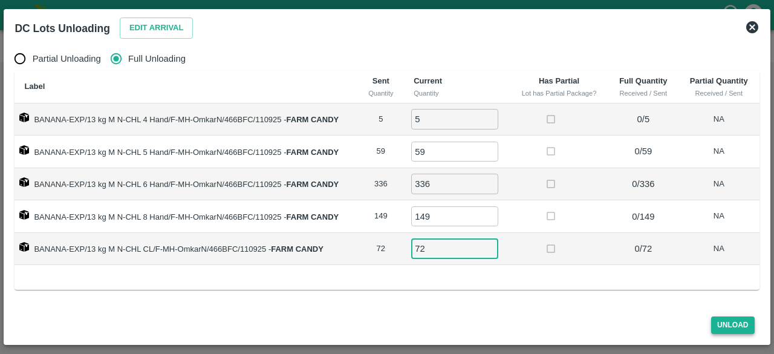
type input "72"
click at [730, 325] on button "Unload" at bounding box center [733, 325] width 44 height 18
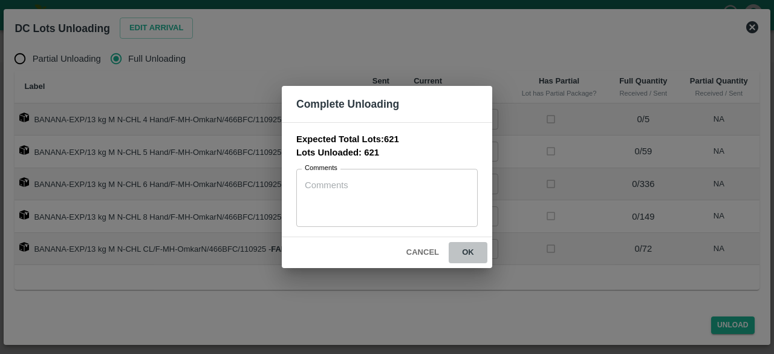
click at [471, 251] on button "ok" at bounding box center [468, 252] width 39 height 21
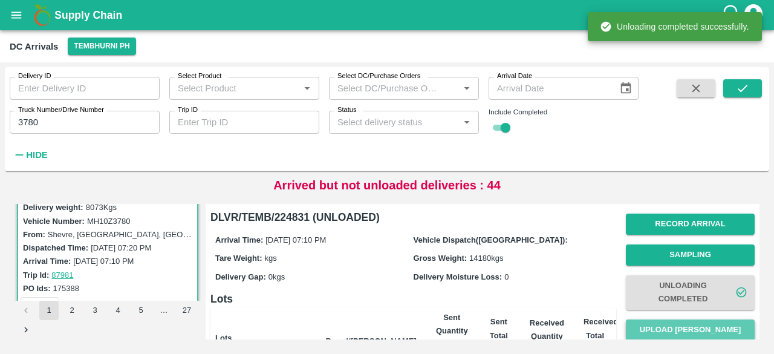
click at [674, 321] on button "Upload [PERSON_NAME]" at bounding box center [690, 329] width 129 height 21
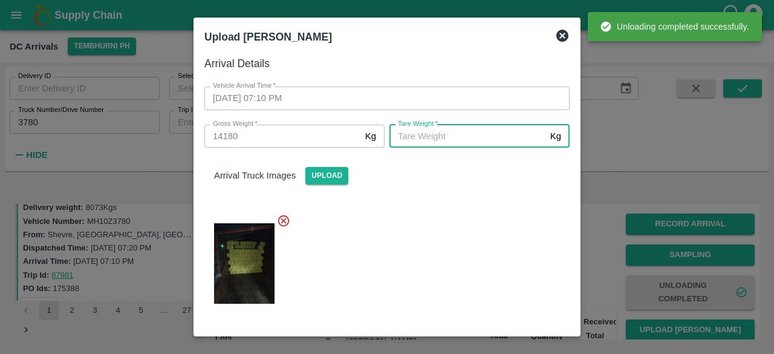
click at [462, 140] on input "[PERSON_NAME]   *" at bounding box center [467, 136] width 156 height 23
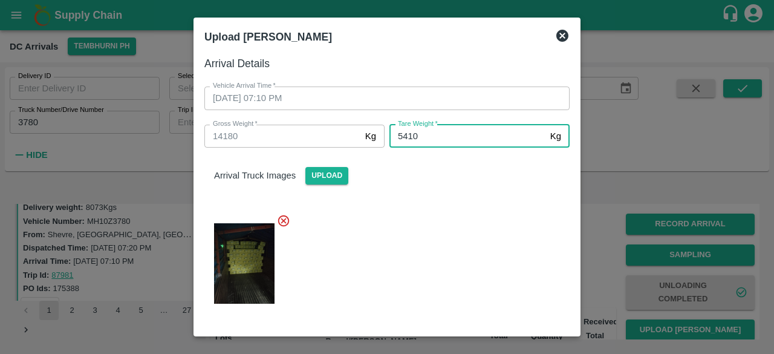
type input "5410"
click at [476, 236] on div at bounding box center [382, 260] width 375 height 112
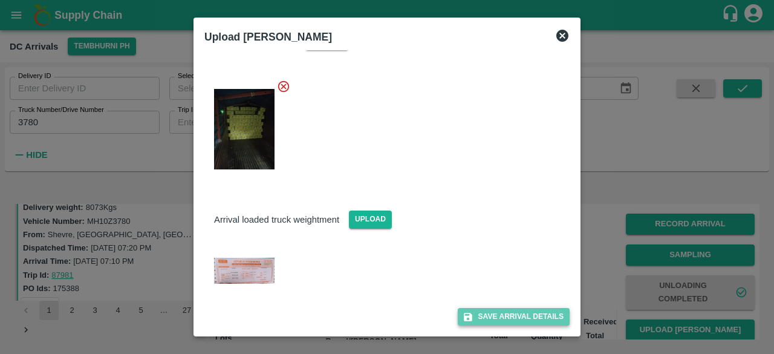
click at [497, 315] on button "Save Arrival Details" at bounding box center [514, 317] width 112 height 18
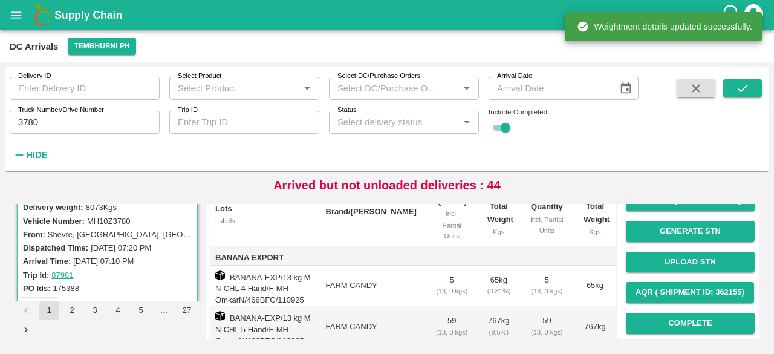
scroll to position [133, 0]
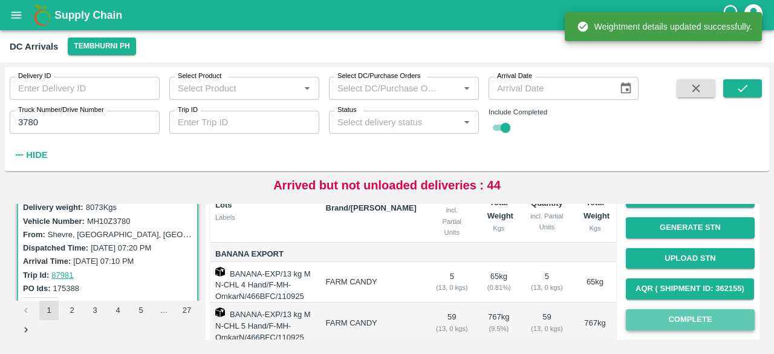
click at [672, 322] on button "Complete" at bounding box center [690, 319] width 129 height 21
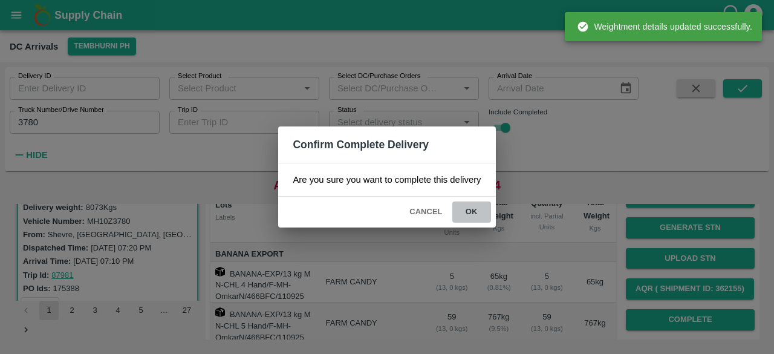
click at [470, 210] on button "ok" at bounding box center [471, 211] width 39 height 21
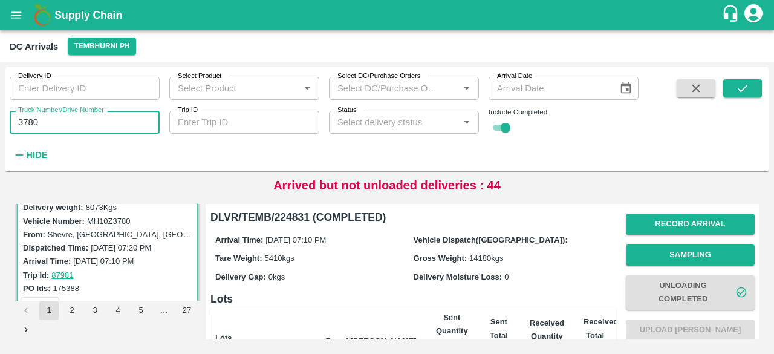
click at [31, 117] on input "3780" at bounding box center [85, 122] width 150 height 23
click at [742, 88] on icon "submit" at bounding box center [742, 88] width 13 height 13
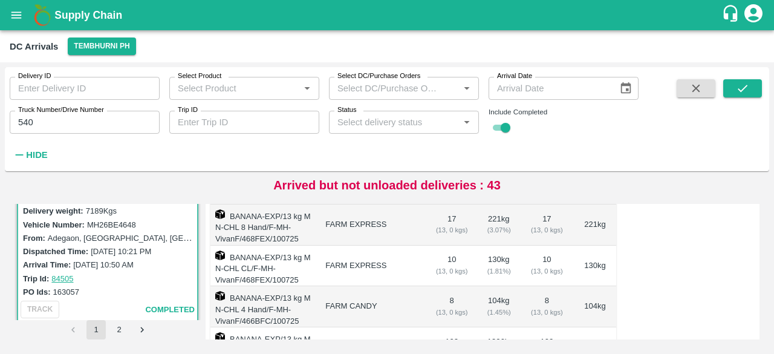
scroll to position [405, 0]
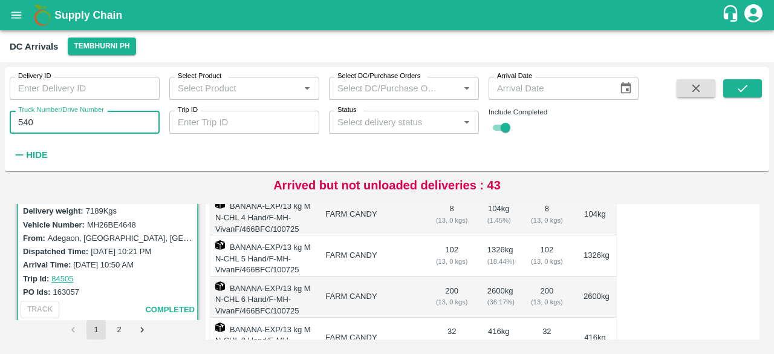
click at [21, 115] on input "540" at bounding box center [85, 122] width 150 height 23
click at [35, 121] on input "540" at bounding box center [85, 122] width 150 height 23
type input "5"
click at [737, 91] on icon "submit" at bounding box center [742, 88] width 13 height 13
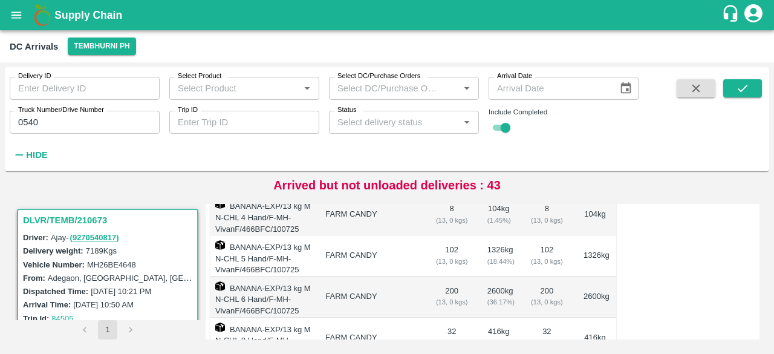
click at [127, 256] on div "Delivery weight: 7189 Kgs" at bounding box center [109, 250] width 173 height 13
click at [28, 122] on input "0540" at bounding box center [85, 122] width 150 height 23
type input "0096"
click at [740, 88] on icon "submit" at bounding box center [742, 88] width 13 height 13
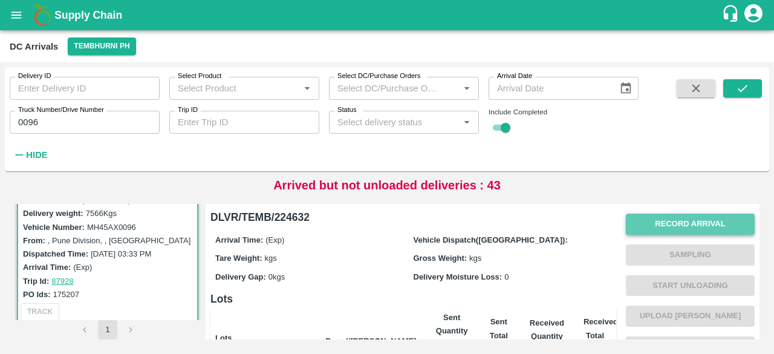
click at [676, 215] on button "Record Arrival" at bounding box center [690, 223] width 129 height 21
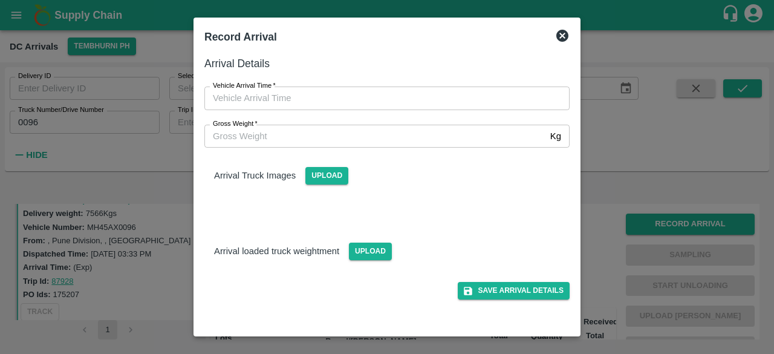
type input "DD/MM/YYYY hh:mm aa"
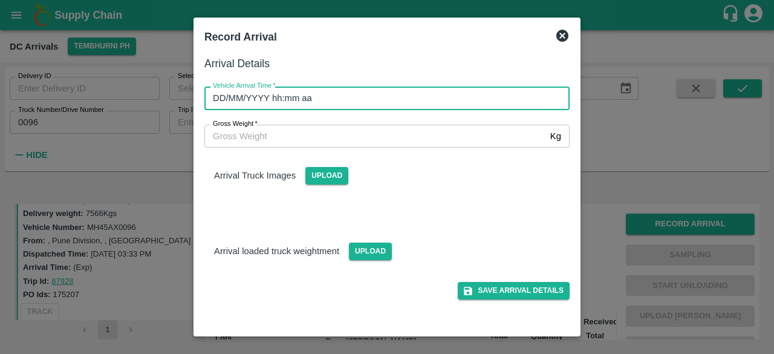
click at [376, 101] on input "DD/MM/YYYY hh:mm aa" at bounding box center [382, 97] width 357 height 23
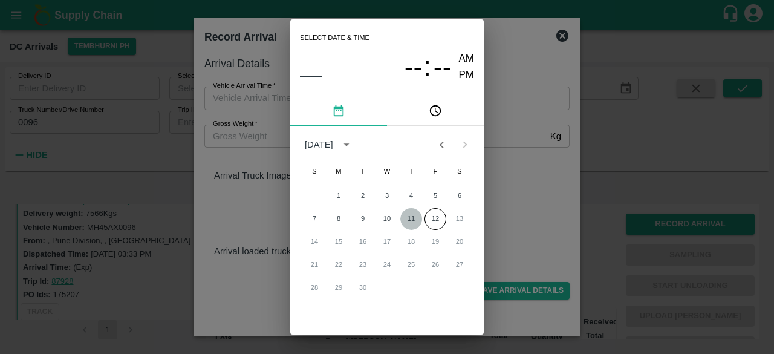
click at [410, 218] on button "11" at bounding box center [411, 219] width 22 height 22
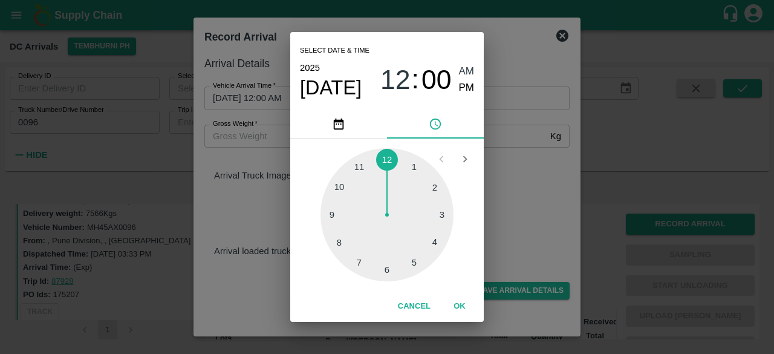
click at [338, 238] on div at bounding box center [386, 214] width 133 height 133
click at [386, 270] on div at bounding box center [386, 214] width 133 height 133
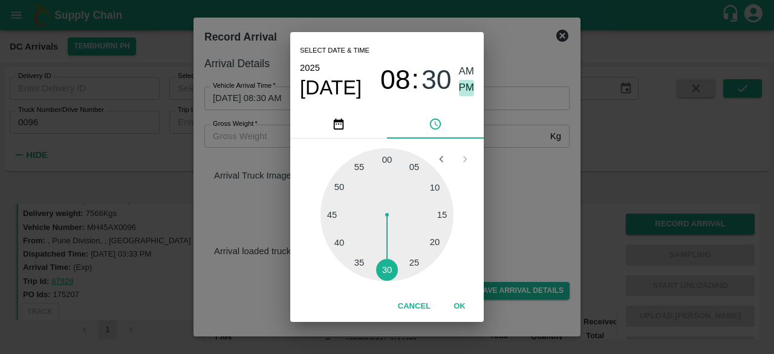
click at [461, 88] on span "PM" at bounding box center [467, 88] width 16 height 16
type input "11/09/2025 08:30 PM"
click at [492, 173] on div "Select date & time 2025 Sep 11 08 : 30 AM PM 05 10 15 20 25 30 35 40 45 50 55 0…" at bounding box center [387, 177] width 774 height 354
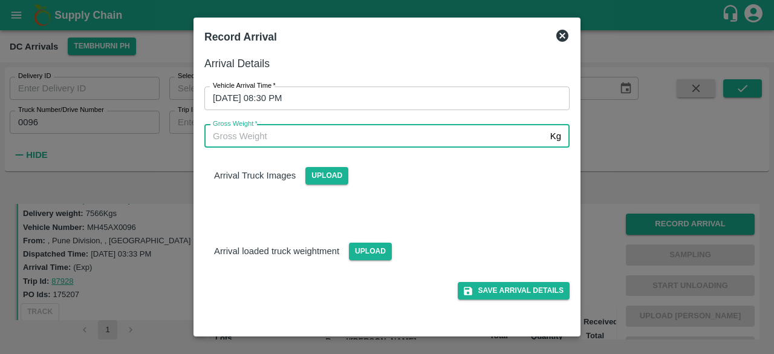
click at [227, 140] on input "Gross Weight   *" at bounding box center [374, 136] width 341 height 23
